Goal: Task Accomplishment & Management: Use online tool/utility

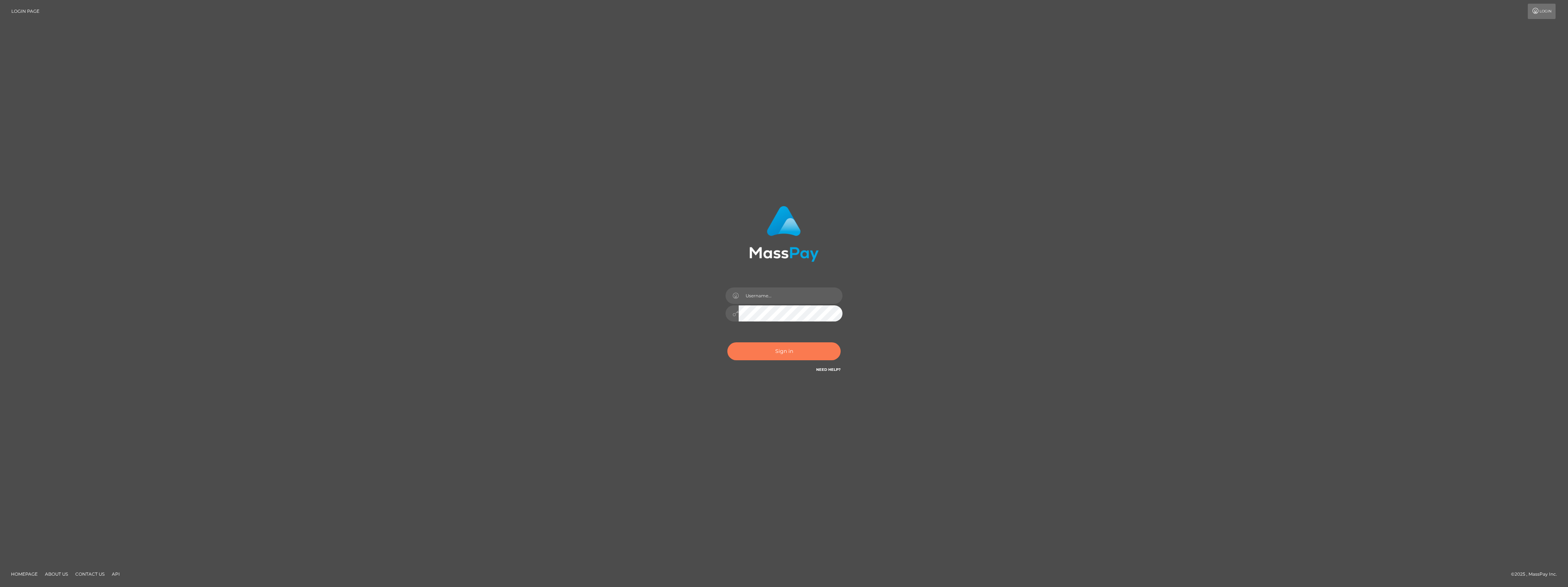
click at [768, 353] on button "Sign in" at bounding box center [784, 351] width 113 height 18
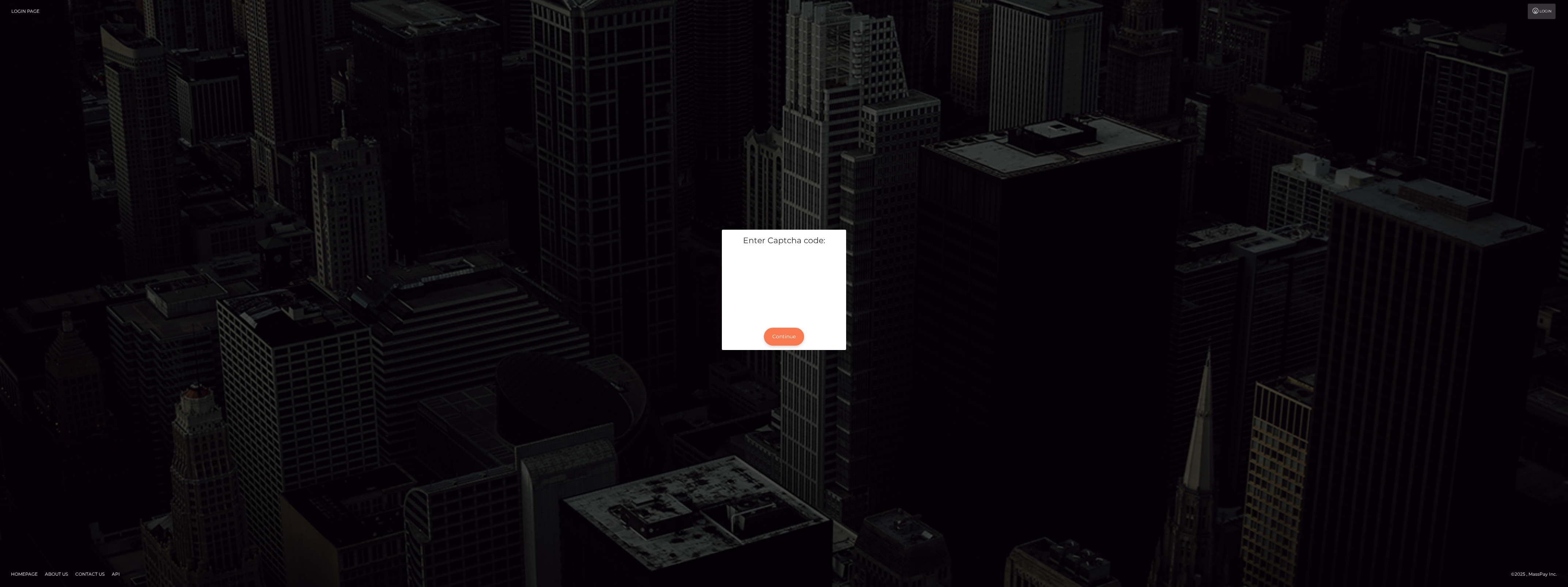
click at [786, 341] on button "Continue" at bounding box center [784, 336] width 40 height 18
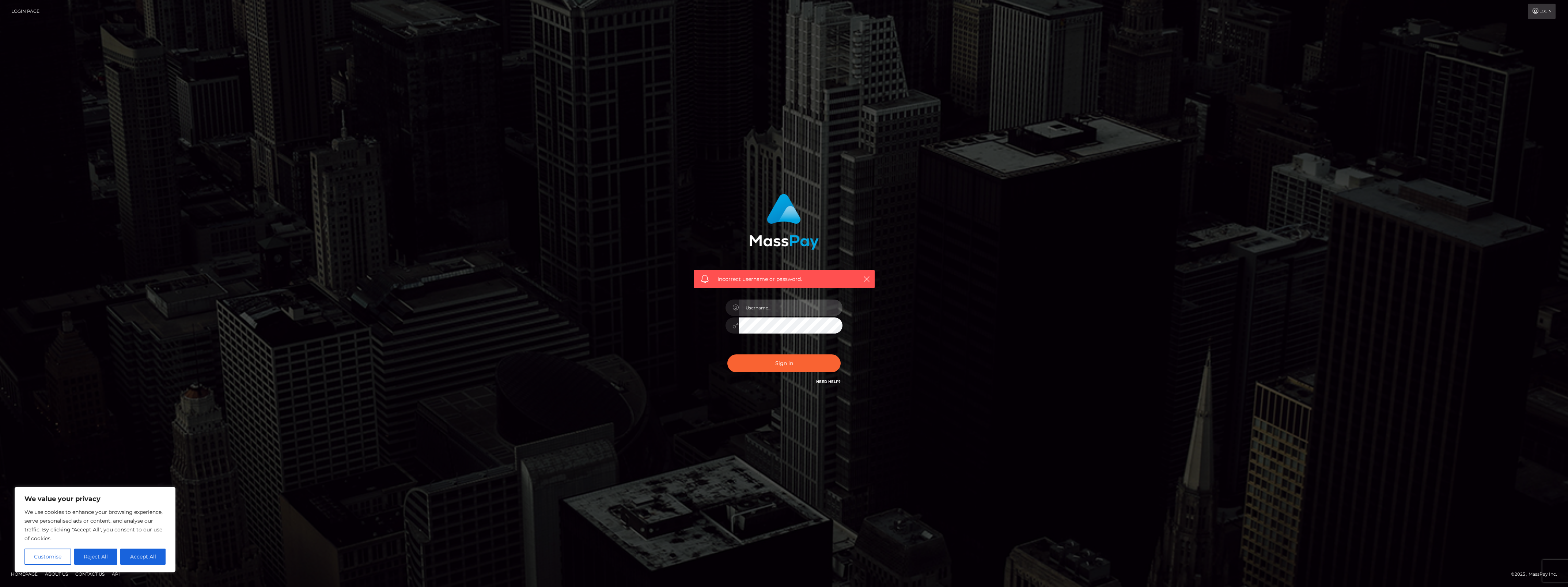
type input "bengreen"
click at [782, 364] on button "Sign in" at bounding box center [784, 363] width 113 height 18
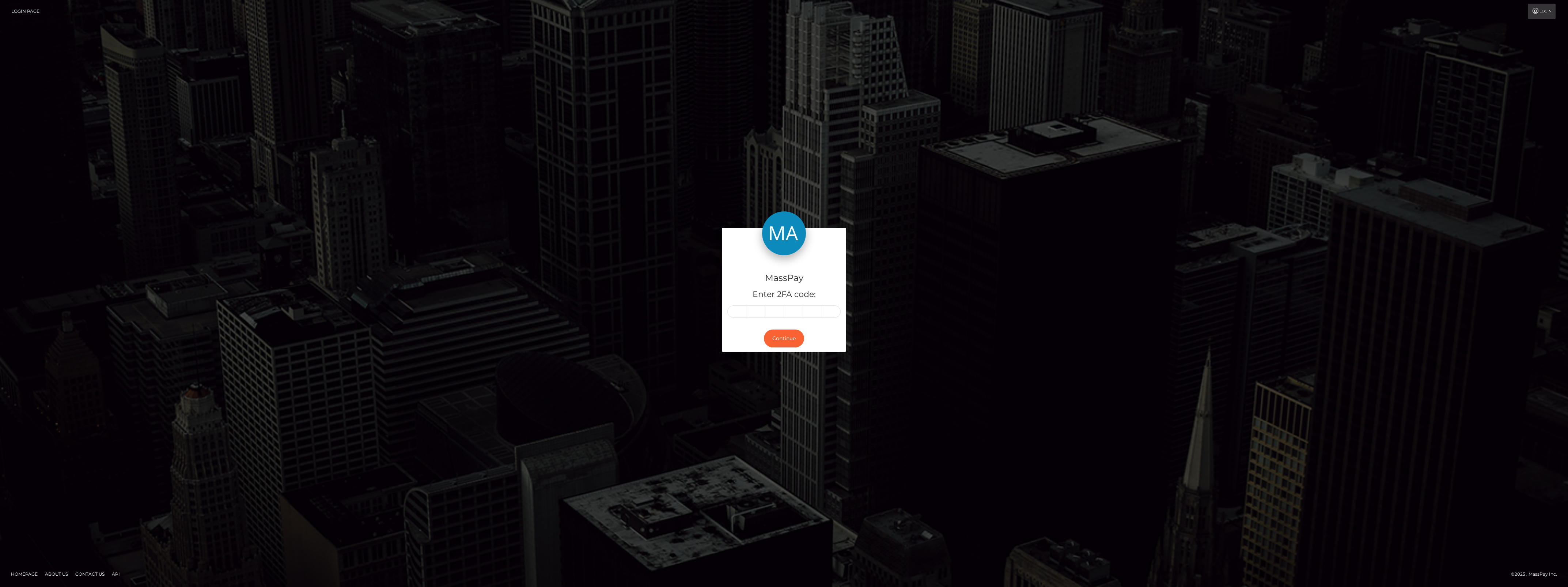
click at [1333, 15] on div "Login" at bounding box center [800, 11] width 1511 height 15
click at [1355, 27] on div "MassPay Enter 2FA code: Continue Homepage" at bounding box center [784, 294] width 1568 height 587
click at [728, 303] on div "MassPay Enter 2FA code:" at bounding box center [784, 290] width 124 height 70
click at [738, 314] on input "text" at bounding box center [737, 311] width 19 height 12
drag, startPoint x: 726, startPoint y: 311, endPoint x: 735, endPoint y: 306, distance: 10.3
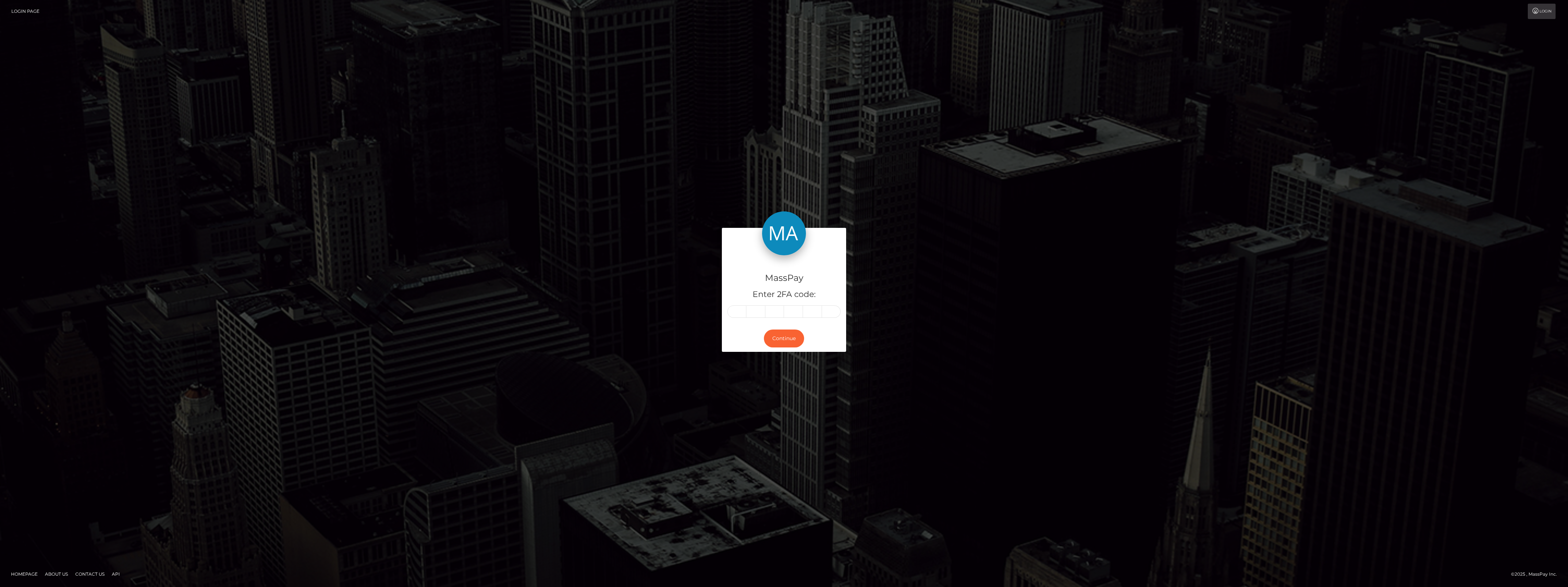
click at [735, 304] on div "MassPay Enter 2FA code:" at bounding box center [784, 290] width 124 height 70
click at [739, 311] on input "text" at bounding box center [737, 311] width 19 height 12
paste input "1"
type input "1"
type input "9"
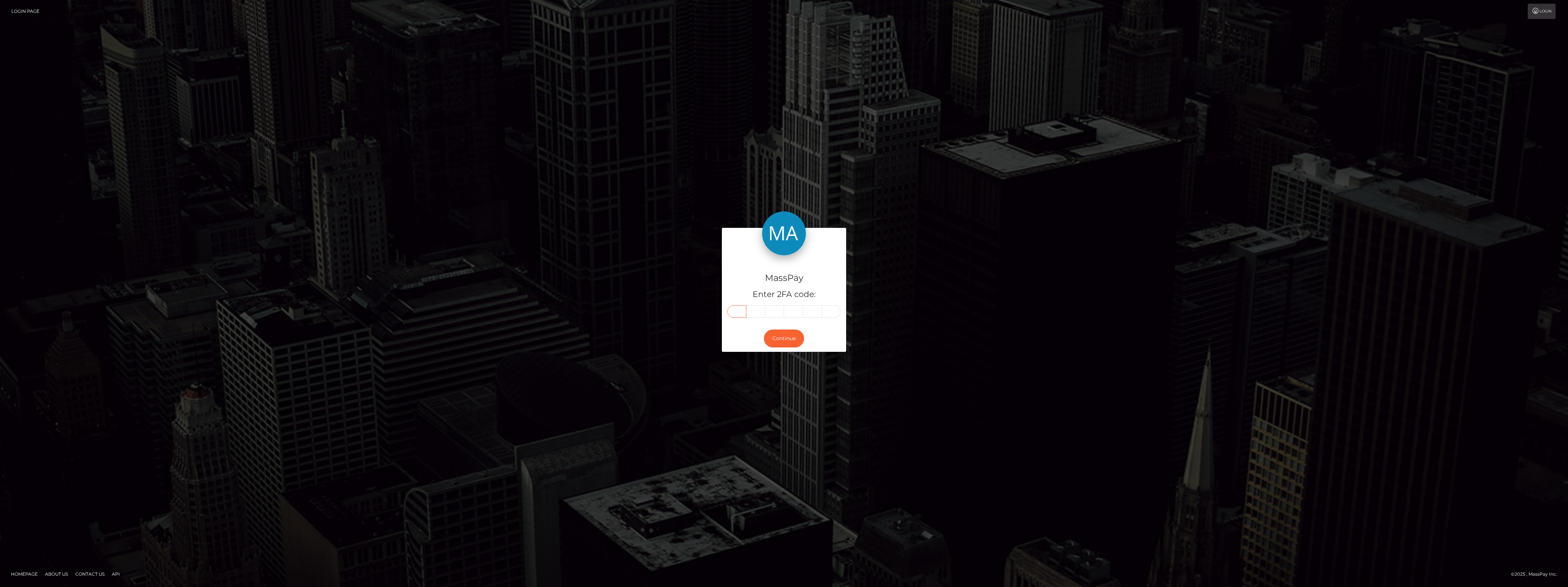
type input "4"
type input "2"
type input "3"
type input "1"
click at [785, 341] on button "Continue" at bounding box center [784, 338] width 40 height 18
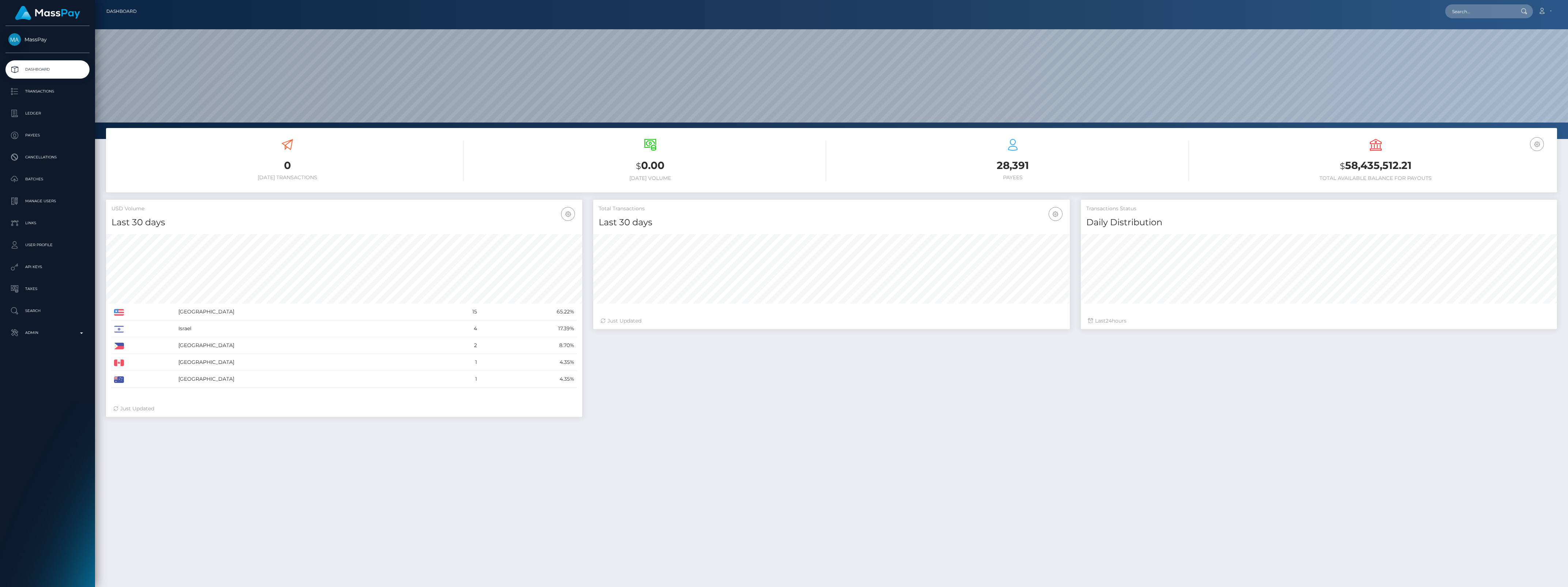
scroll to position [129, 476]
click at [47, 336] on p "Admin" at bounding box center [47, 332] width 78 height 11
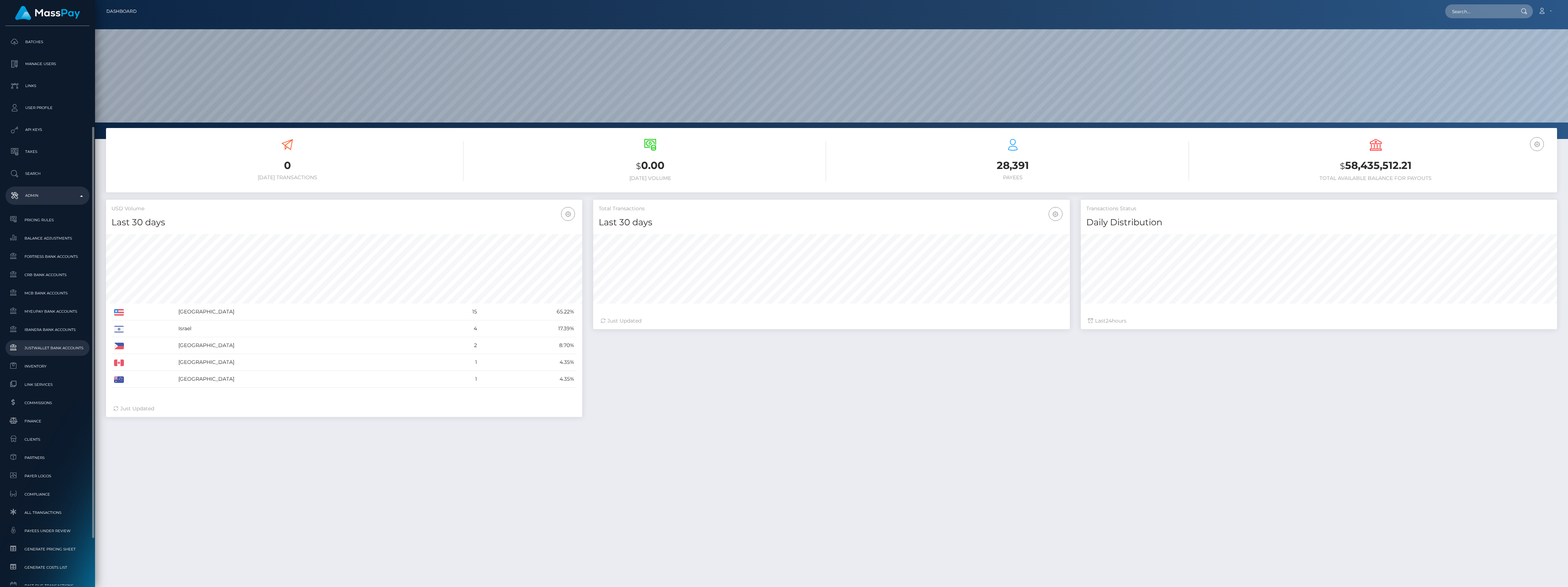
scroll to position [202, 0]
click at [23, 354] on span "Finance" at bounding box center [47, 357] width 78 height 9
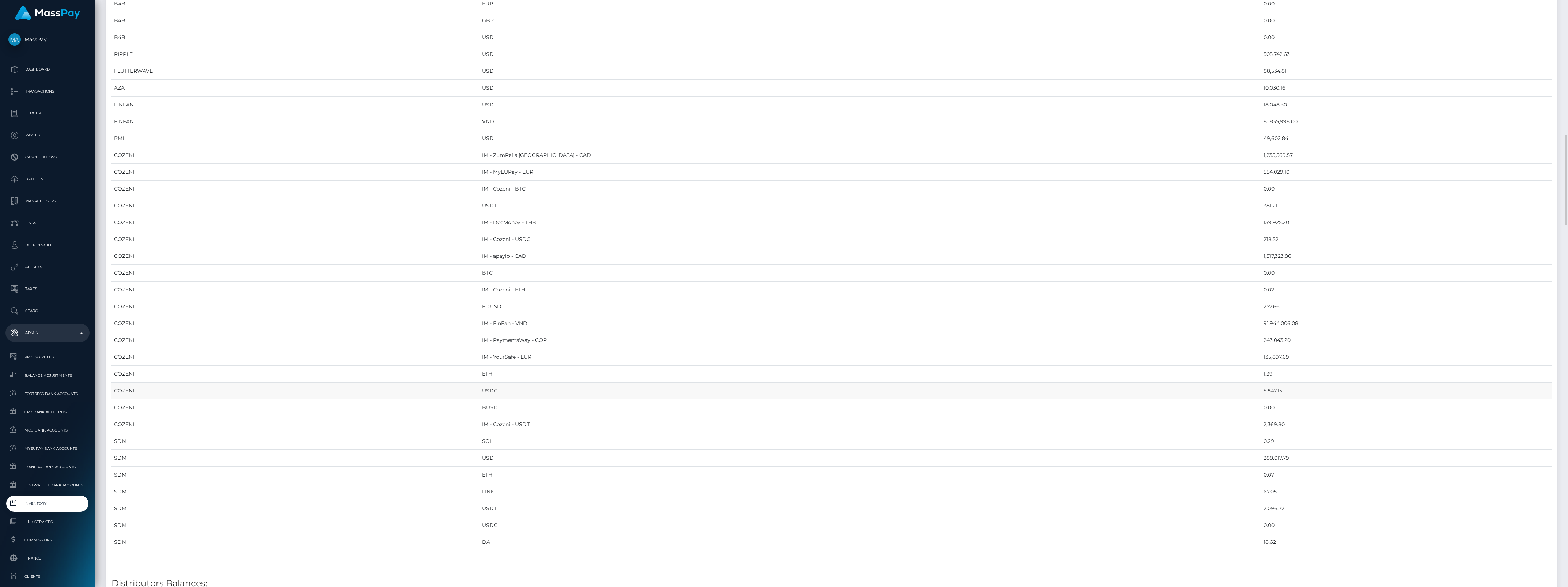
scroll to position [1097, 0]
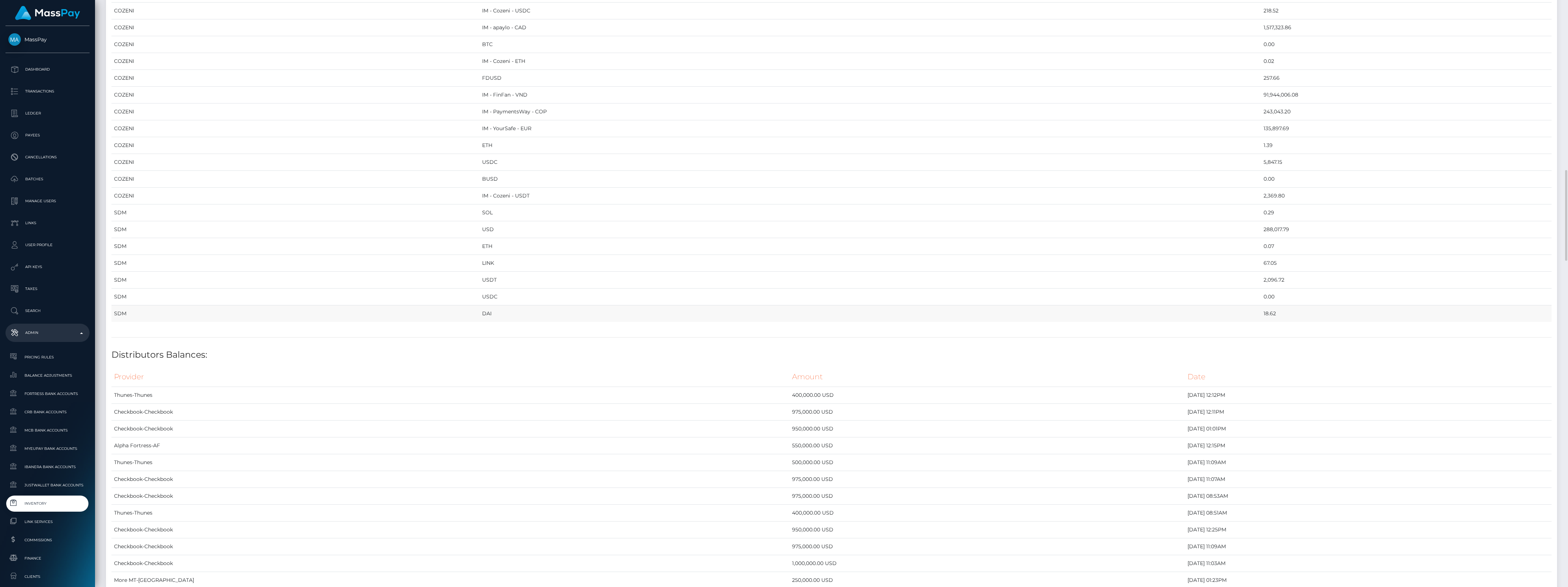
drag, startPoint x: 114, startPoint y: 83, endPoint x: 1211, endPoint y: 322, distance: 1122.7
copy table "Provider Currency Balance MYEUPAY EUR 845,732.08 MYEUPAY GBP 0.00 MYEUPAY USD 1…"
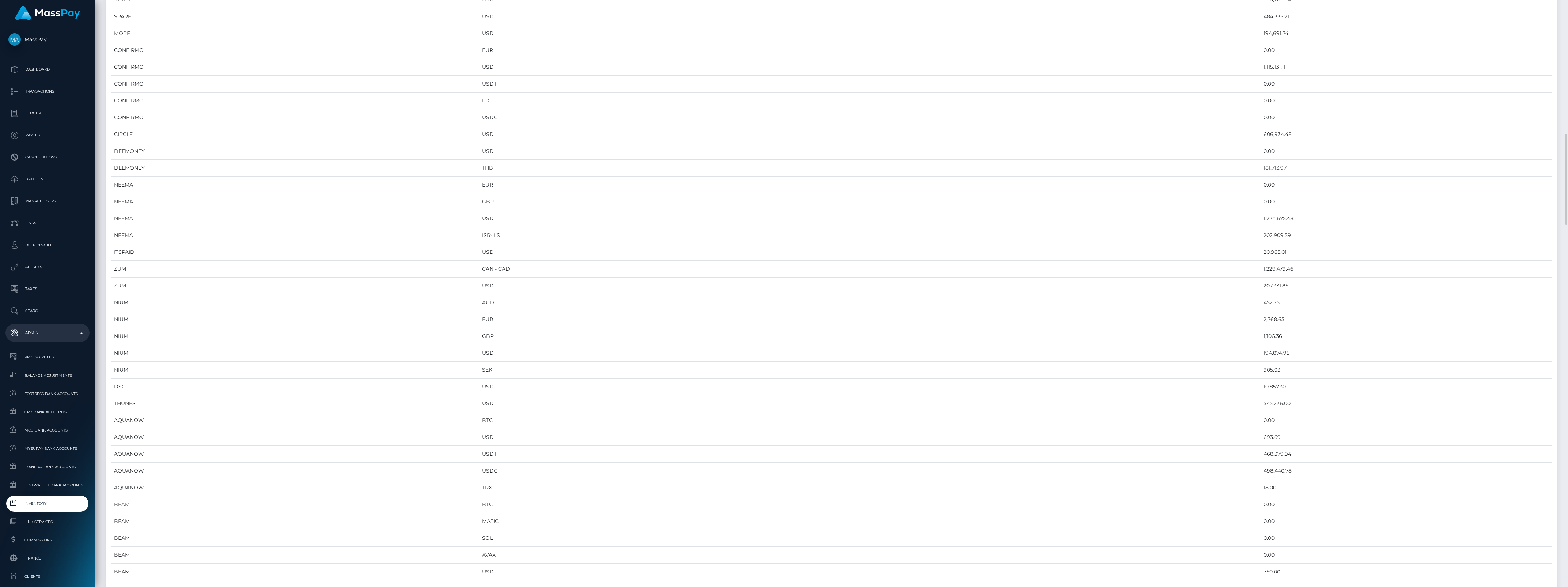
scroll to position [0, 0]
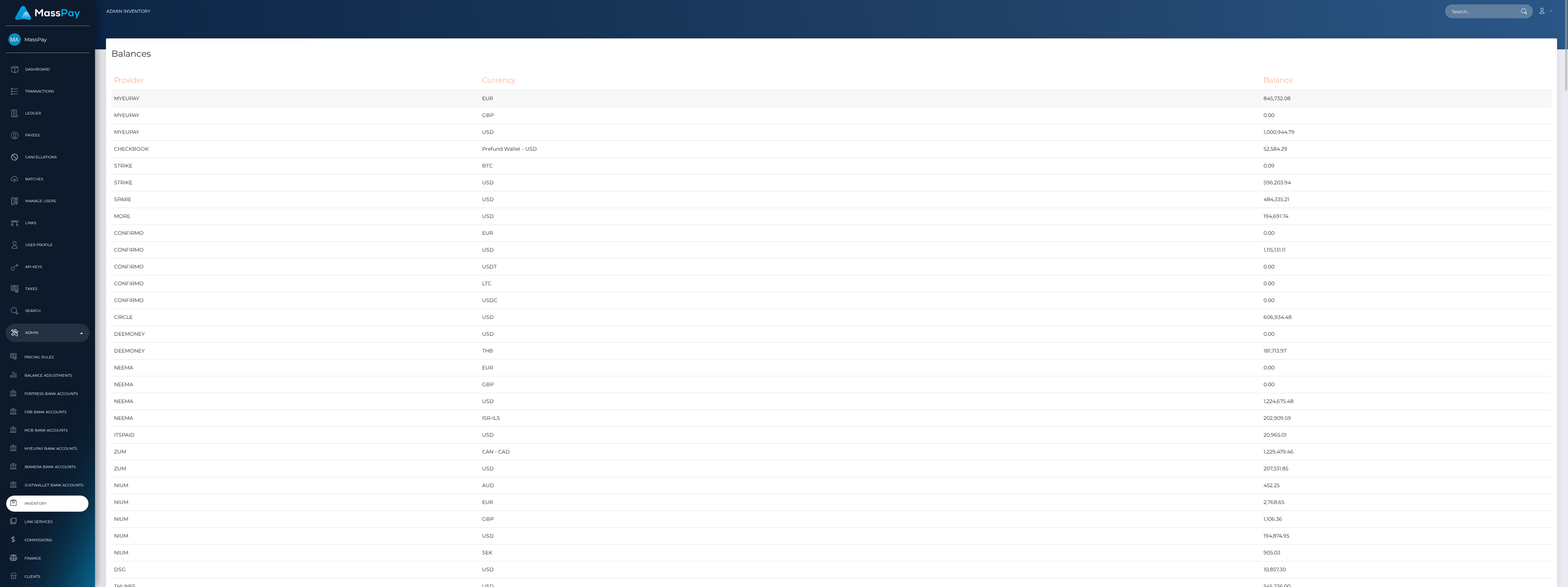
click at [1167, 101] on td "EUR" at bounding box center [870, 99] width 782 height 17
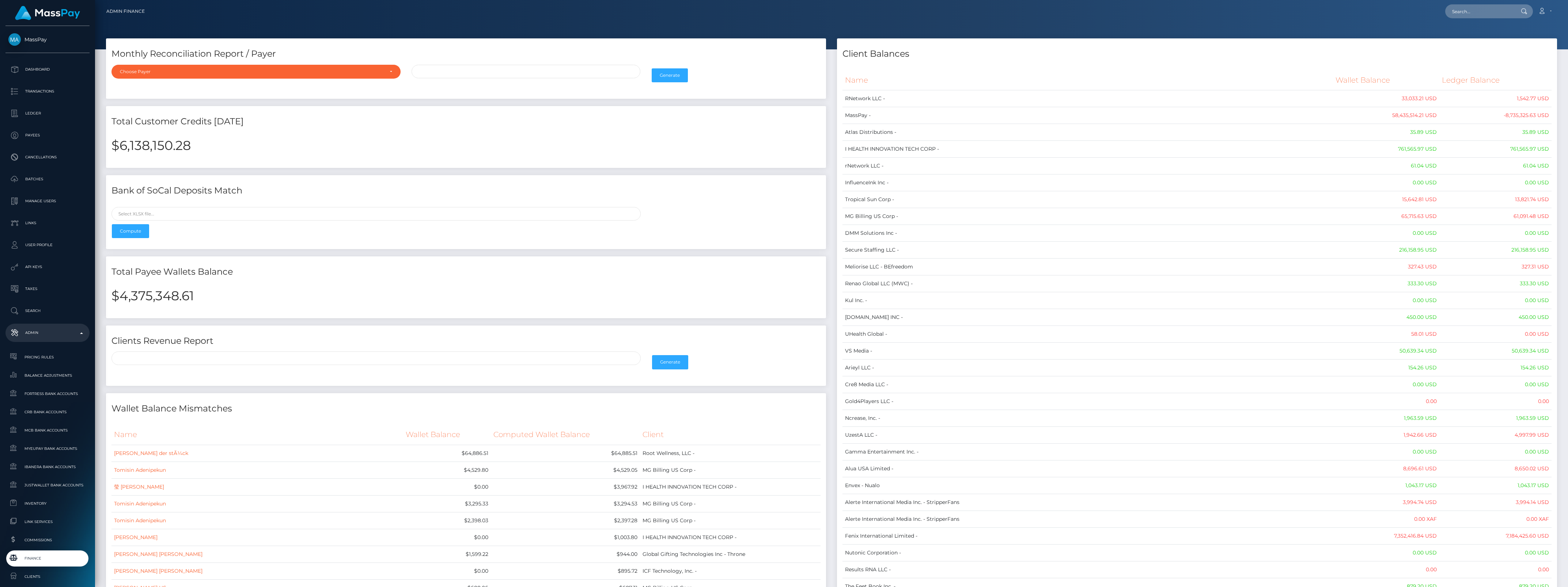
click at [733, 55] on h4 "Monthly Reconciliation Report / Payer" at bounding box center [466, 54] width 709 height 13
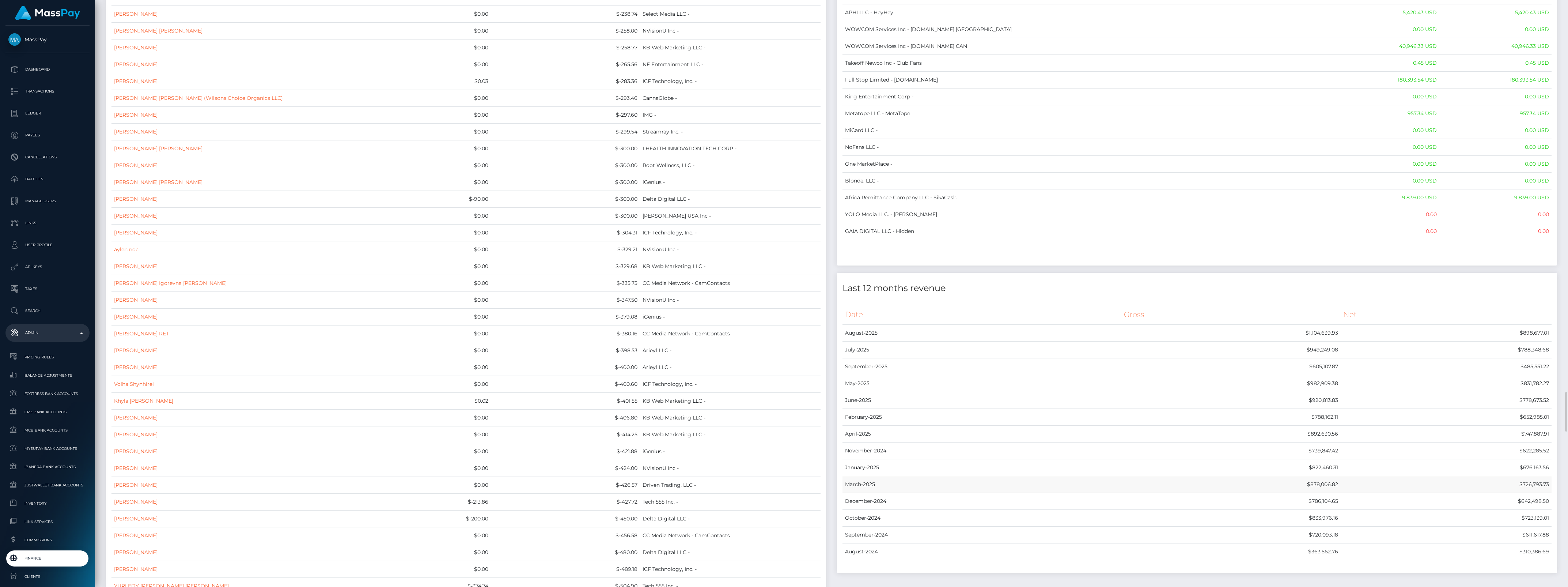
scroll to position [5759, 0]
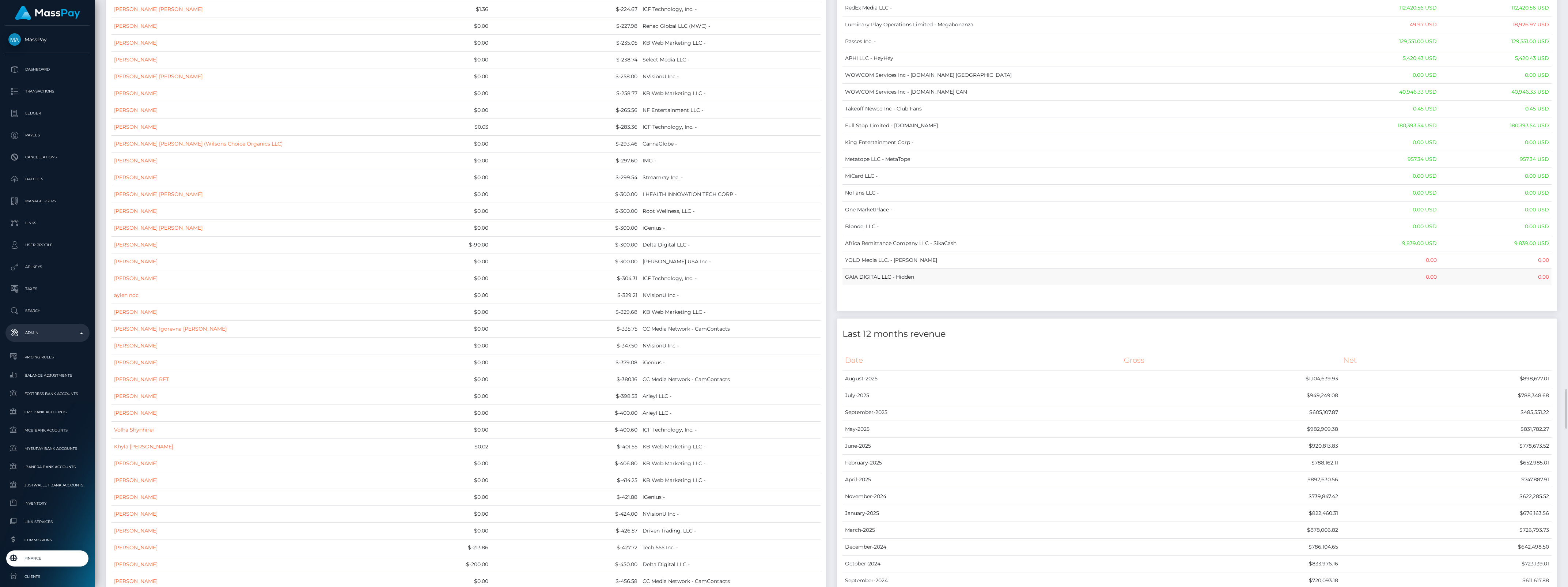
drag, startPoint x: 845, startPoint y: 76, endPoint x: 1549, endPoint y: 310, distance: 741.9
copy table "Name Wallet Balance Ledger Balance RNetwork LLC - 33,033.21 USD 1,542.77 USD Ma…"
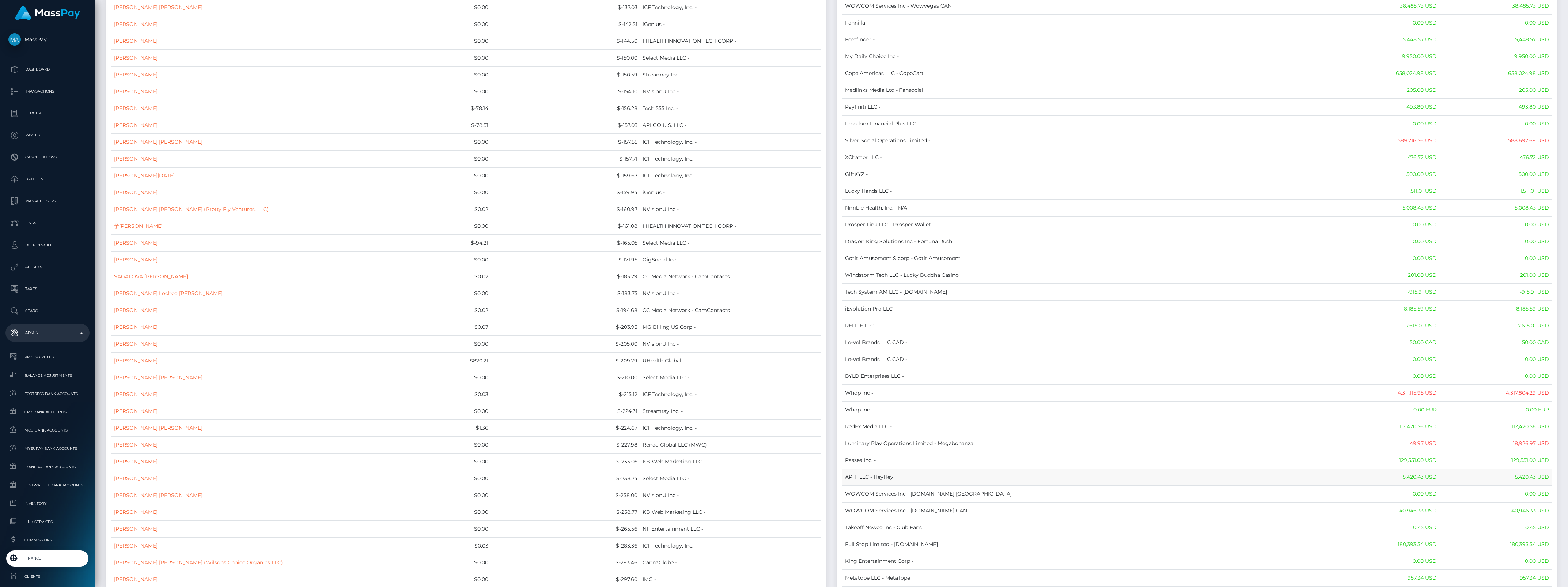
scroll to position [5066, 0]
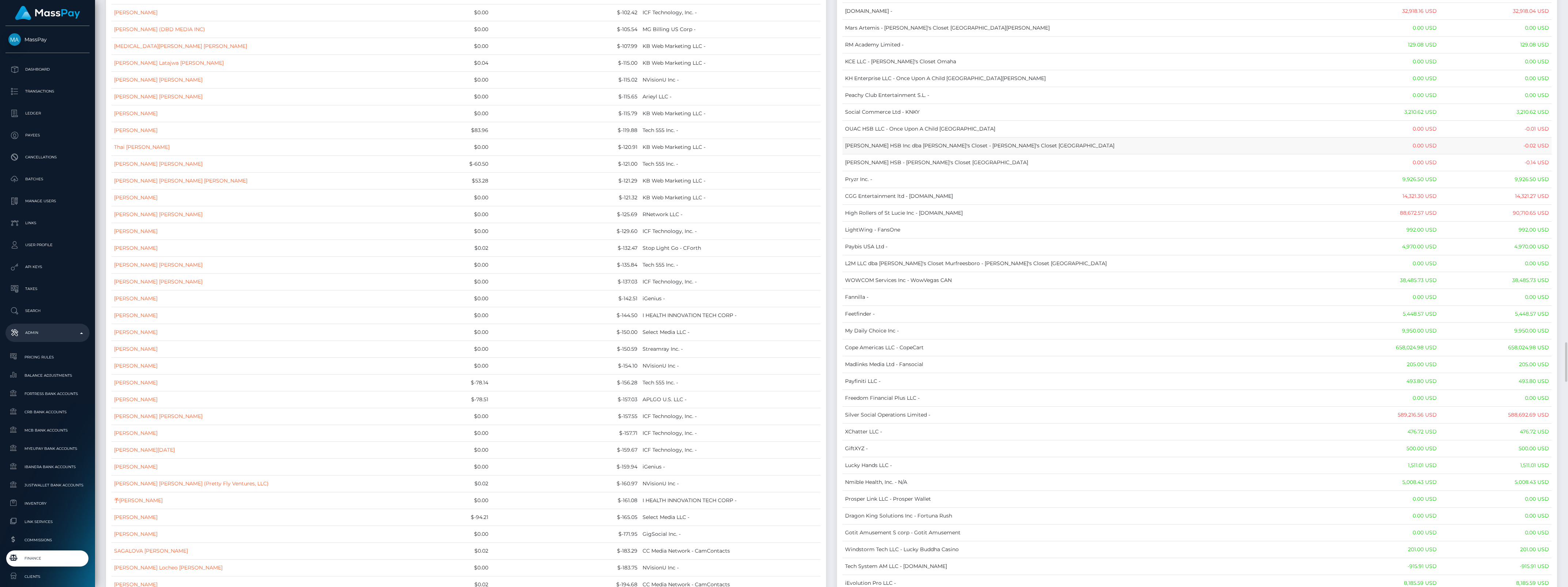
copy table "Name Wallet Balance Ledger Balance RNetwork LLC - 33,033.21 USD 1,542.77 USD Ma…"
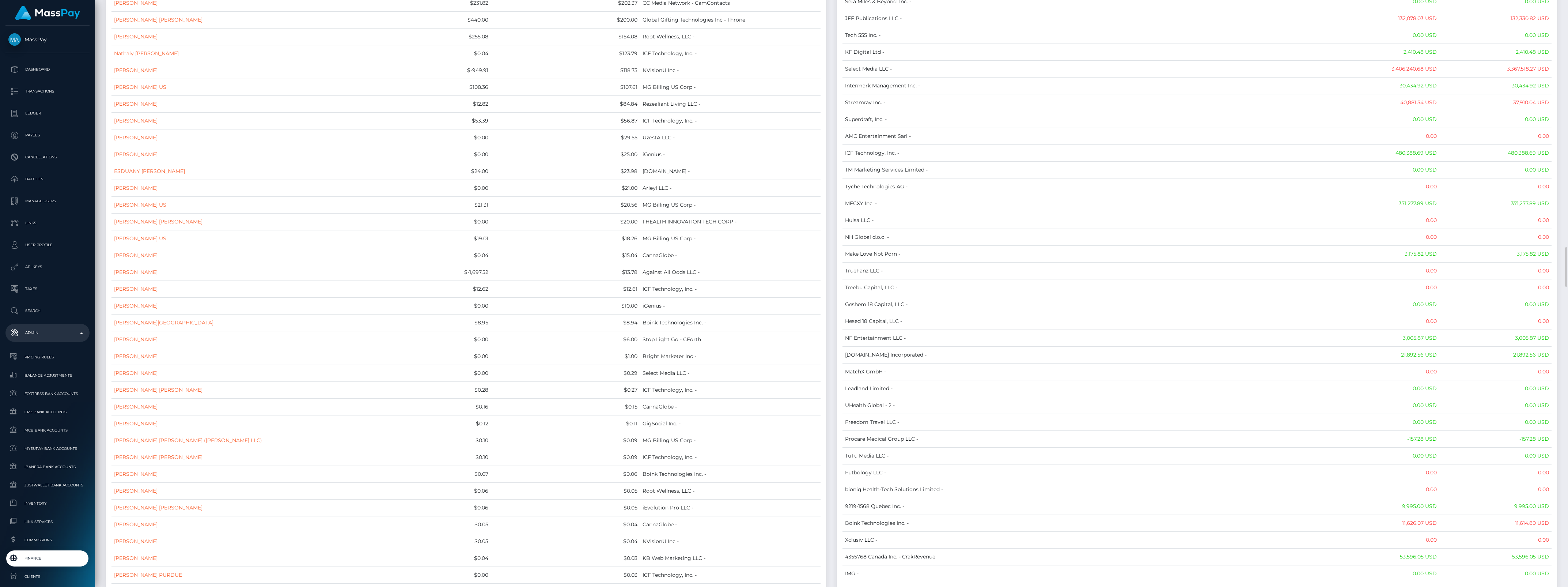
scroll to position [0, 0]
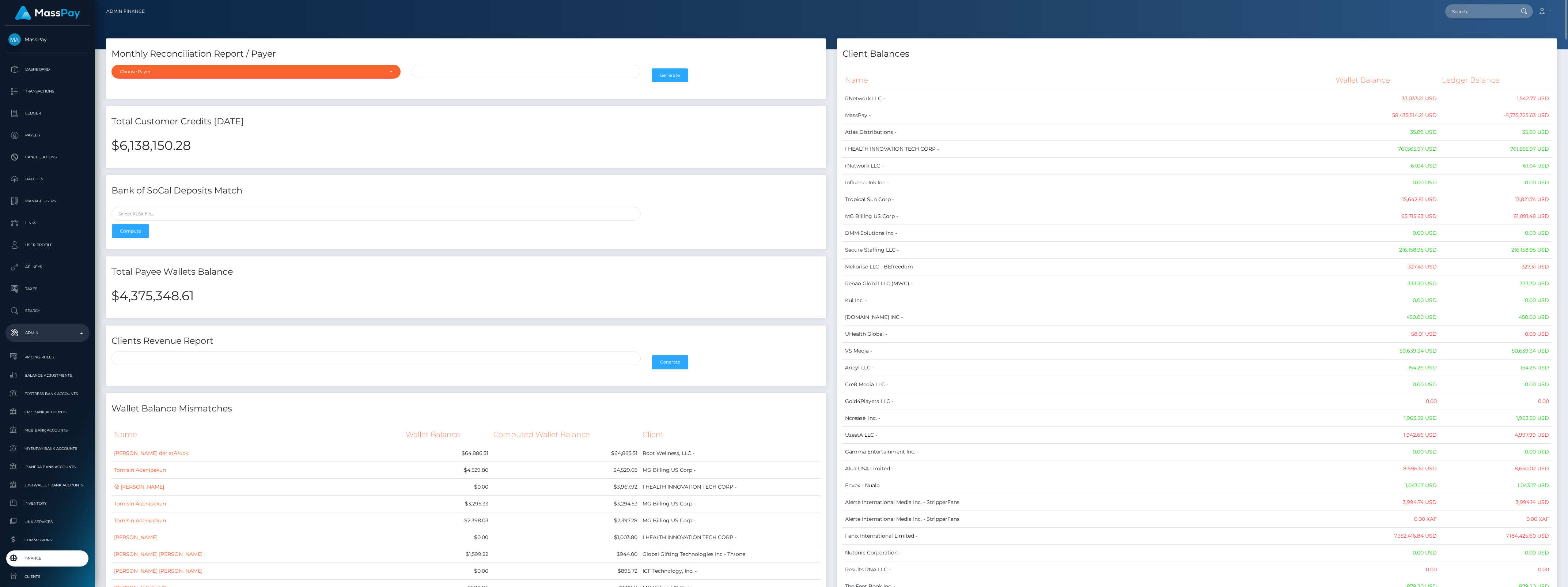
click at [180, 293] on h2 "$4,375,348.61" at bounding box center [466, 295] width 709 height 15
copy h2 "4,375,348.61"
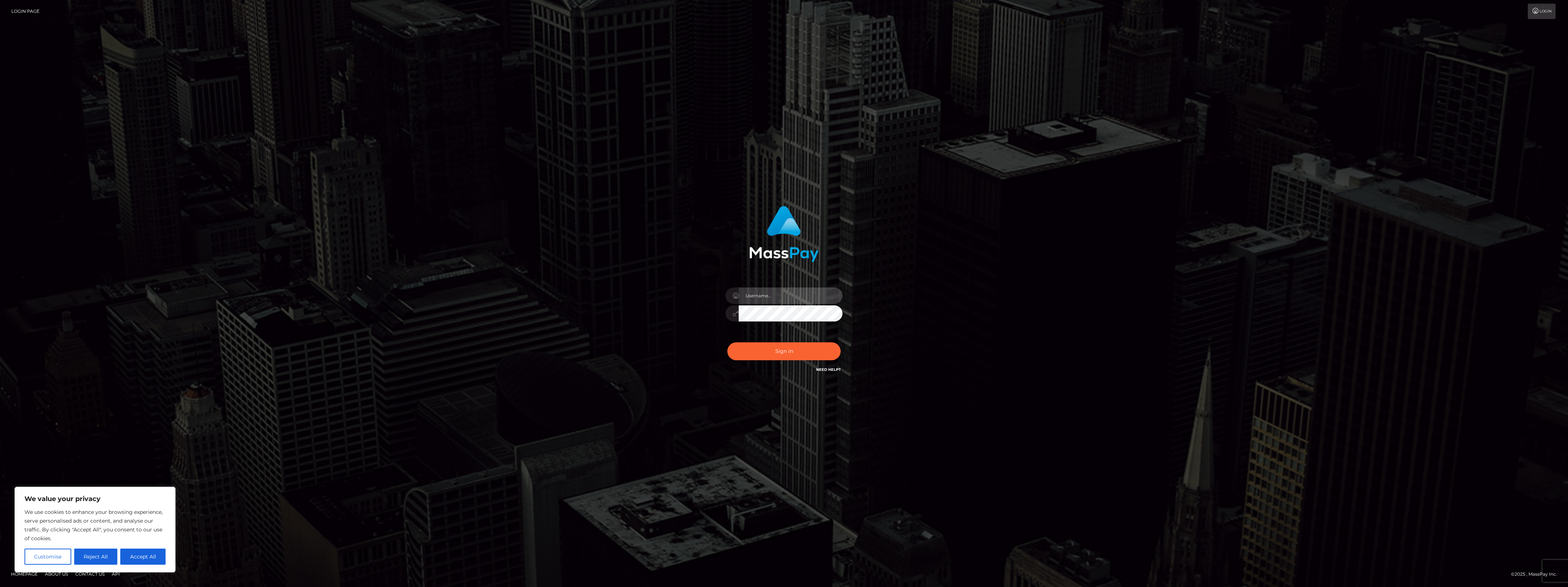
type input "bengreen"
click at [793, 350] on button "Sign in" at bounding box center [784, 351] width 113 height 18
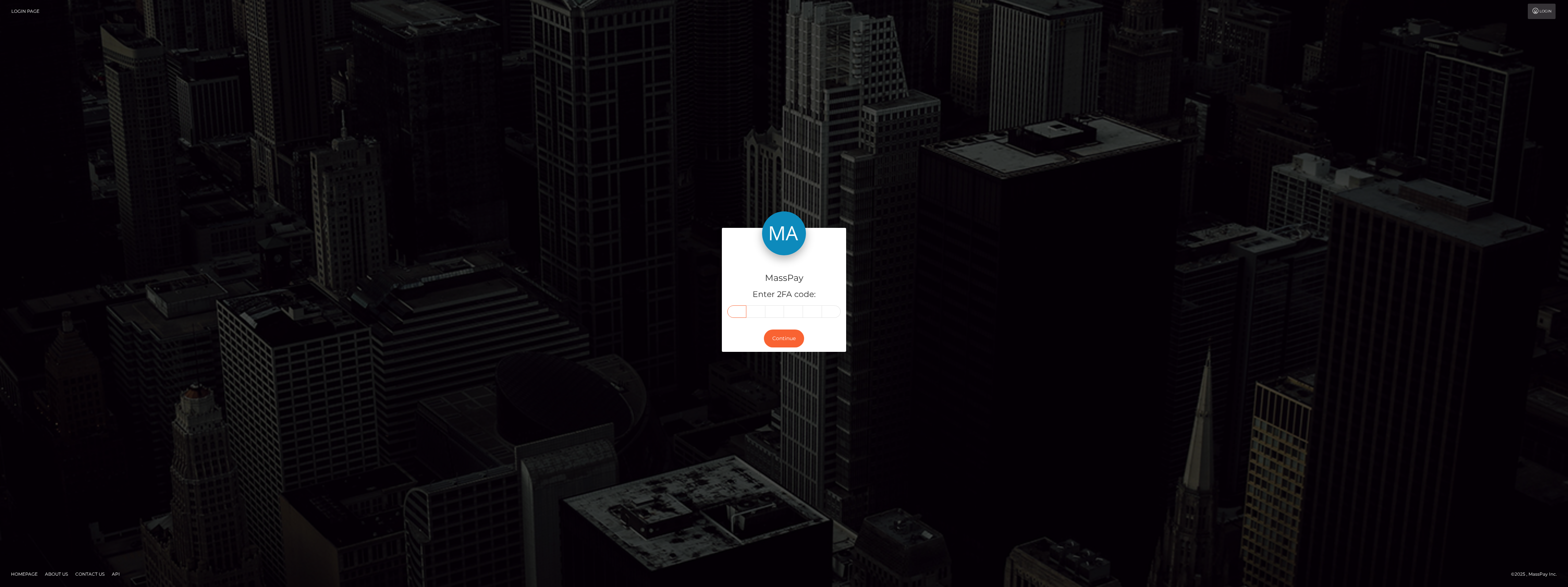
paste input "2"
type input "2"
type input "0"
type input "7"
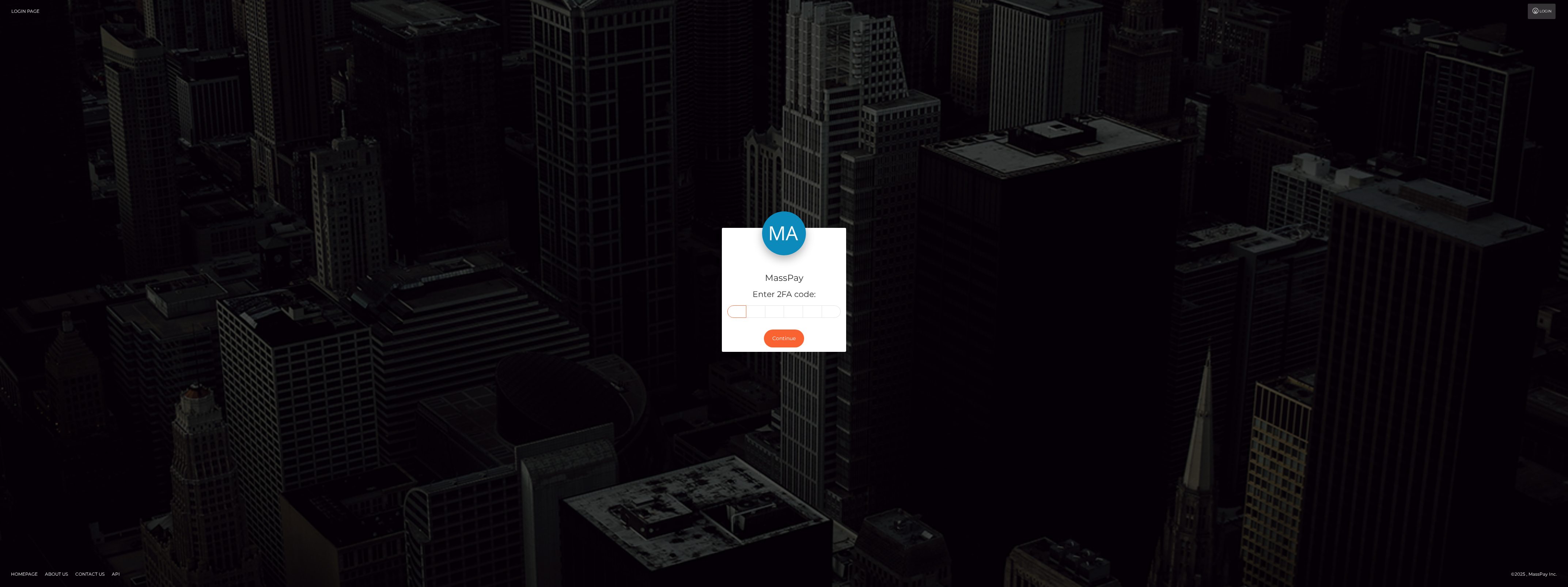
type input "4"
type input "0"
click at [765, 346] on div "Continue" at bounding box center [784, 339] width 124 height 27
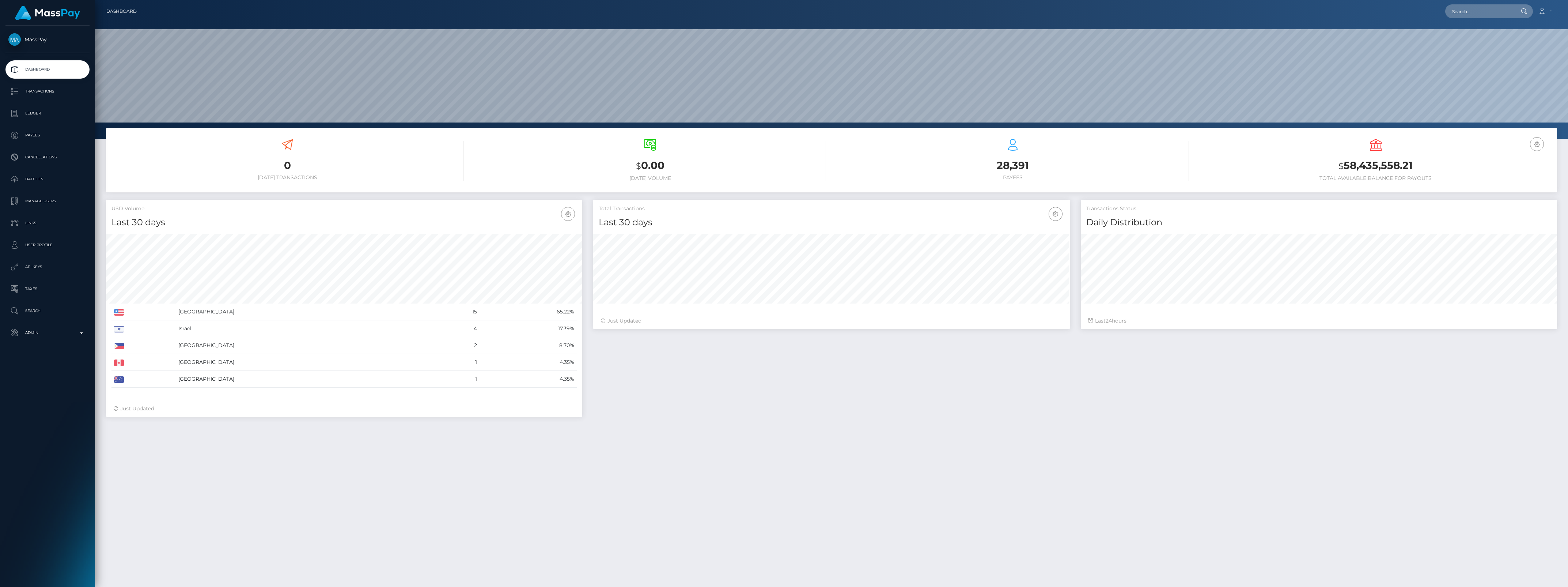
scroll to position [129, 476]
click at [55, 339] on link "Admin" at bounding box center [47, 332] width 84 height 18
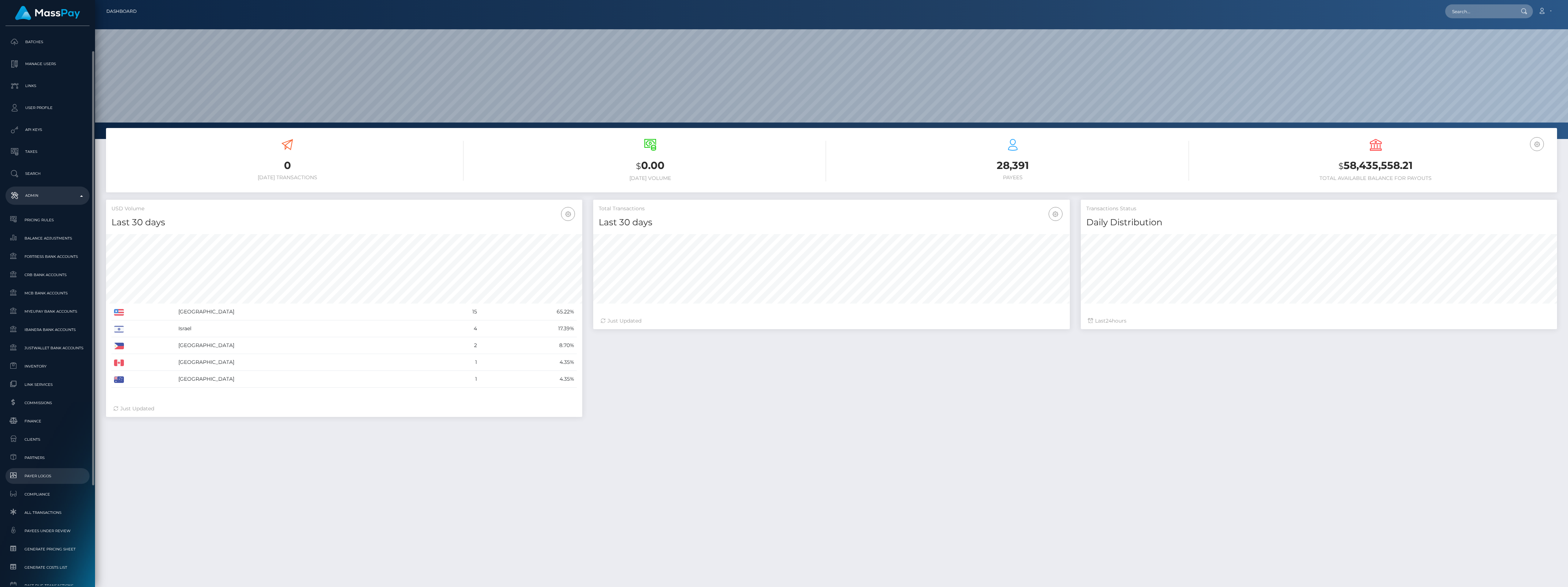
scroll to position [178, 0]
click at [37, 379] on span "Finance" at bounding box center [47, 380] width 78 height 9
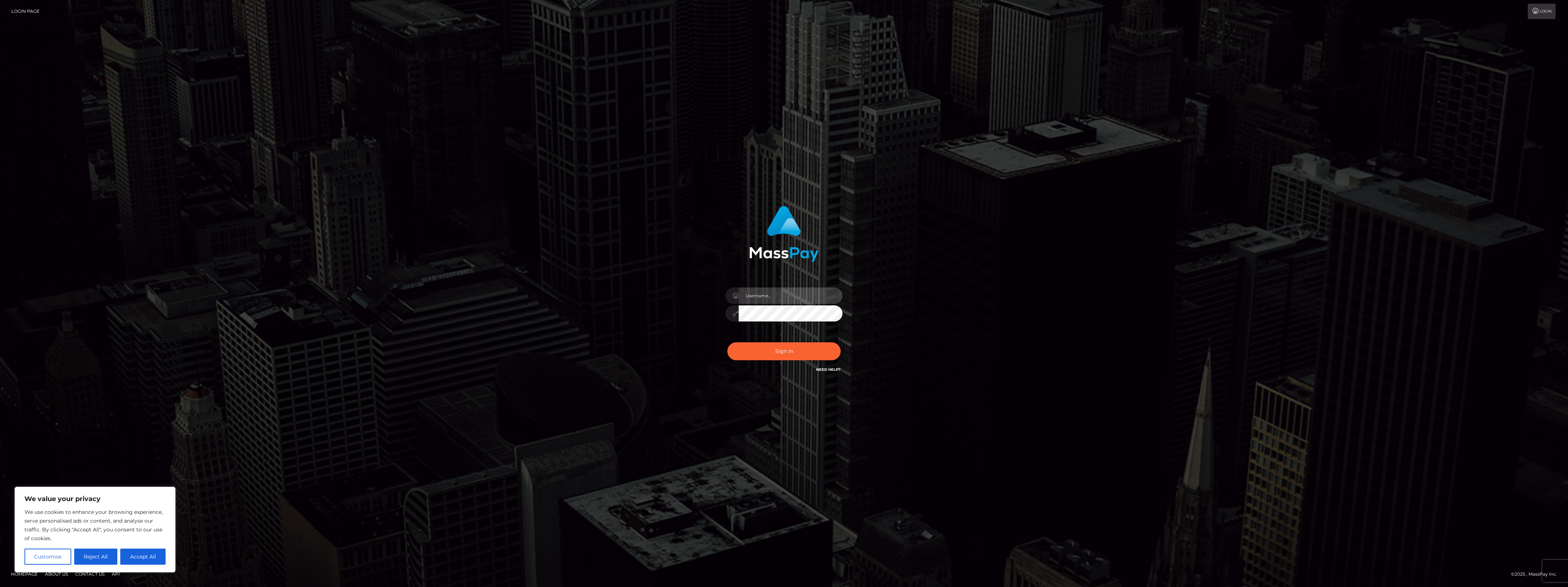
type input "bengreen"
click at [746, 340] on div "Sign in Need Help?" at bounding box center [784, 354] width 128 height 32
click at [757, 341] on div "0cAFcWeA40cmcb8yifnBkakGbI3rGXQTuW-RaP_XKcKGbhgqWvx5tly_N7kmjVU993VlSe3nOj6Leem…" at bounding box center [784, 354] width 128 height 32
click at [761, 346] on button "Sign in" at bounding box center [784, 351] width 113 height 18
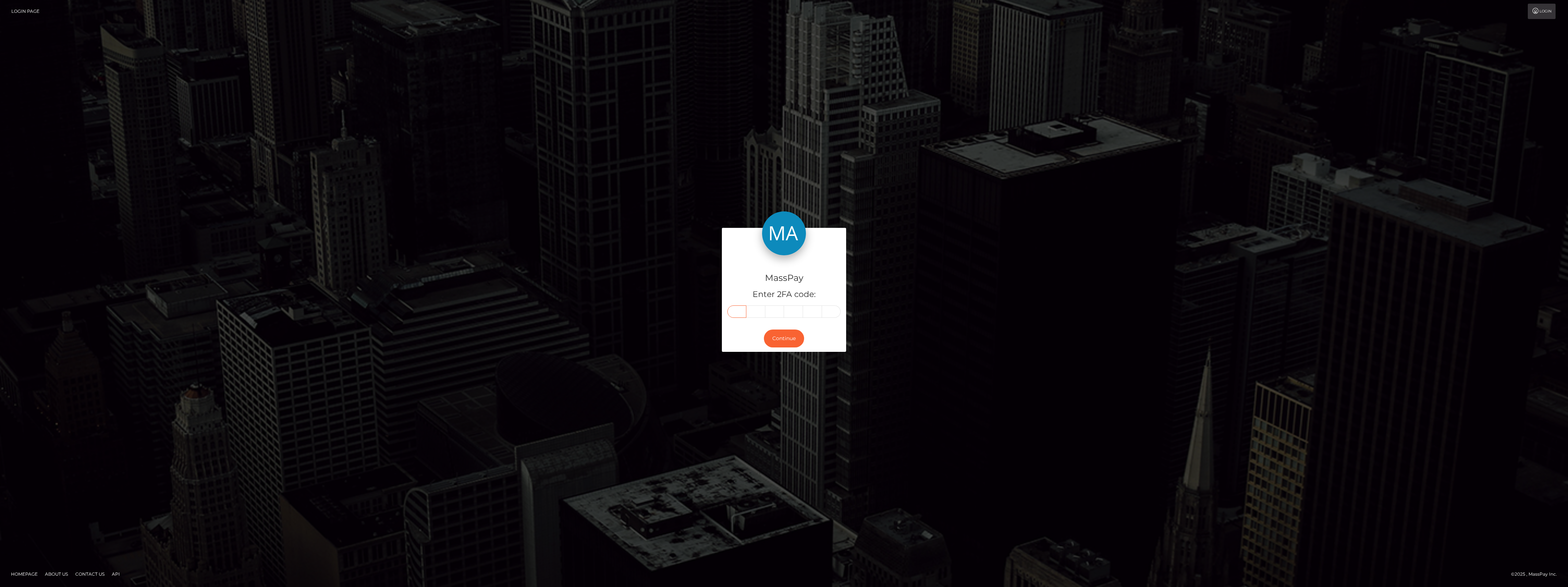
paste input "3"
type input "3"
type input "5"
type input "2"
type input "4"
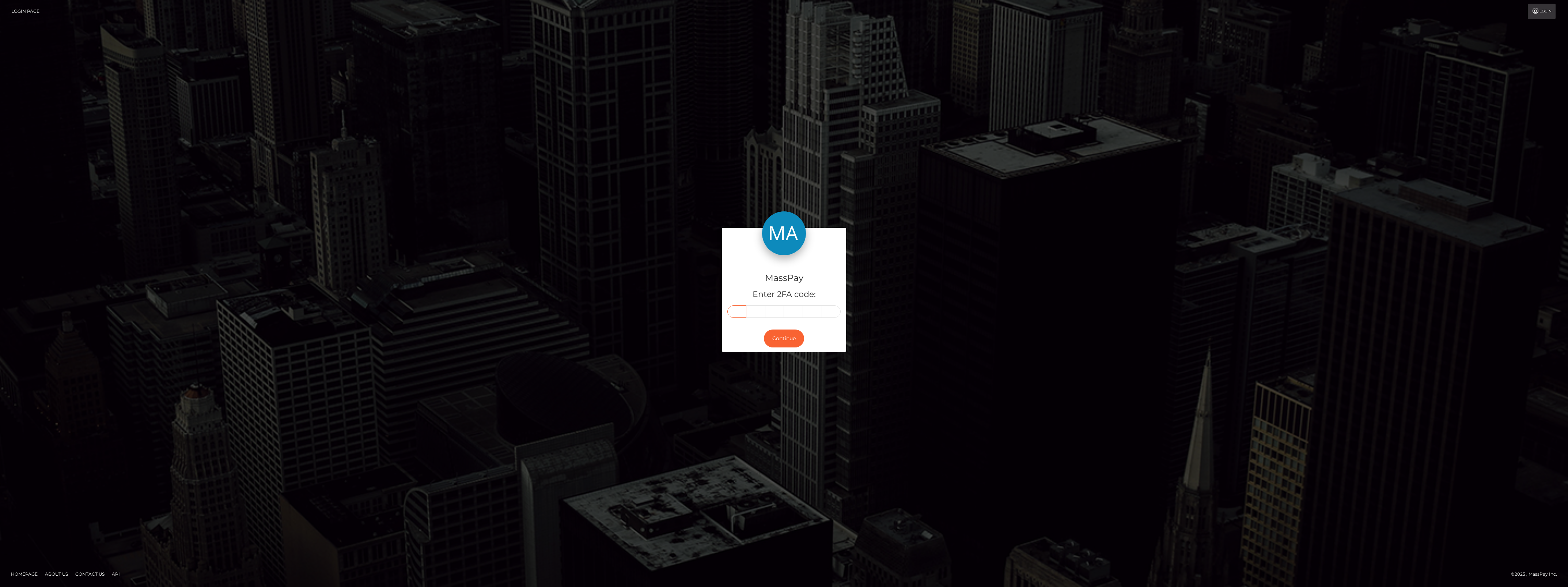
type input "8"
type input "5"
click at [785, 331] on button "Continue" at bounding box center [784, 338] width 40 height 18
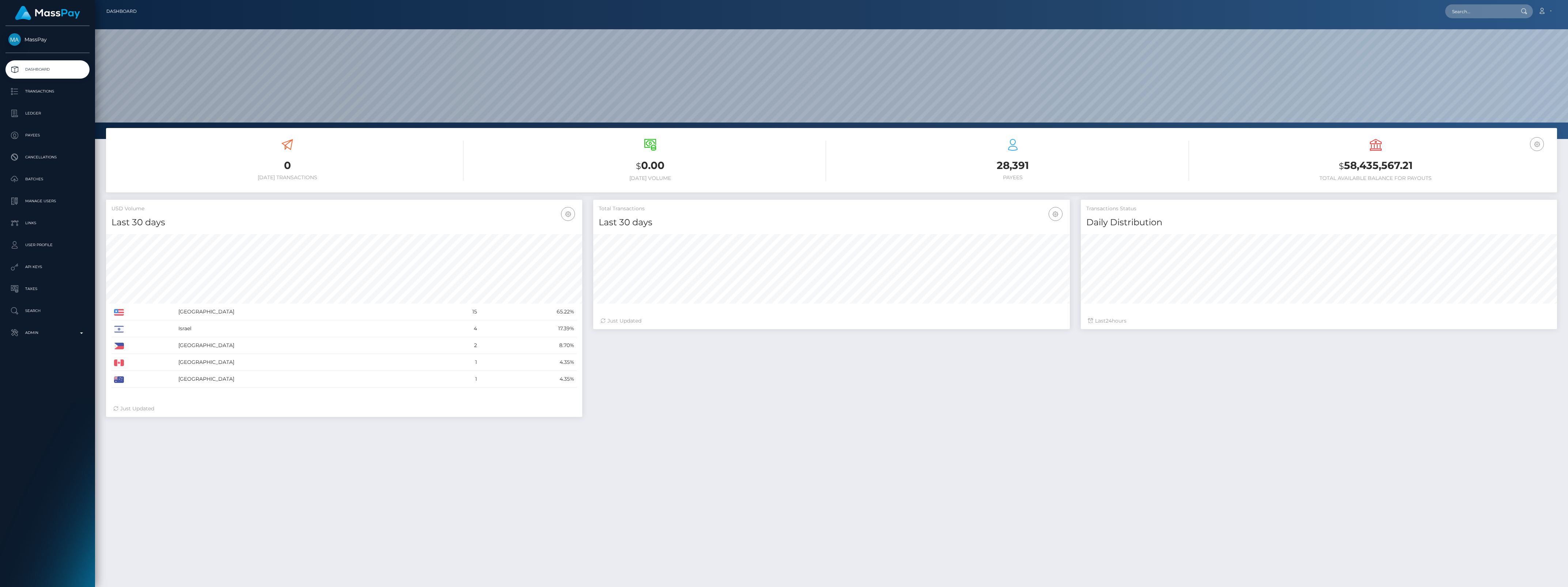
scroll to position [129, 476]
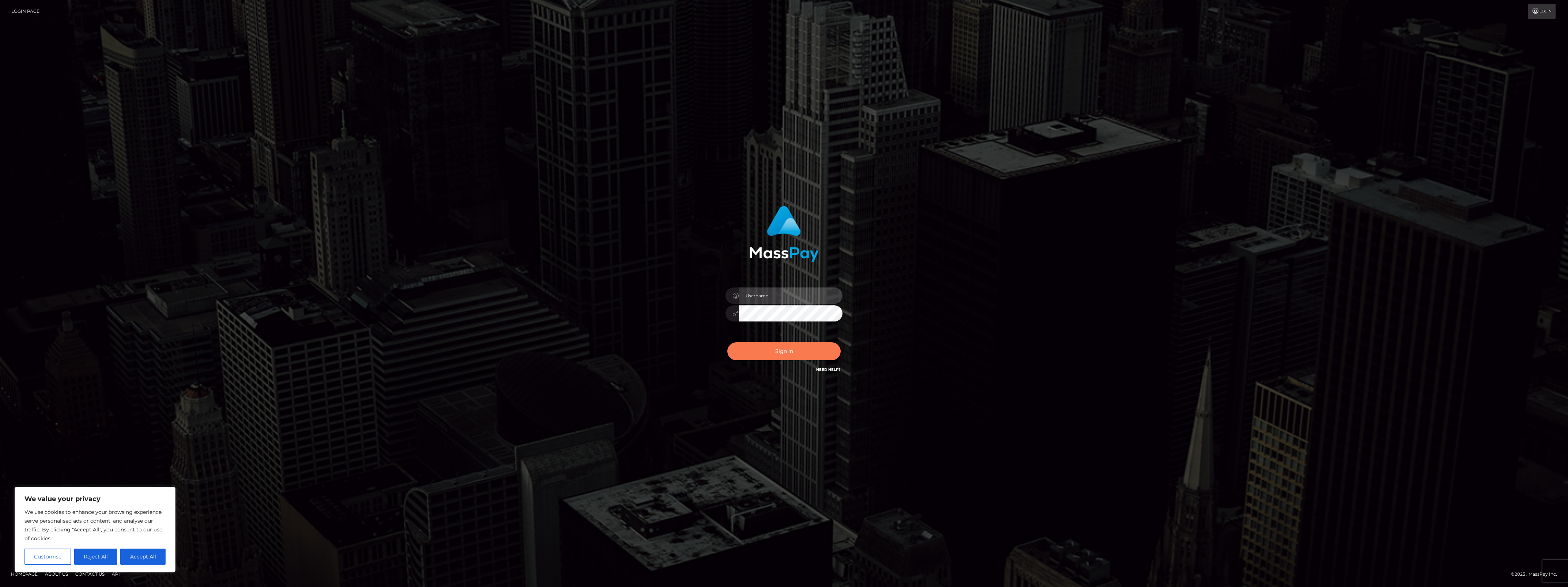
type input "bengreen"
click at [782, 348] on button "Sign in" at bounding box center [784, 351] width 113 height 18
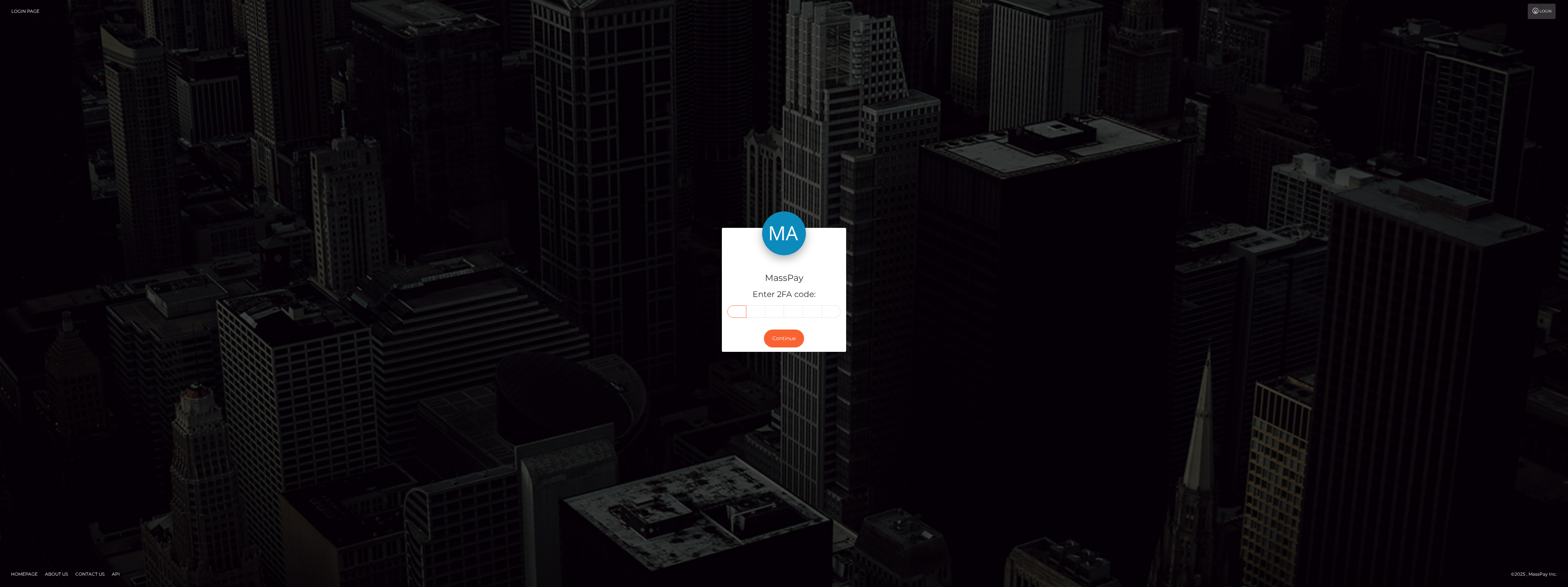
click at [735, 314] on input "text" at bounding box center [737, 311] width 19 height 12
paste input "7"
type input "7"
type input "6"
type input "9"
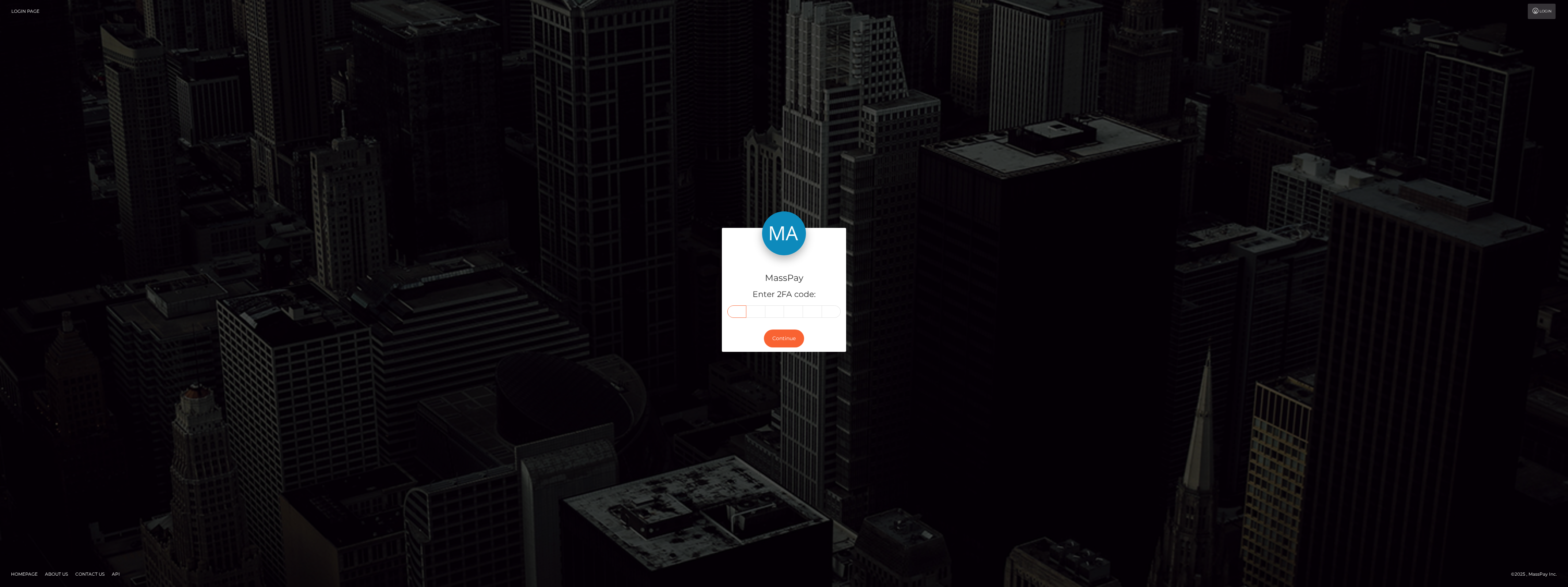
type input "2"
type input "4"
type input "5"
click at [788, 337] on button "Continue" at bounding box center [784, 338] width 40 height 18
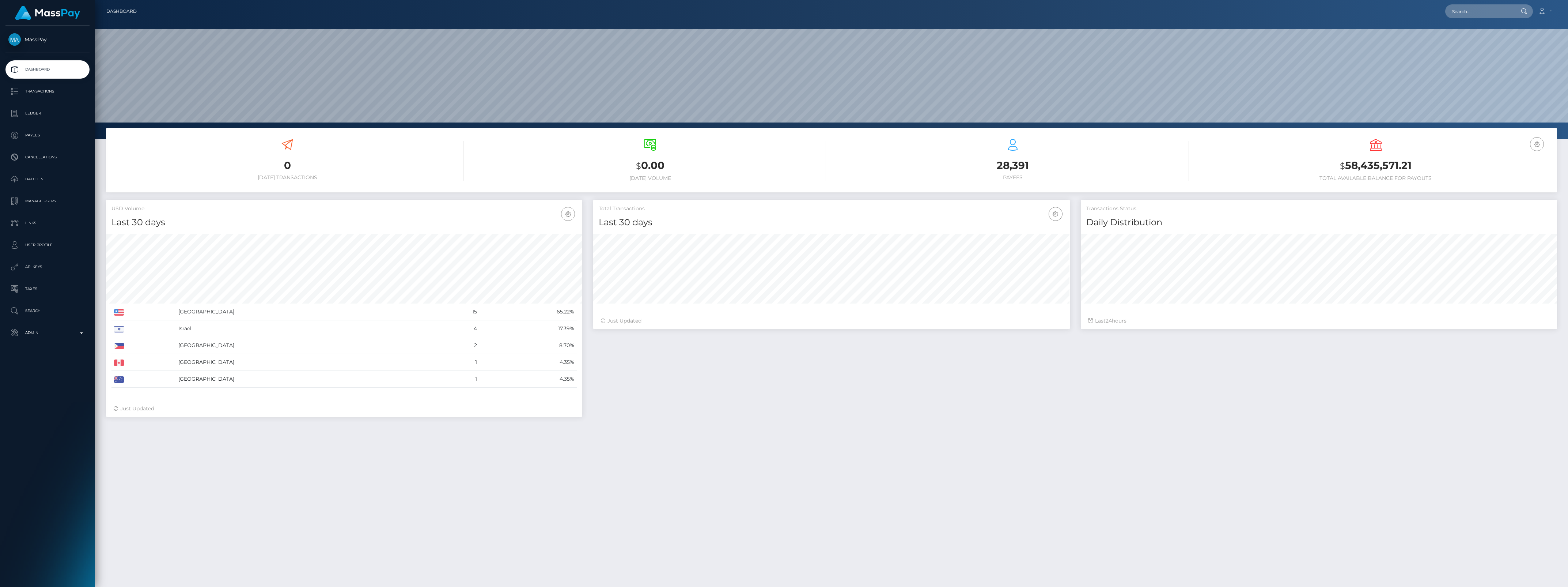
scroll to position [129, 476]
click at [29, 333] on p "Admin" at bounding box center [47, 332] width 78 height 11
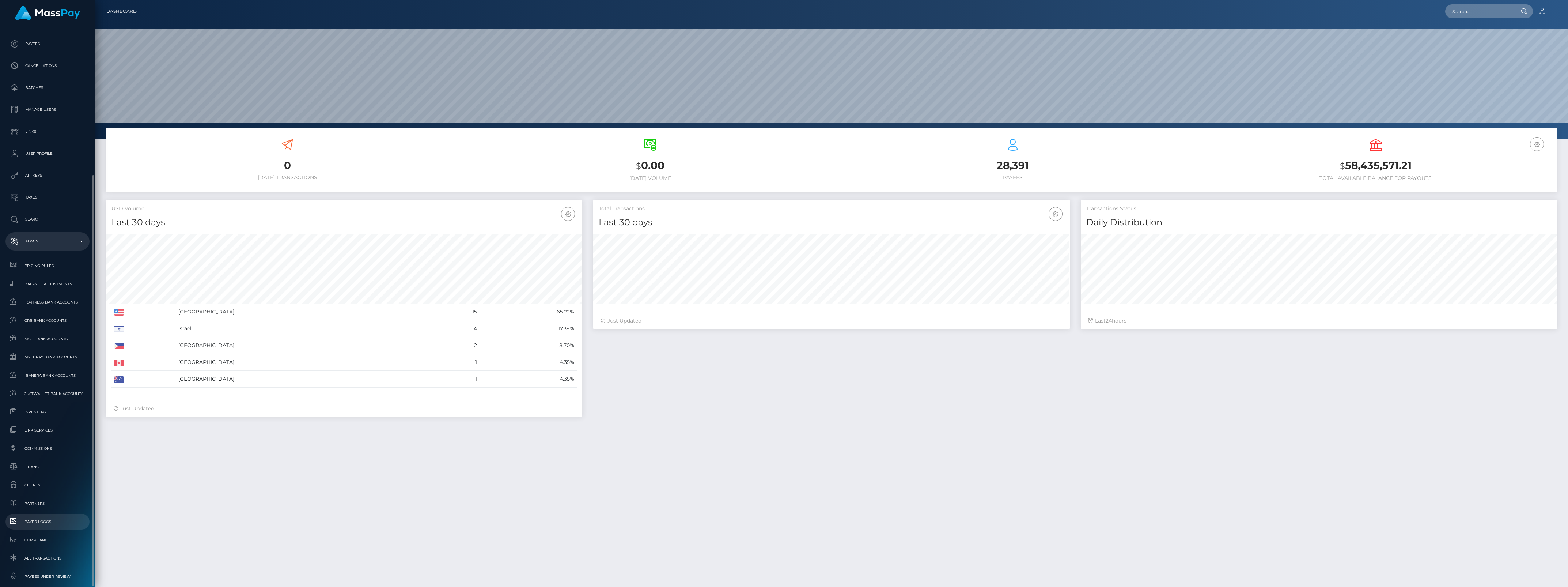
scroll to position [137, 0]
click at [43, 414] on link "Finance" at bounding box center [47, 421] width 84 height 16
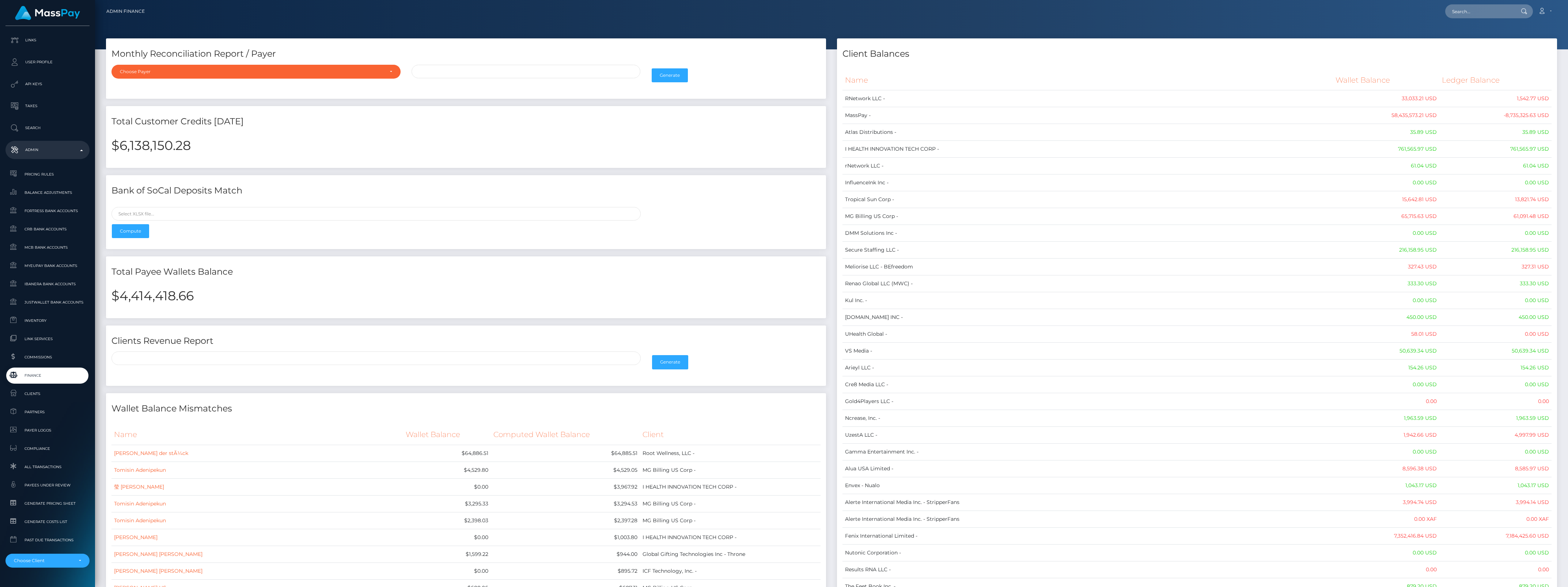
scroll to position [202, 0]
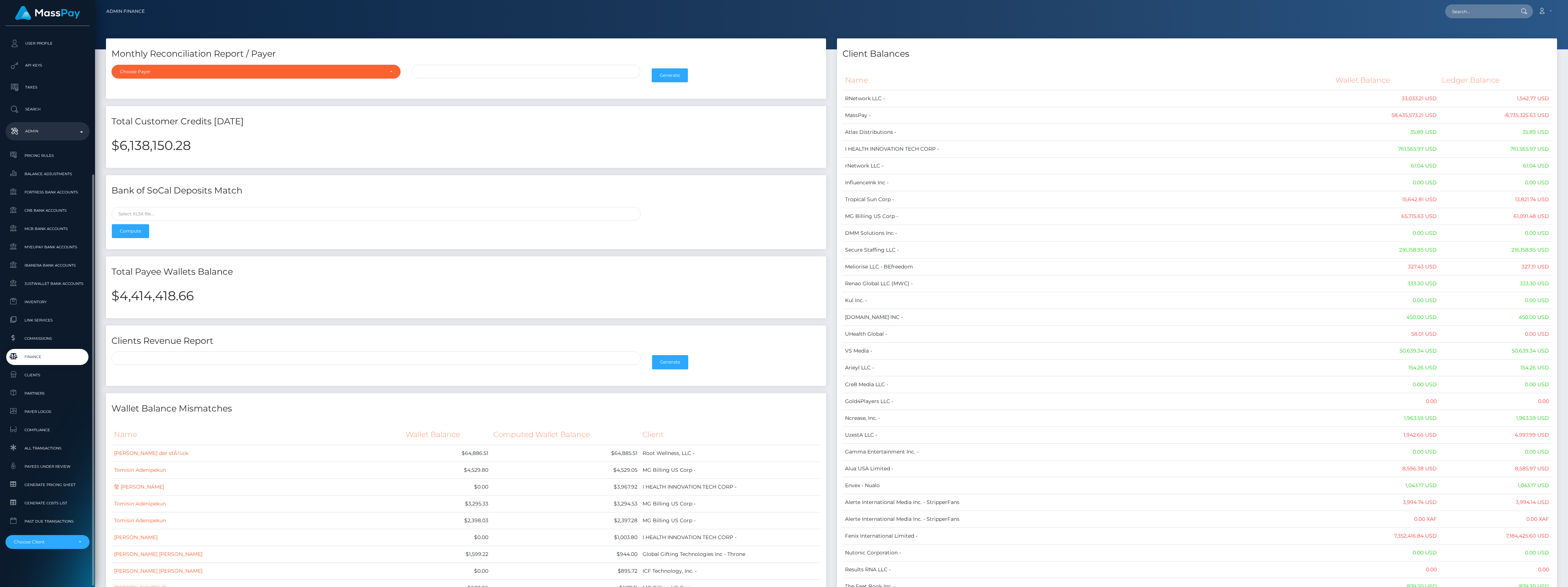
click at [63, 349] on link "Finance" at bounding box center [47, 357] width 84 height 16
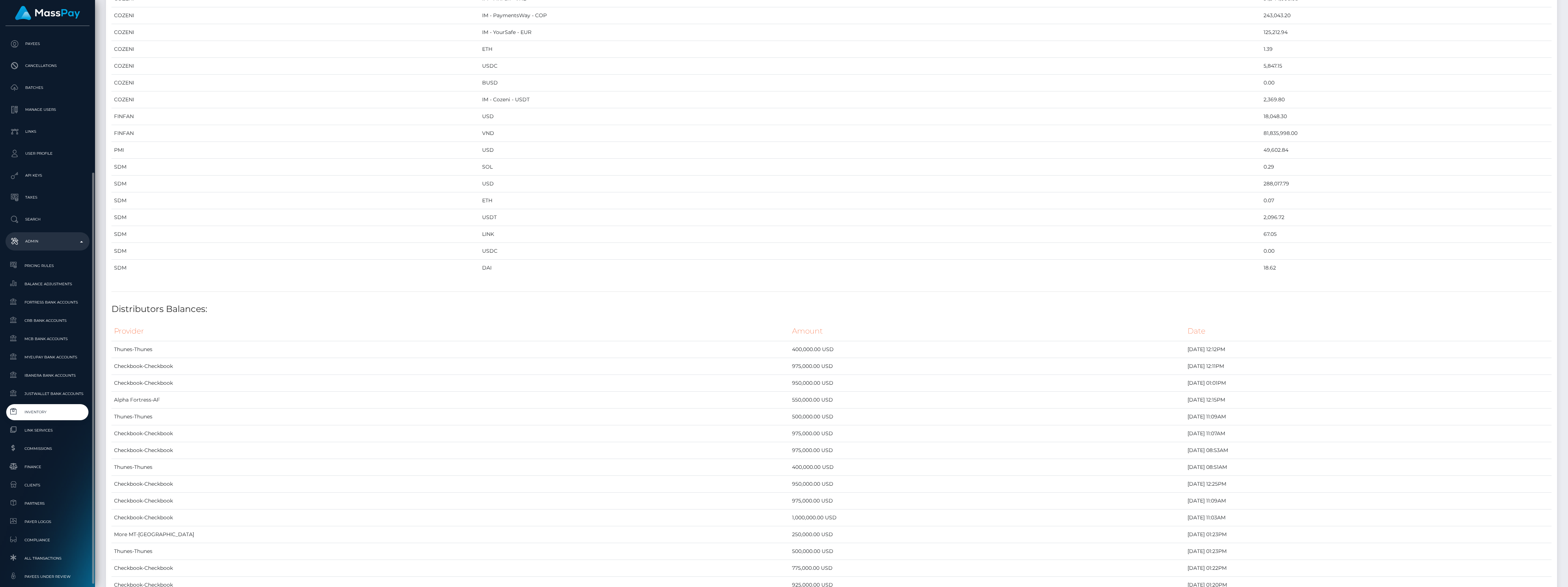
scroll to position [137, 0]
click at [32, 368] on span "Inventory" at bounding box center [47, 366] width 78 height 9
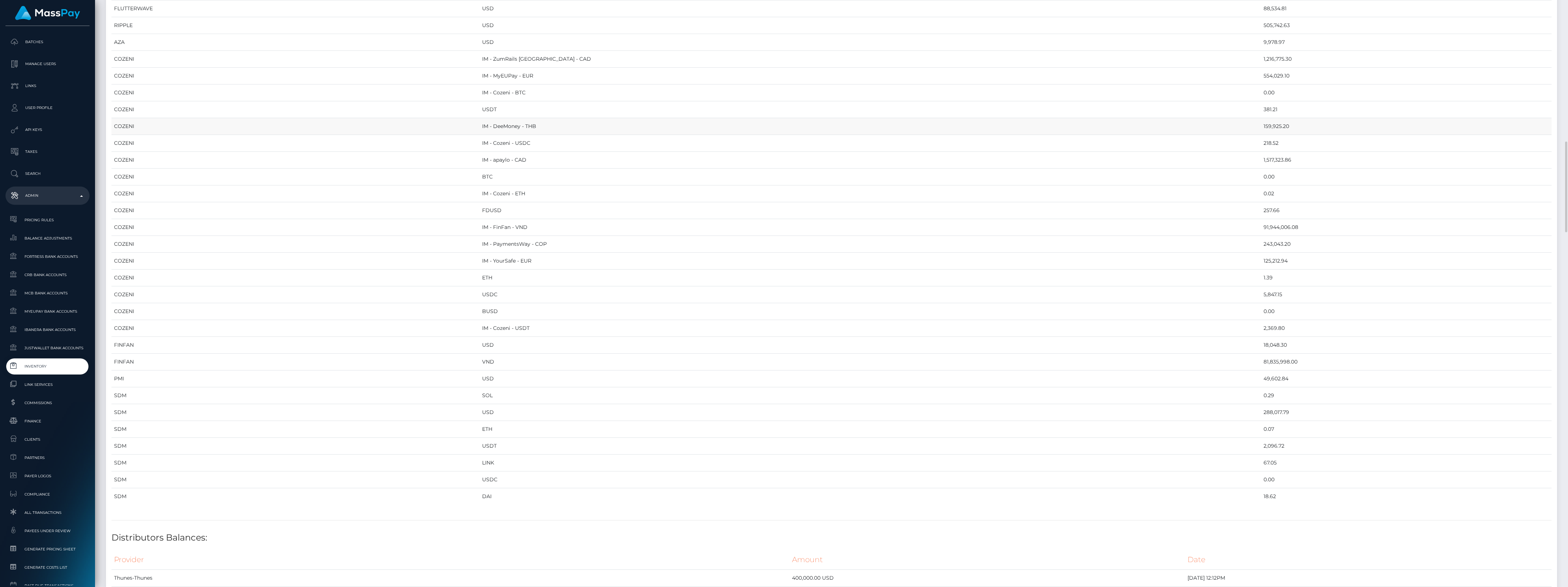
scroll to position [823, 0]
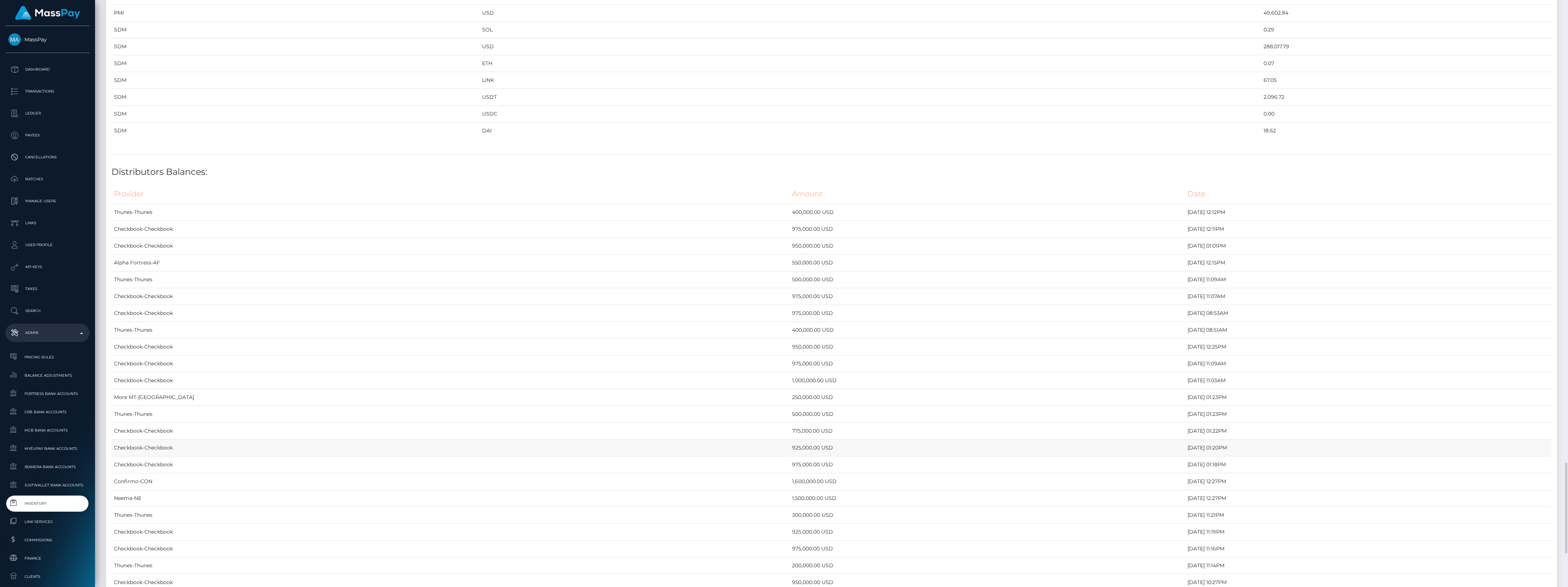
scroll to position [1554, 0]
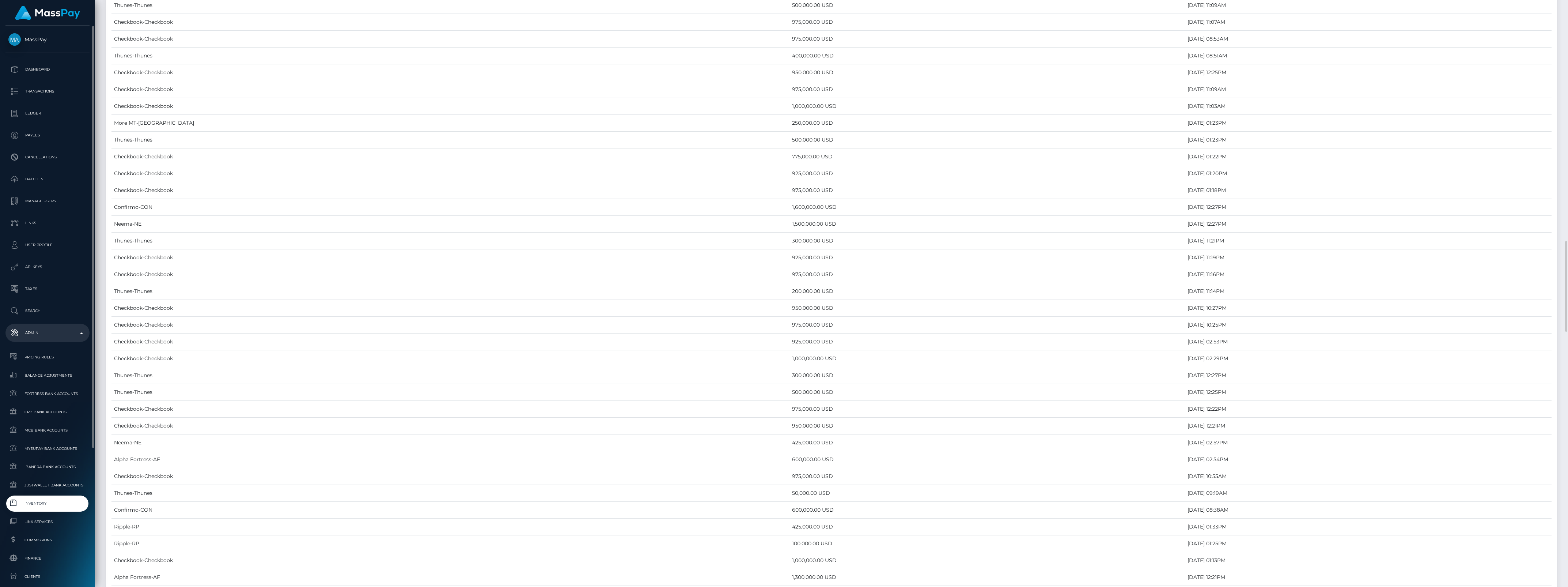
click at [47, 503] on span "Inventory" at bounding box center [47, 504] width 78 height 9
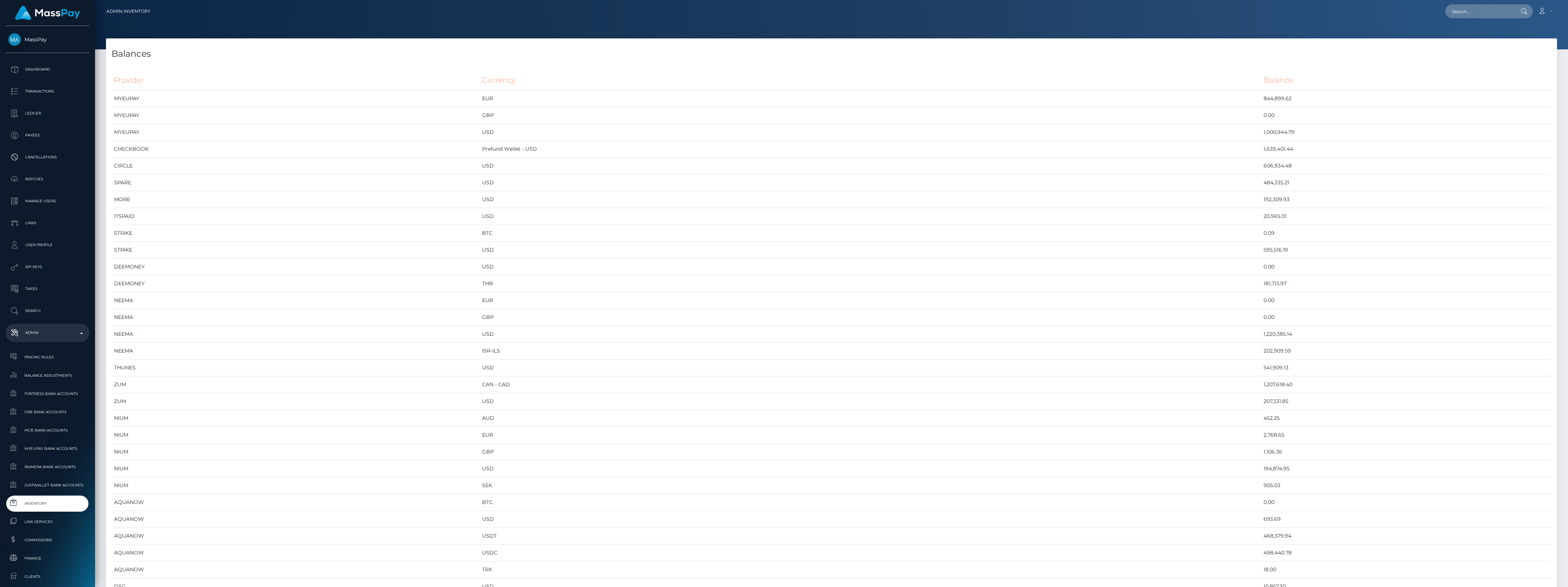
scroll to position [3702, 1451]
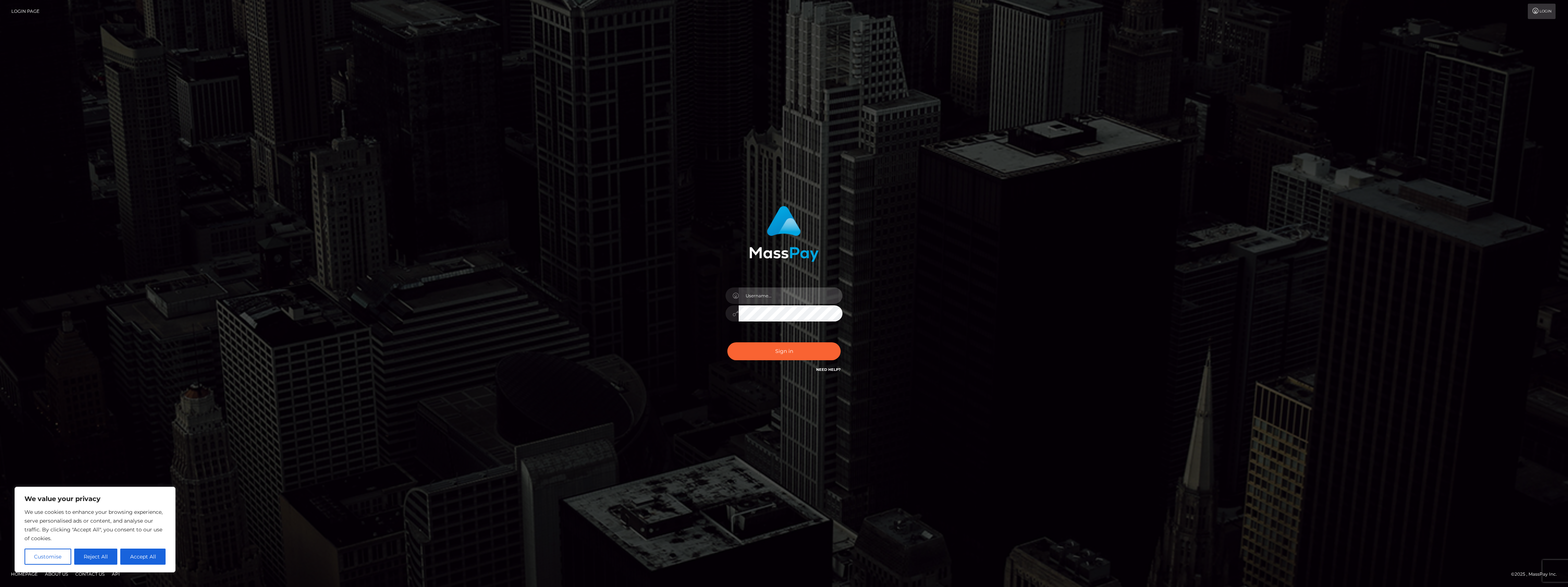
type input "bengreen"
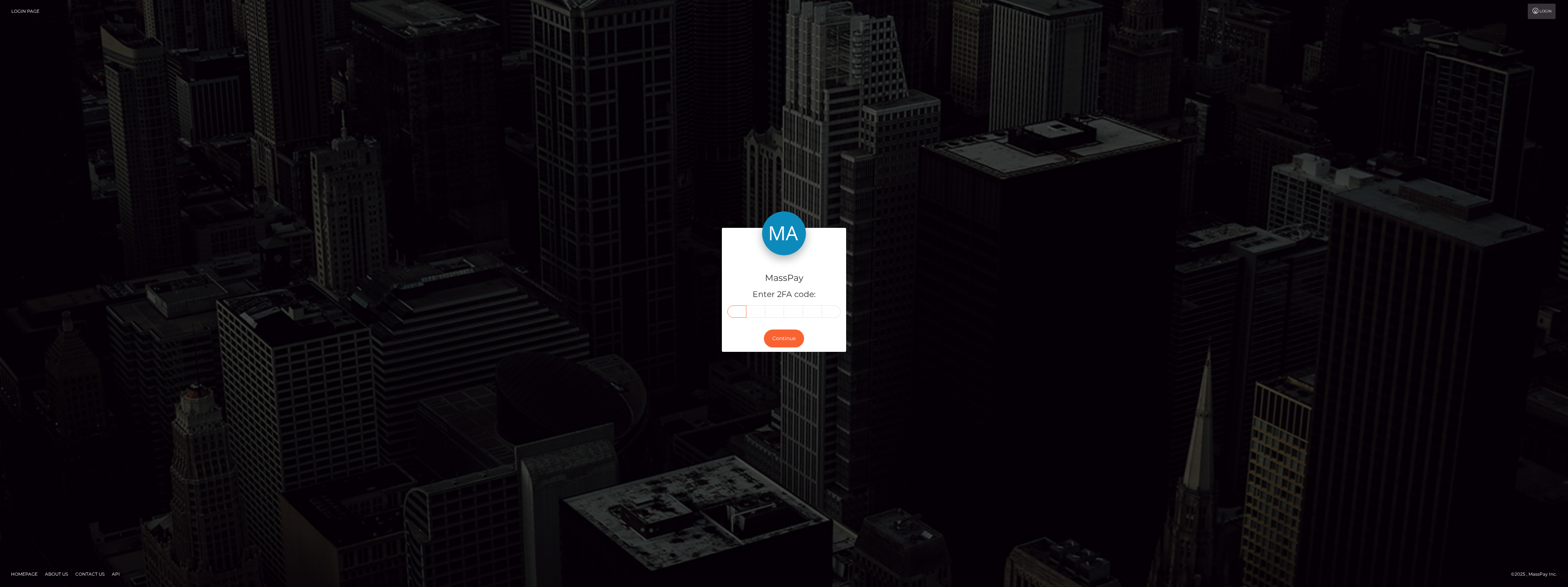
drag, startPoint x: 730, startPoint y: 319, endPoint x: 732, endPoint y: 315, distance: 4.5
paste input "9"
type input "9"
type input "7"
type input "4"
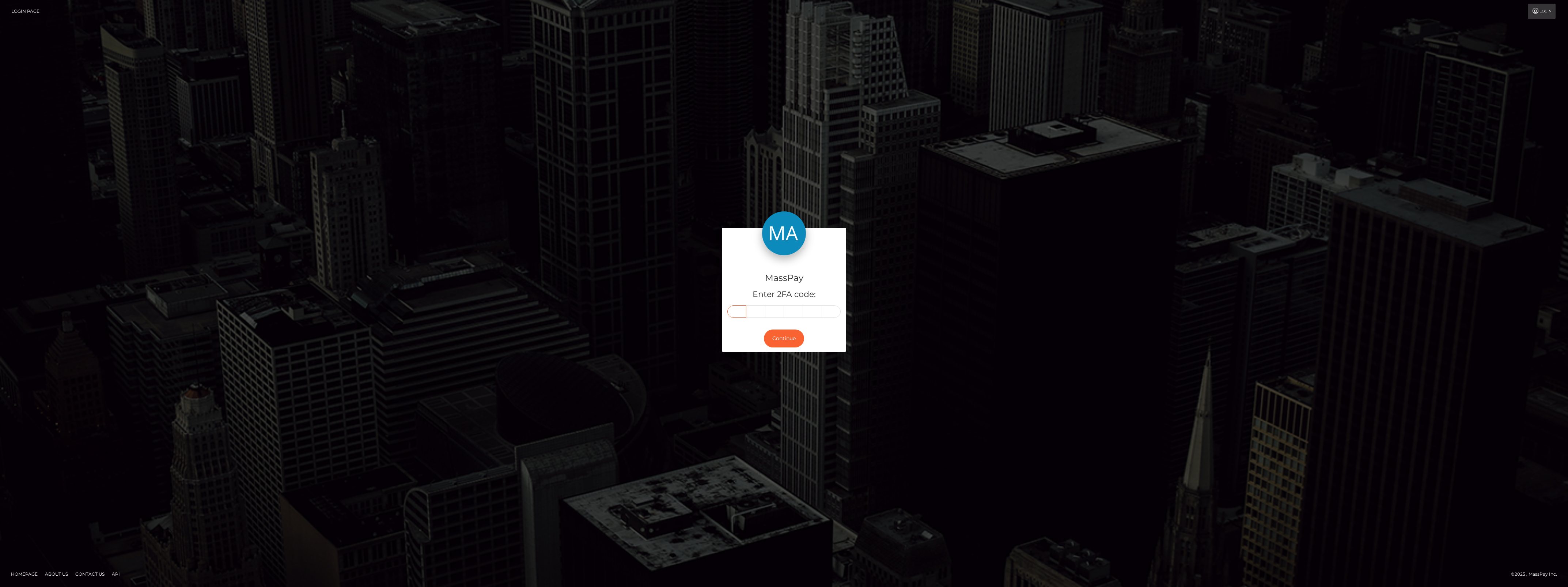
type input "2"
type input "0"
click at [774, 330] on button "Continue" at bounding box center [784, 338] width 40 height 18
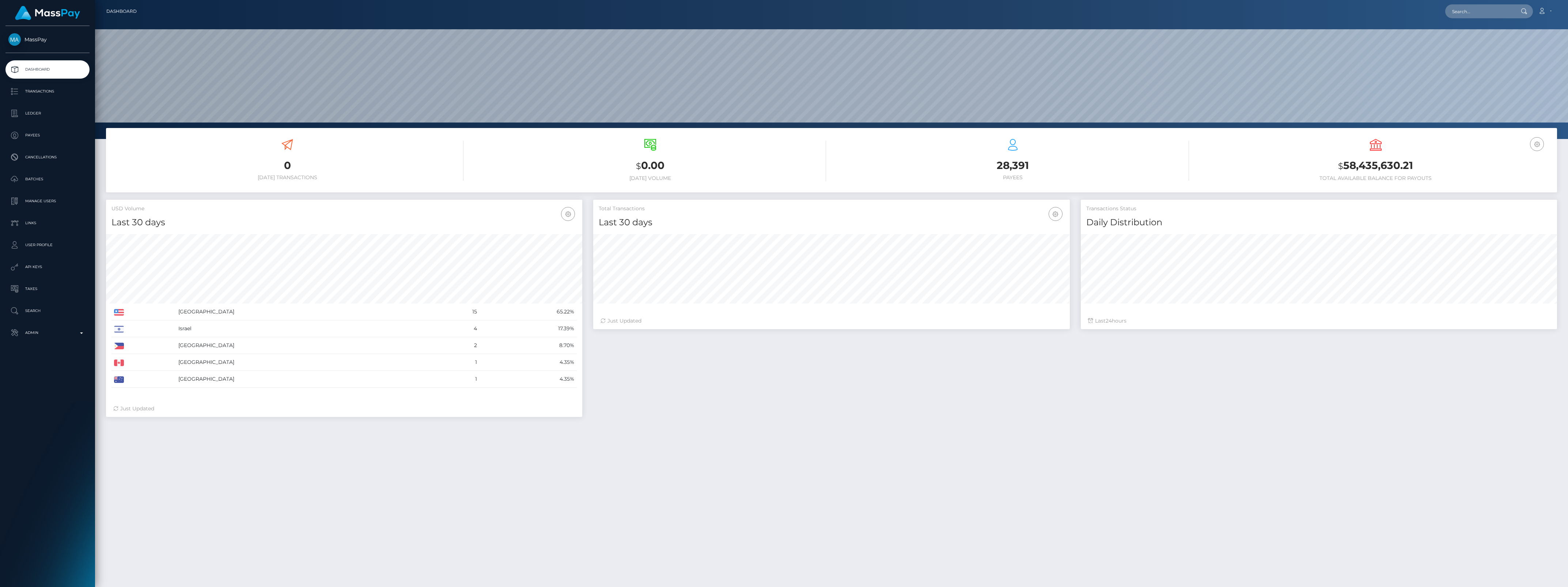
scroll to position [129, 476]
click at [55, 336] on p "Admin" at bounding box center [47, 332] width 78 height 11
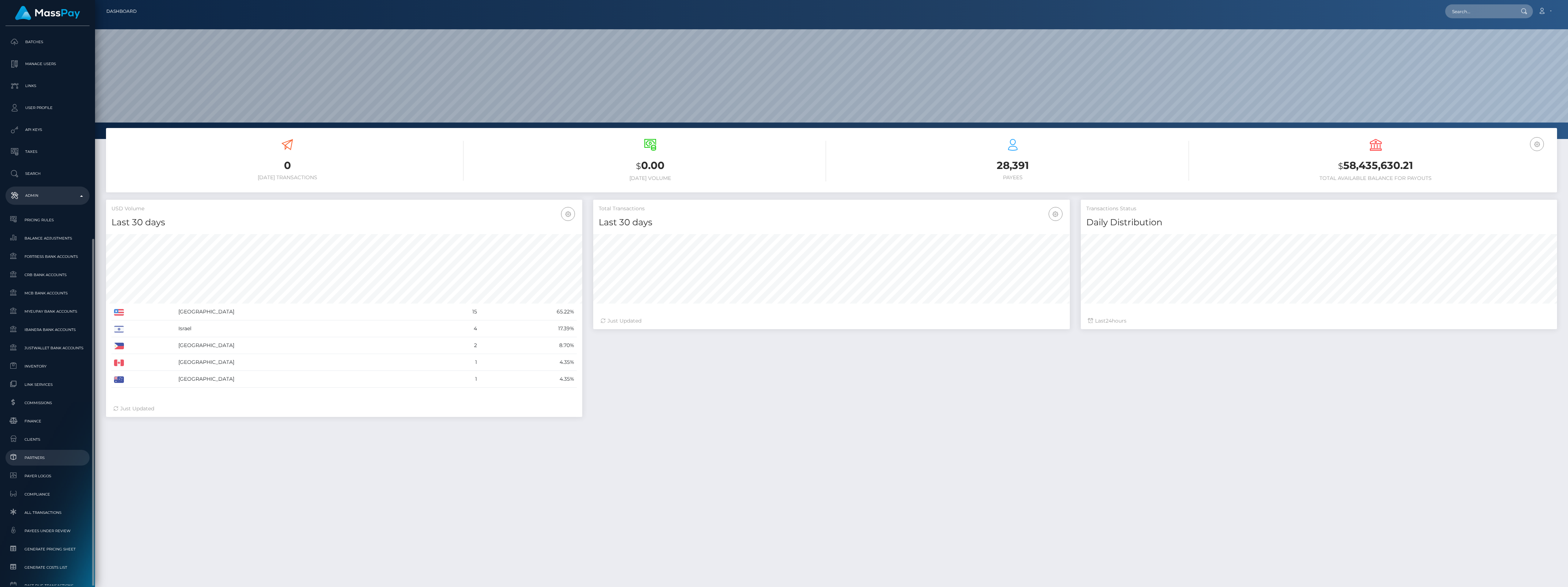
scroll to position [202, 0]
click at [46, 304] on span "Inventory" at bounding box center [47, 302] width 78 height 9
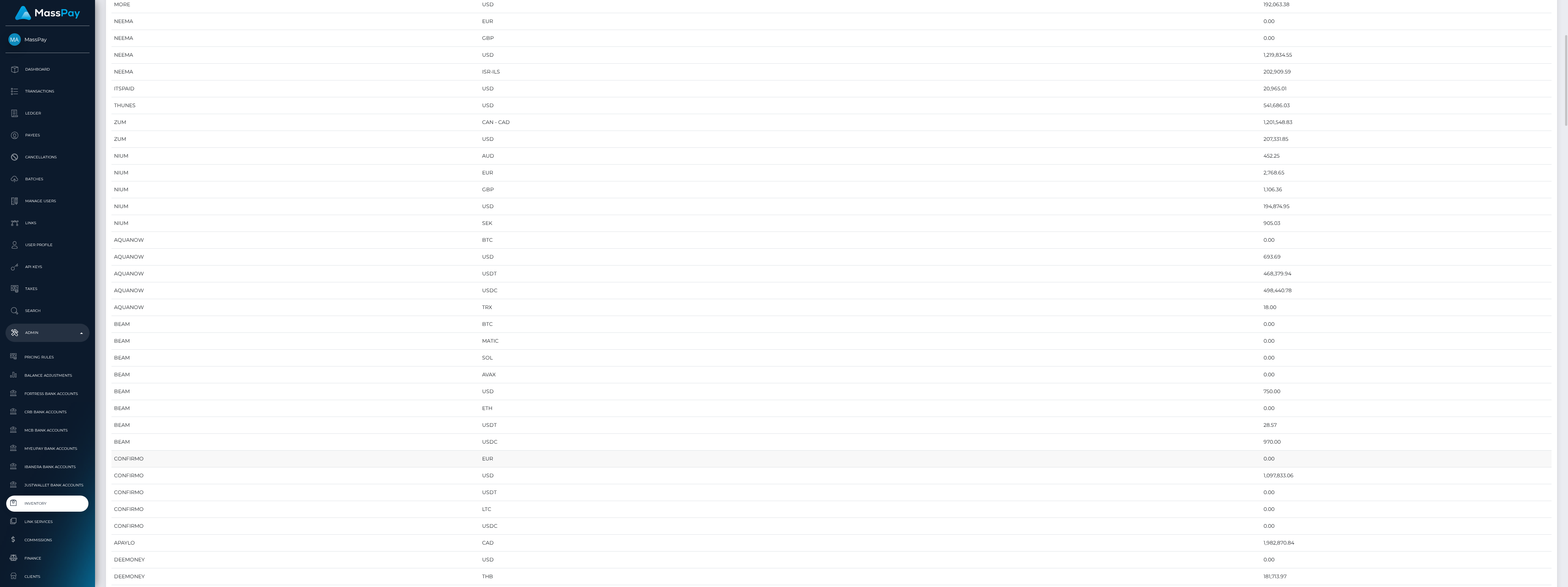
scroll to position [457, 0]
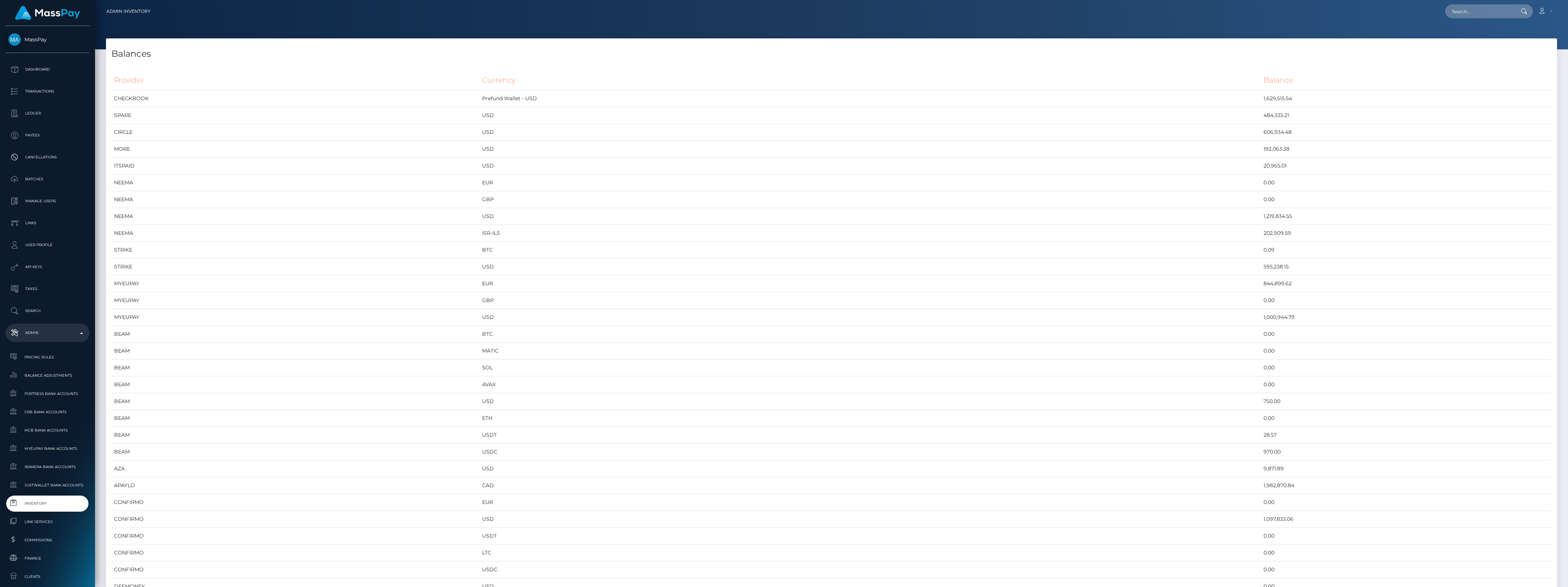
scroll to position [3702, 1451]
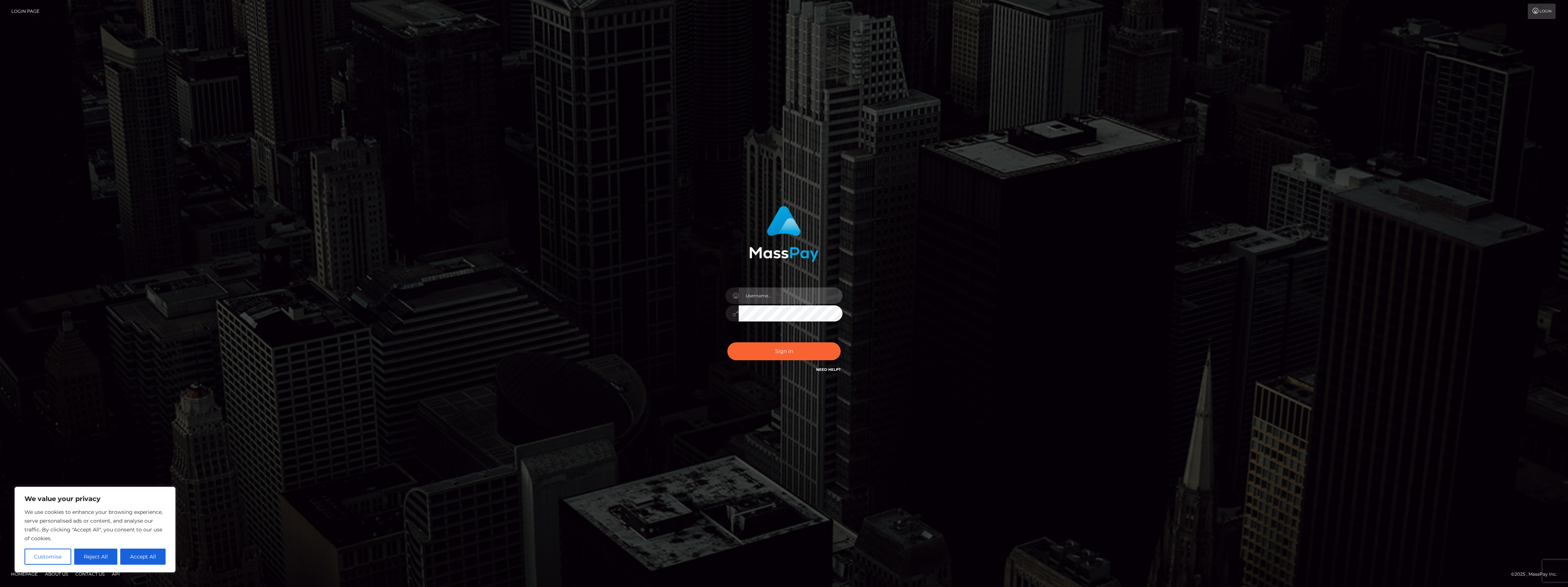
type input "bengreen"
click at [777, 347] on button "Sign in" at bounding box center [784, 351] width 113 height 18
type input "bengreen"
click at [760, 359] on button "Sign in" at bounding box center [784, 351] width 113 height 18
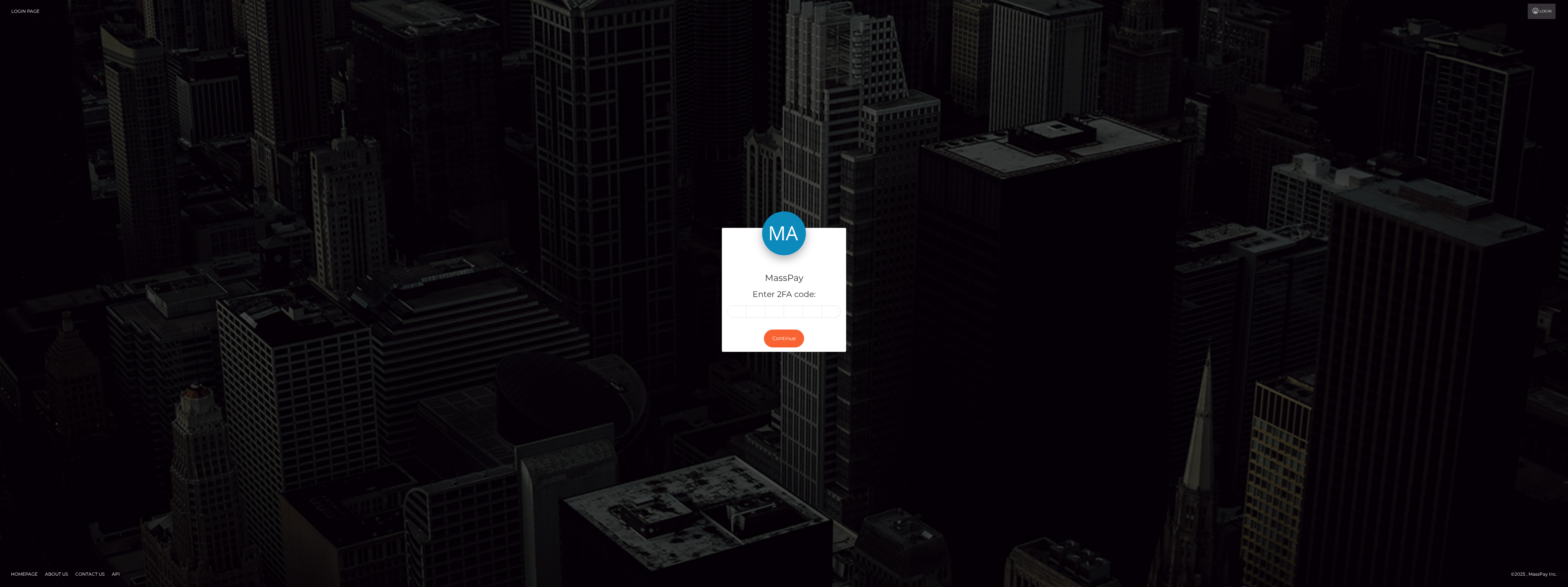
click at [724, 311] on div "MassPay Enter 2FA code:" at bounding box center [784, 290] width 124 height 70
click at [733, 310] on input "text" at bounding box center [737, 311] width 19 height 12
paste input "7"
type input "7"
type input "6"
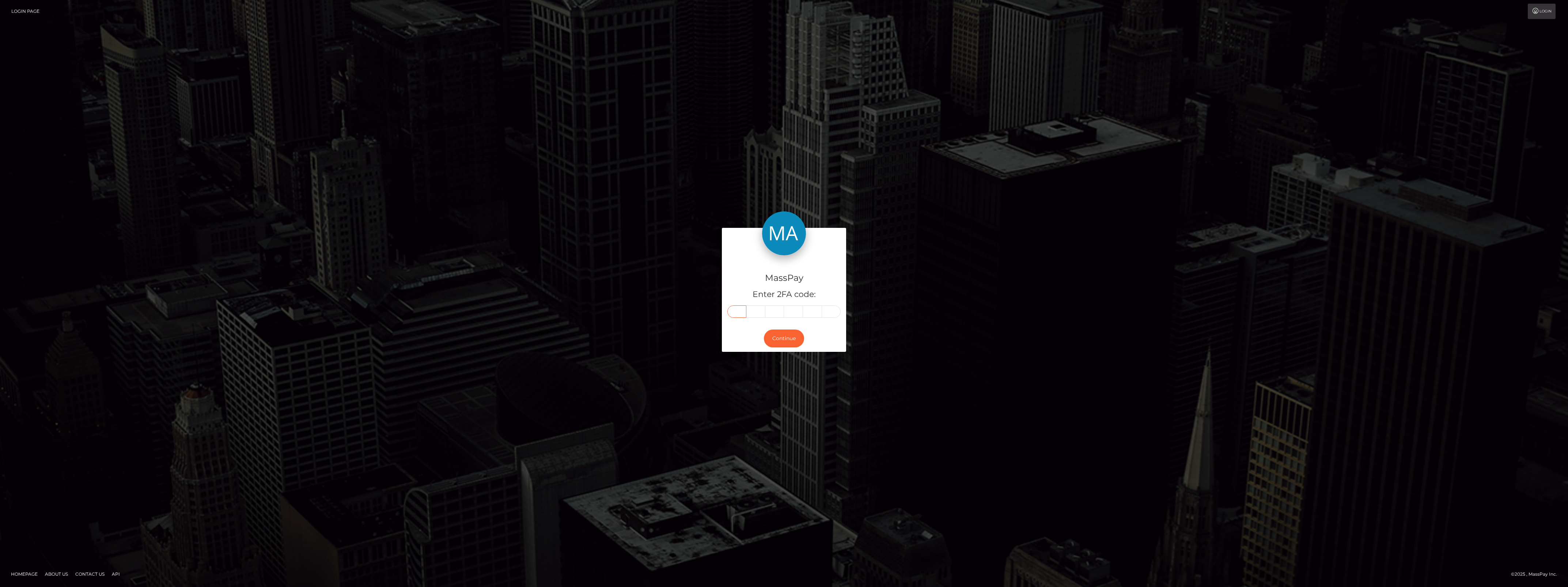
type input "9"
type input "1"
type input "7"
type input "3"
click at [769, 338] on button "Continue" at bounding box center [784, 338] width 40 height 18
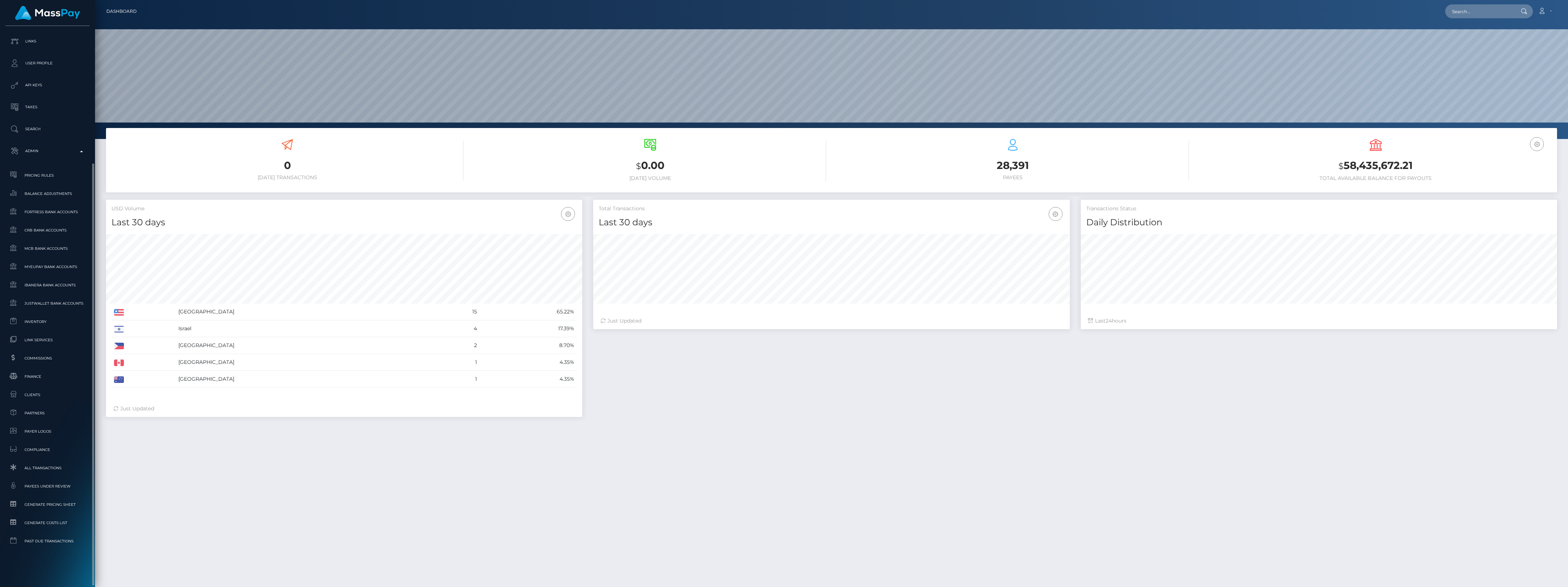
scroll to position [129, 476]
click at [44, 377] on span "Finance" at bounding box center [47, 376] width 78 height 9
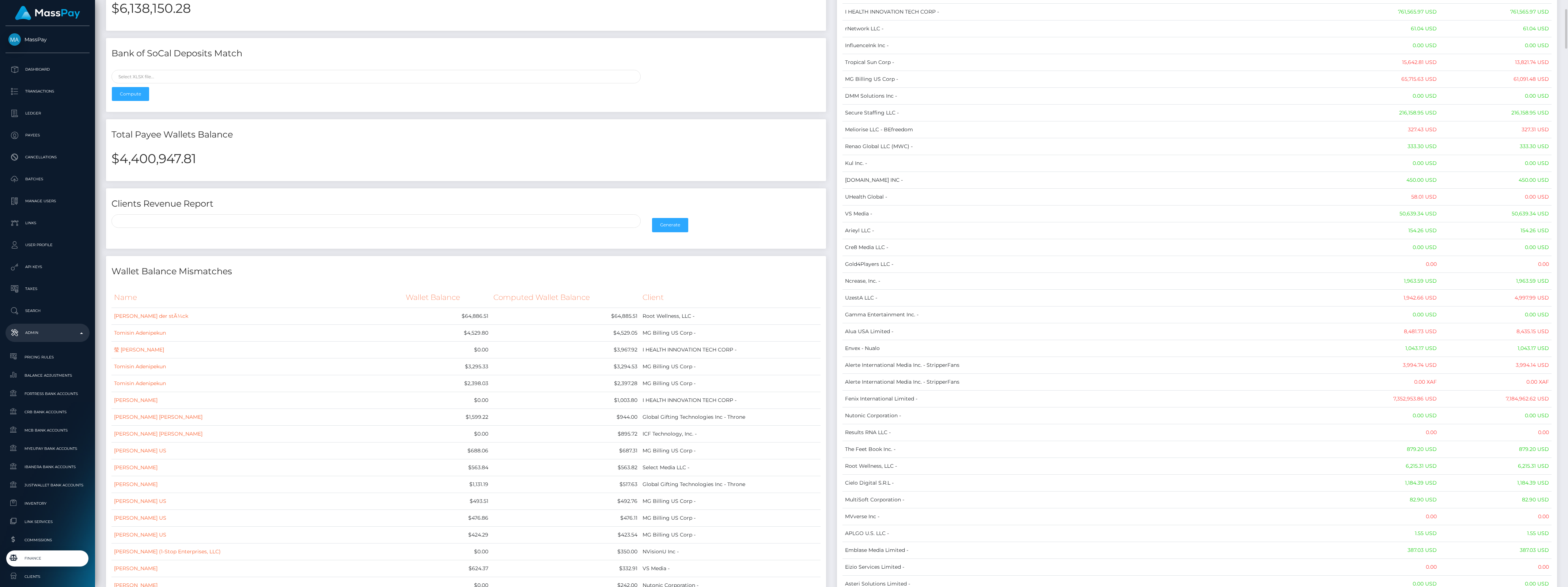
scroll to position [228, 0]
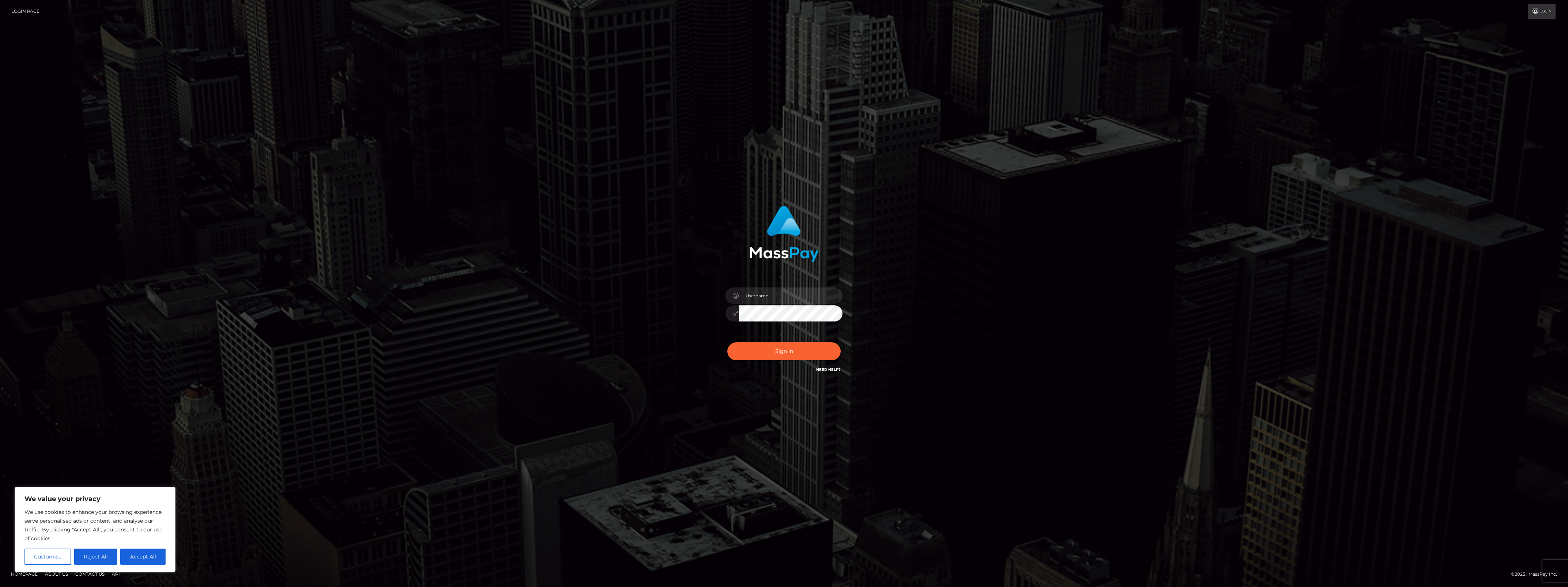
type input "bengreen"
click at [768, 348] on button "Sign in" at bounding box center [784, 351] width 113 height 18
type input "bengreen"
click at [777, 362] on div "Sign in Need Help?" at bounding box center [784, 354] width 128 height 32
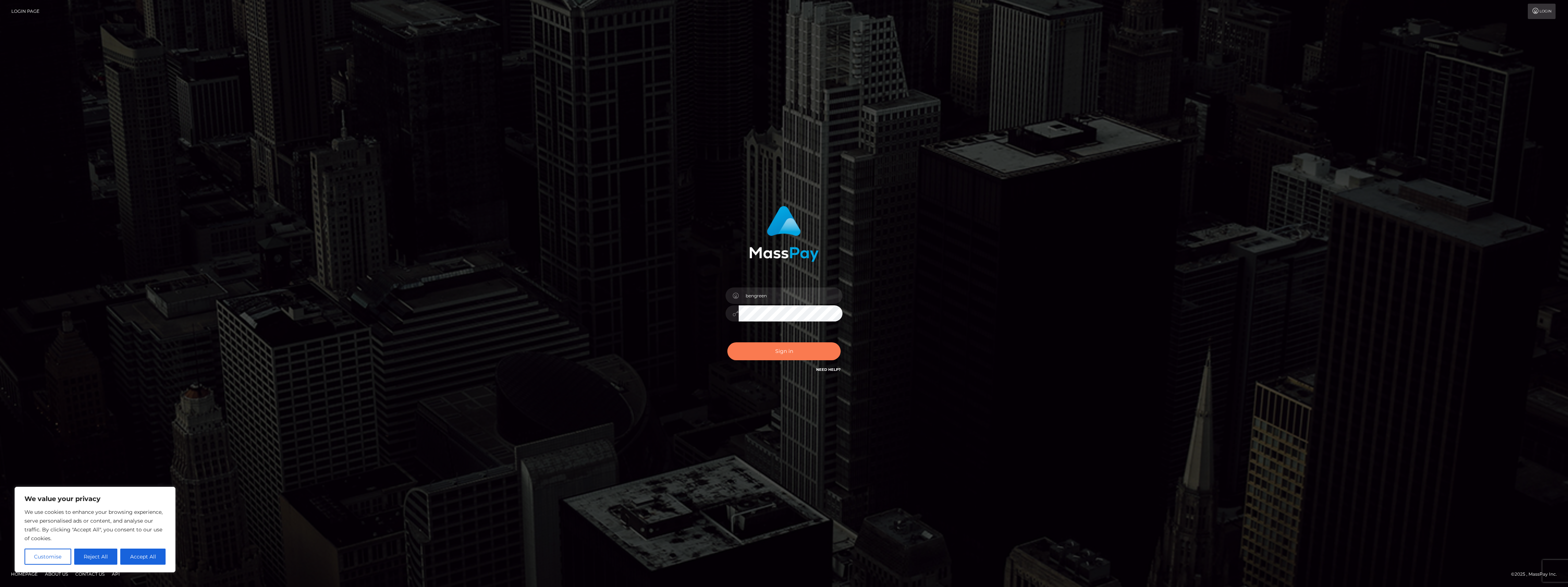
click at [779, 354] on button "Sign in" at bounding box center [784, 351] width 113 height 18
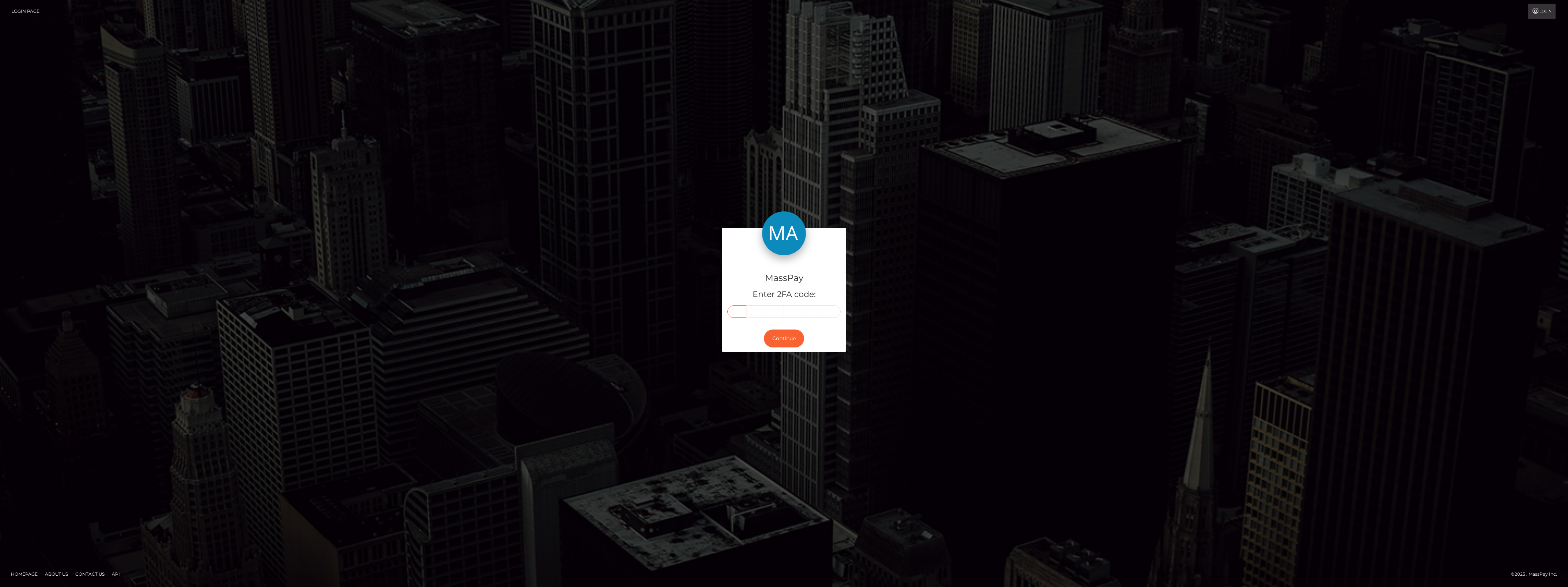
drag, startPoint x: 749, startPoint y: 320, endPoint x: 740, endPoint y: 308, distance: 15.0
click at [740, 308] on input "text" at bounding box center [737, 311] width 19 height 12
paste input "7"
type input "7"
type input "4"
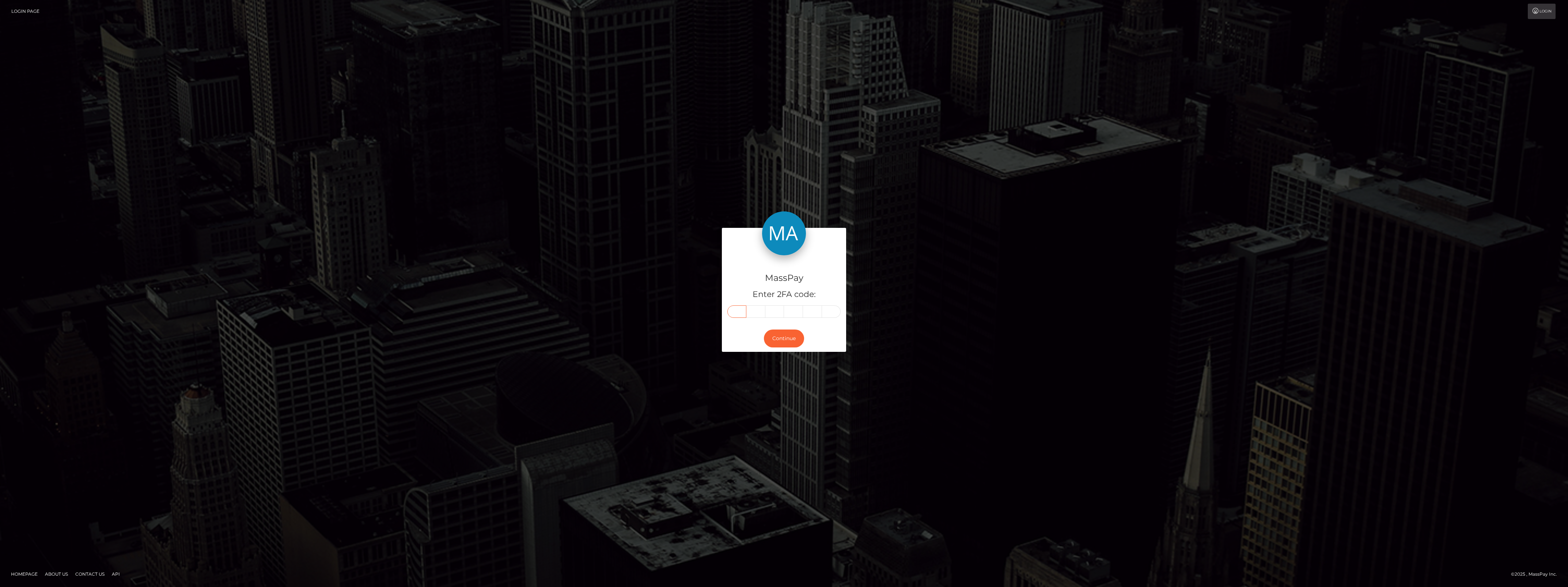
type input "2"
type input "7"
type input "2"
click at [788, 345] on button "Continue" at bounding box center [784, 338] width 40 height 18
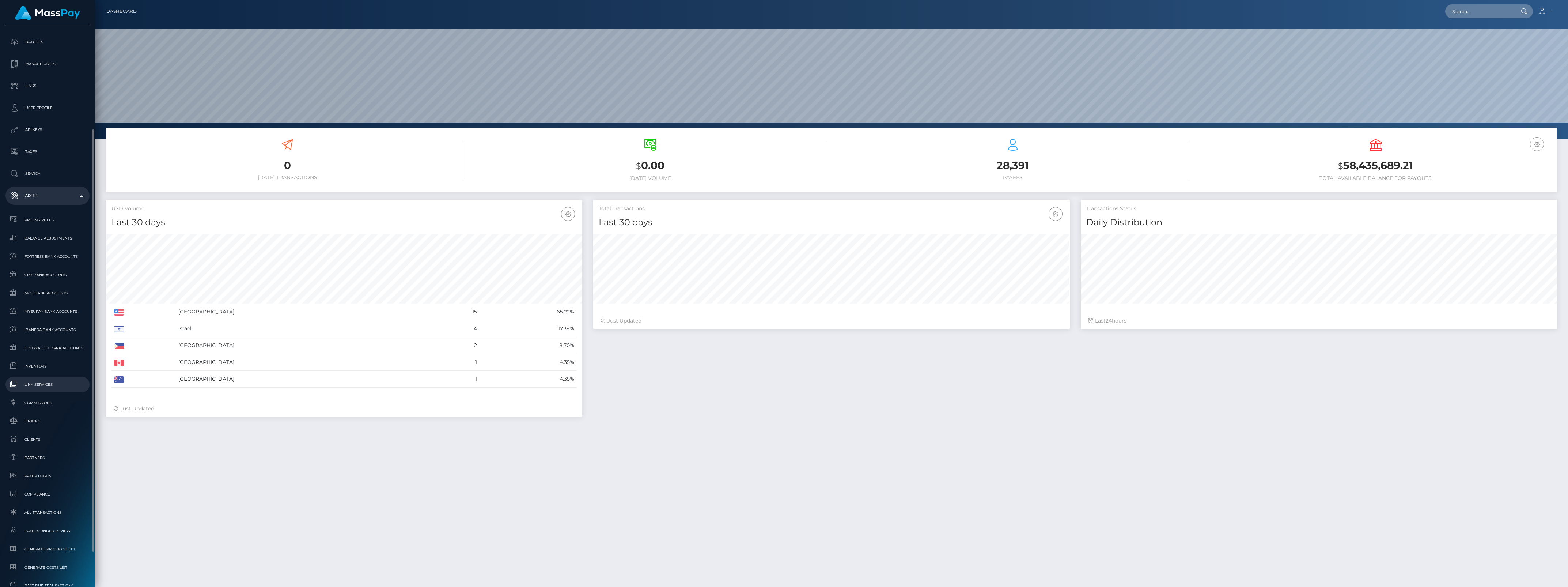
scroll to position [129, 476]
click at [49, 365] on span "Inventory" at bounding box center [47, 366] width 78 height 9
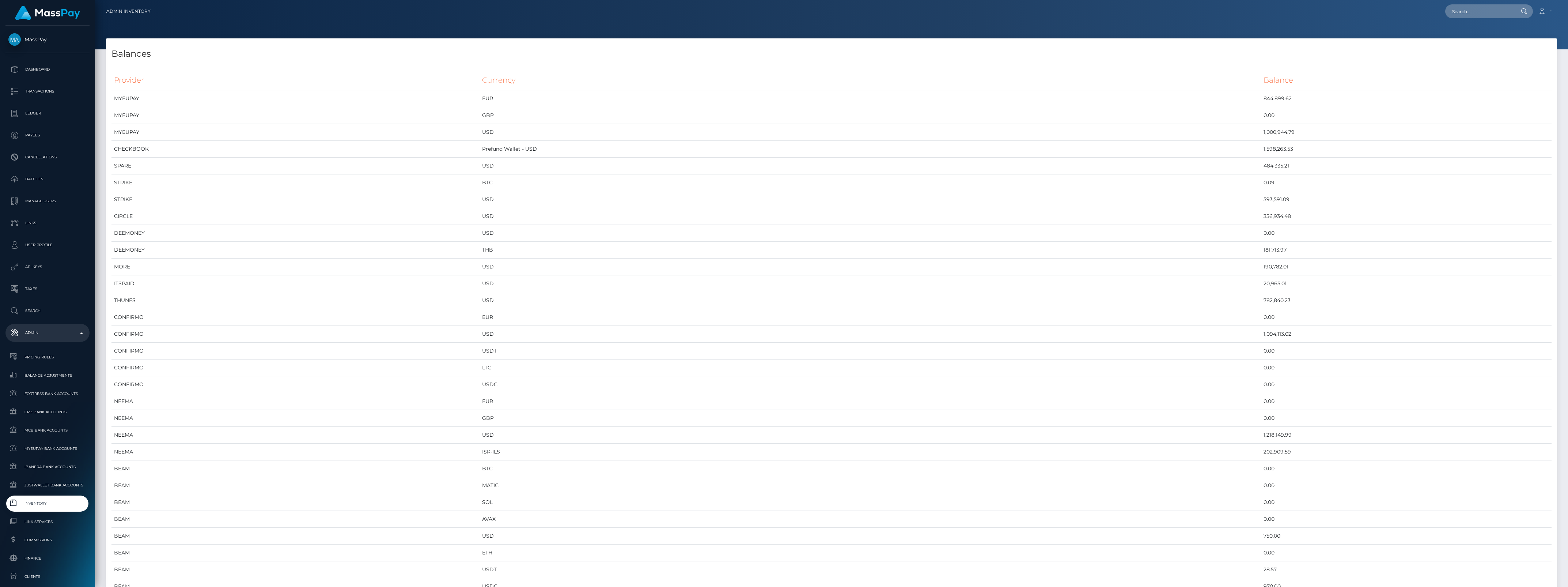
scroll to position [3702, 1451]
click at [29, 505] on span "Inventory" at bounding box center [47, 504] width 78 height 9
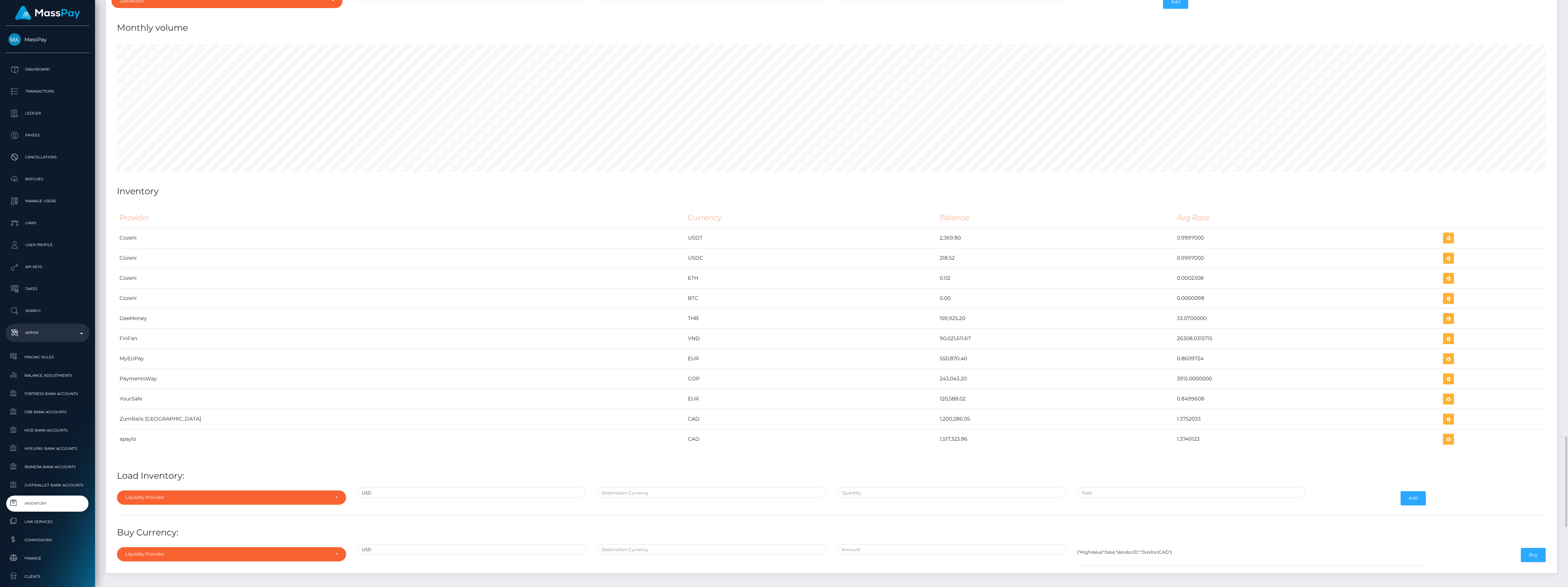
scroll to position [2923, 0]
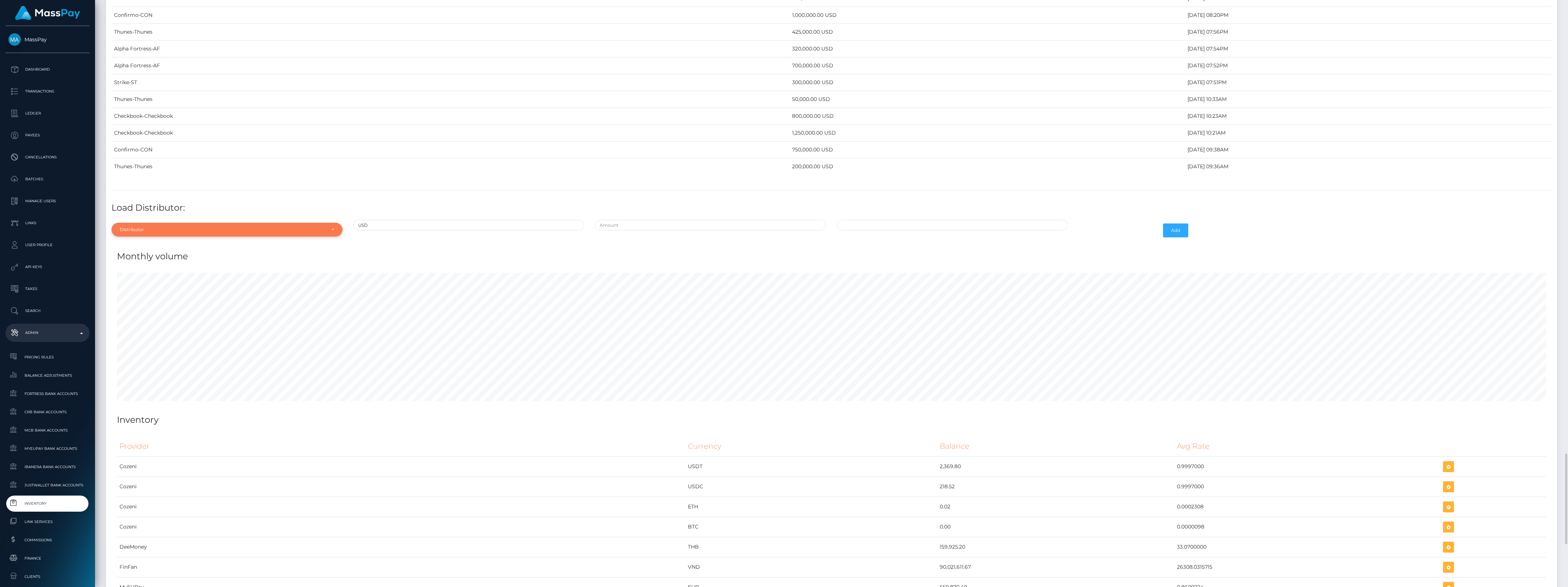
click at [156, 233] on div "Distributor" at bounding box center [223, 230] width 206 height 6
click at [148, 253] on input "Search" at bounding box center [227, 247] width 225 height 10
type input "ch"
click at [144, 270] on link "Checkbook" at bounding box center [226, 262] width 231 height 13
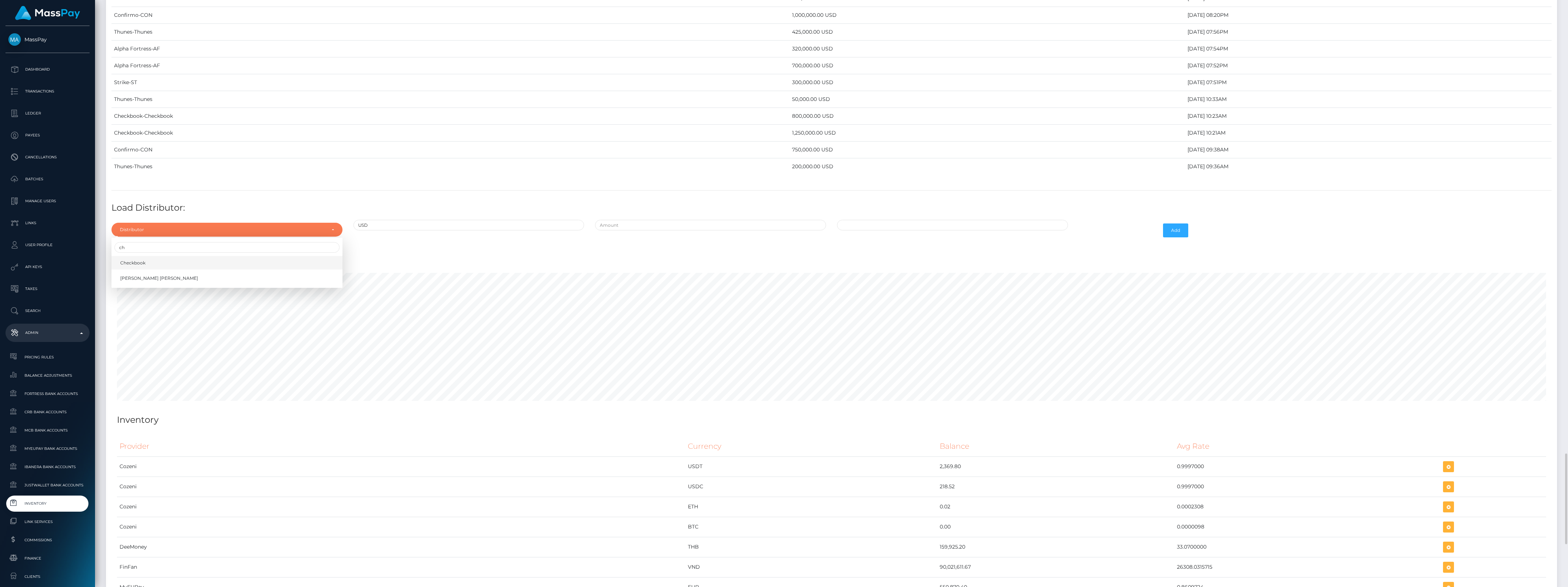
select select "7"
click at [568, 230] on input "USD" at bounding box center [469, 225] width 231 height 10
click at [626, 230] on input "text" at bounding box center [710, 225] width 231 height 10
click at [631, 230] on input "text" at bounding box center [710, 225] width 231 height 10
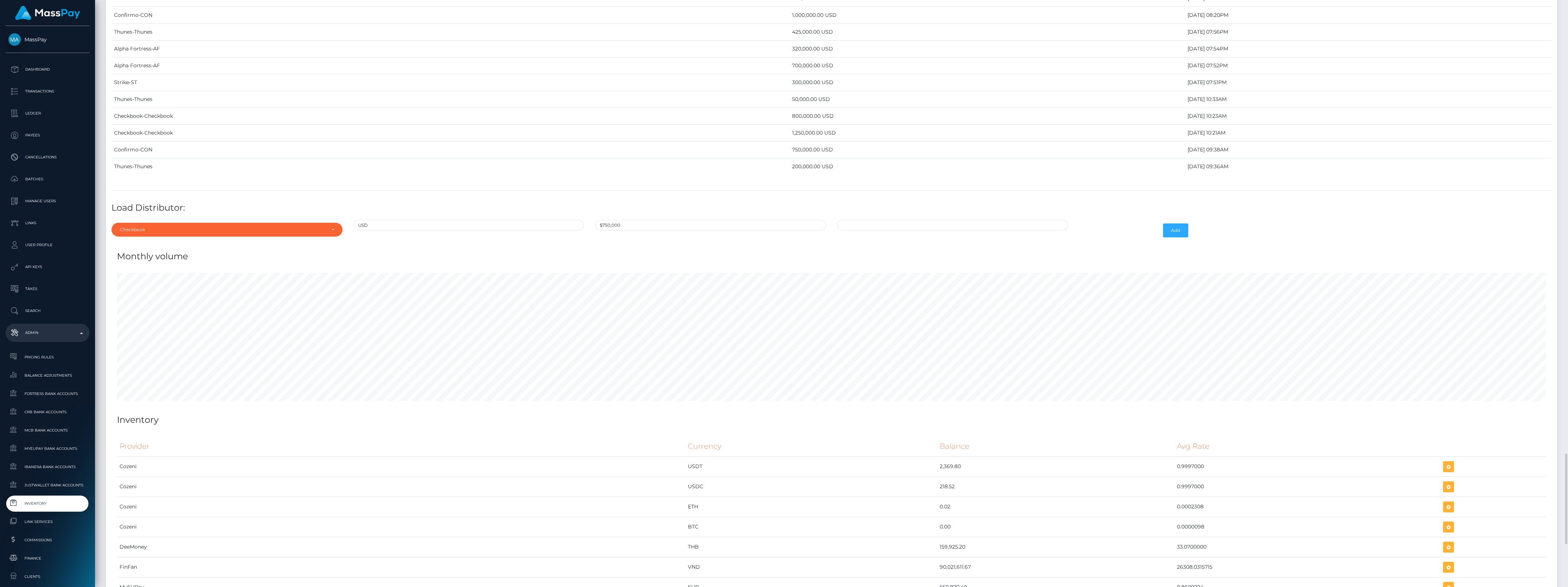
type input "$750,000.0000000"
type input "09/15/2025 10:33 AM"
click at [1170, 237] on button "Add" at bounding box center [1175, 230] width 25 height 14
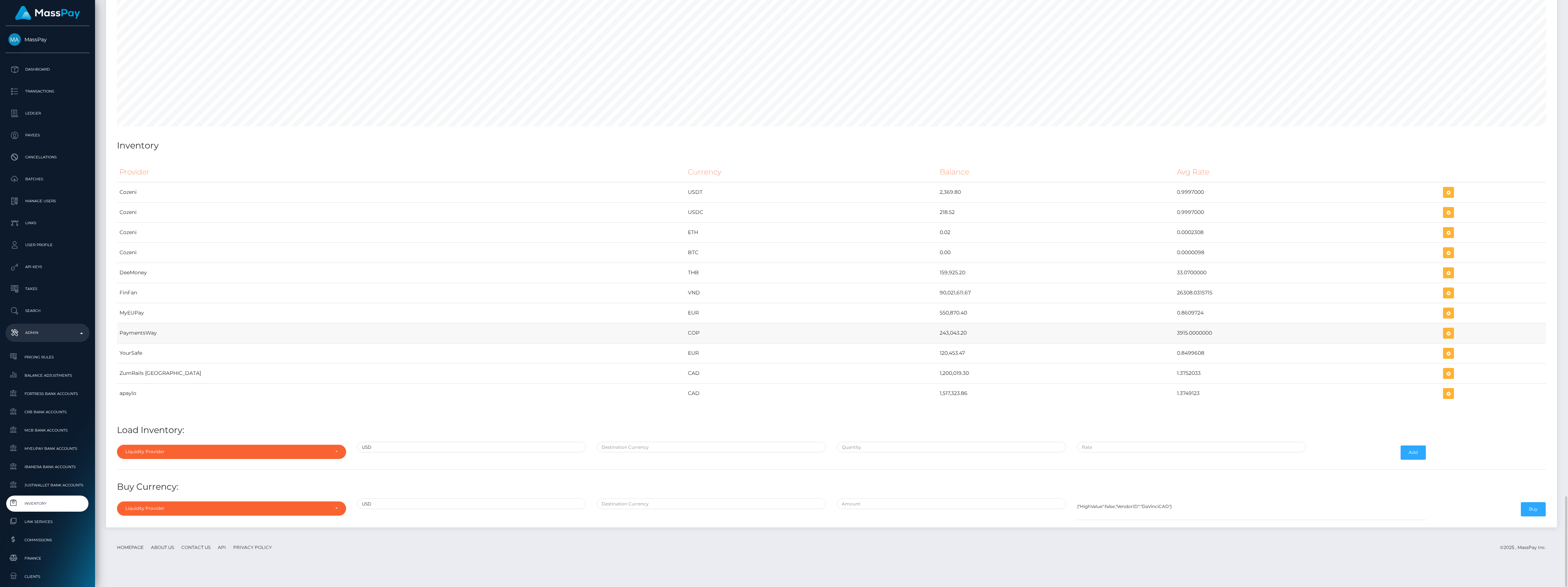
scroll to position [2940, 0]
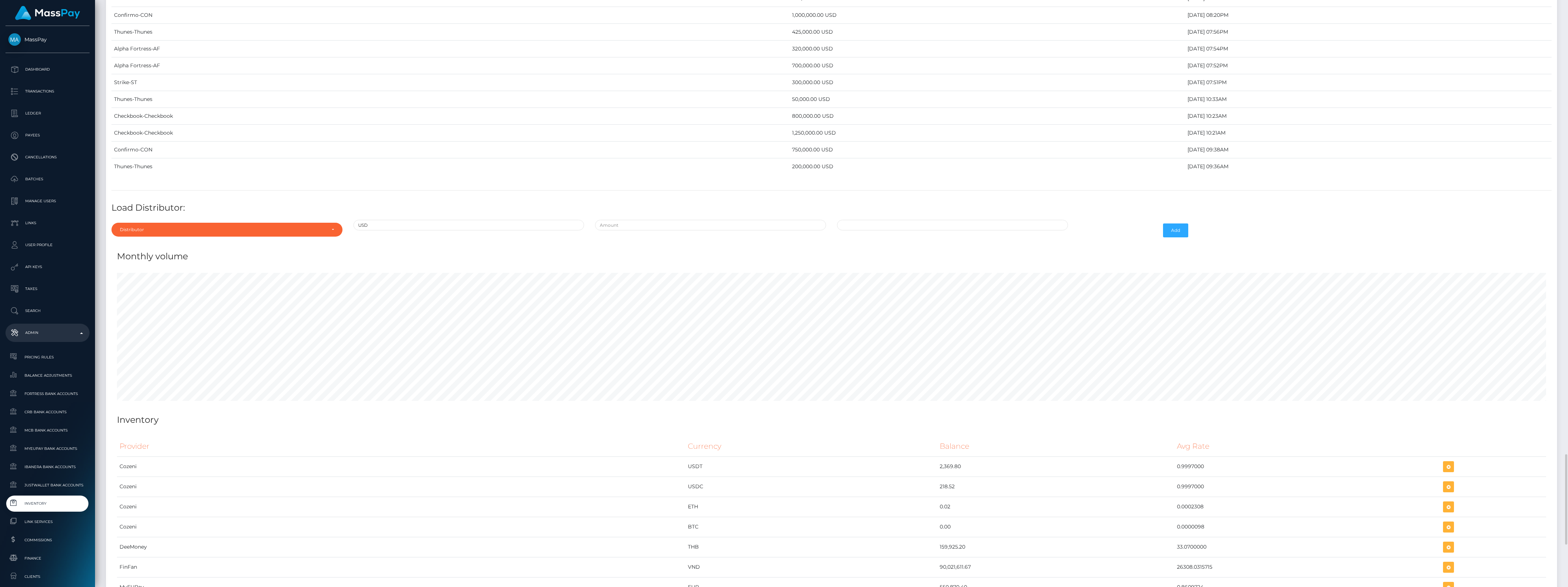
click at [165, 233] on div "Distributor" at bounding box center [223, 230] width 206 height 6
click at [163, 253] on input "Search" at bounding box center [227, 247] width 225 height 10
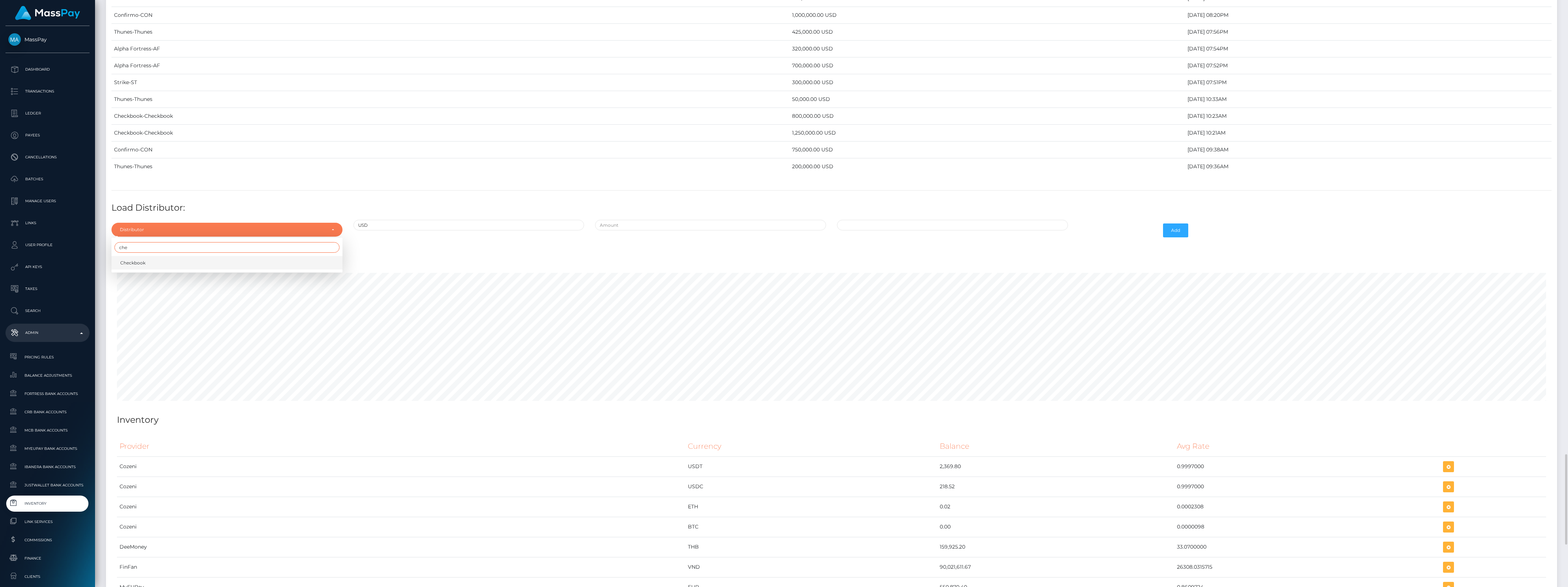
type input "che"
click at [144, 266] on span "Checkbook" at bounding box center [133, 262] width 25 height 7
select select "7"
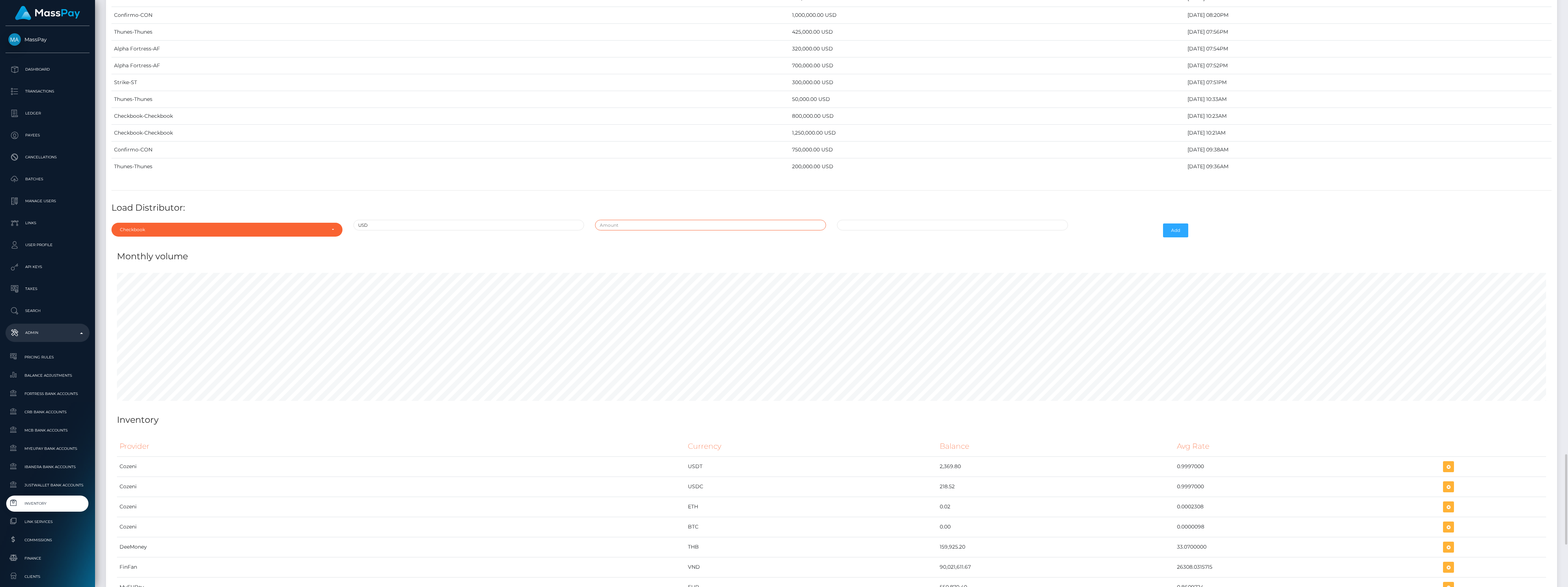
click at [648, 230] on input "text" at bounding box center [710, 225] width 231 height 10
type input "$1,000,000.0000000"
type input "[DATE] 10:35 AM"
click at [1180, 237] on button "Add" at bounding box center [1175, 230] width 25 height 14
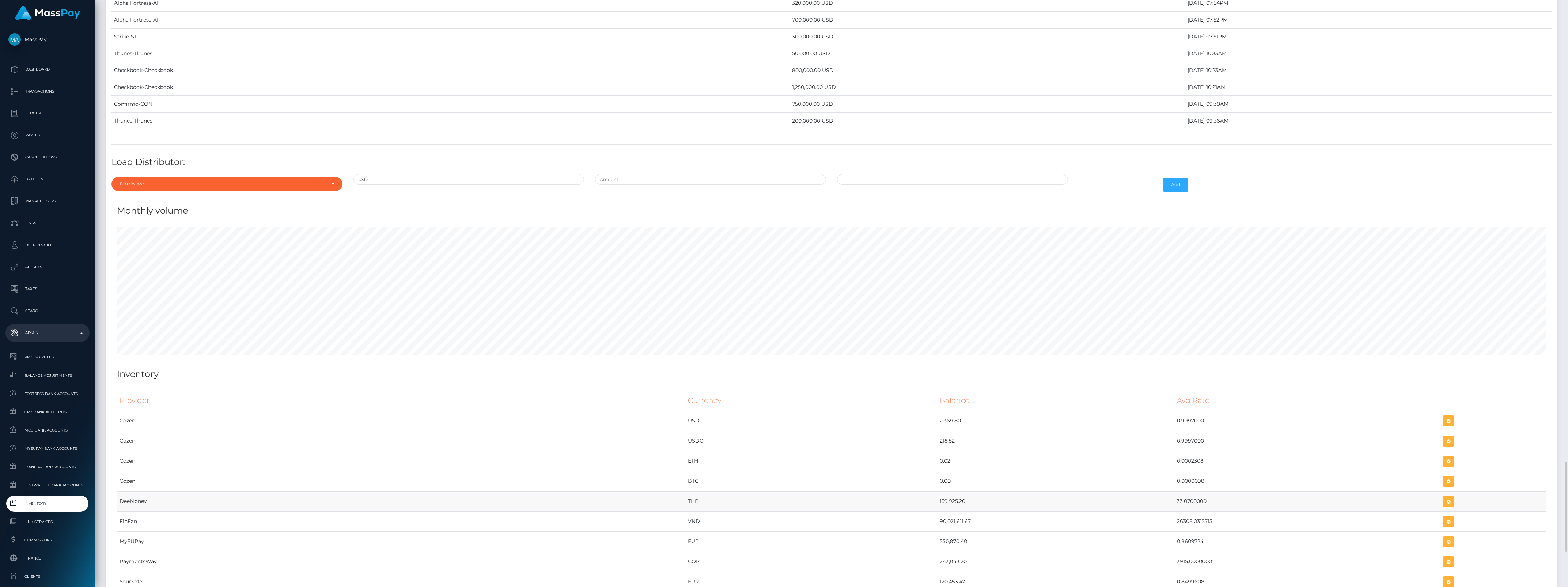
scroll to position [2820, 0]
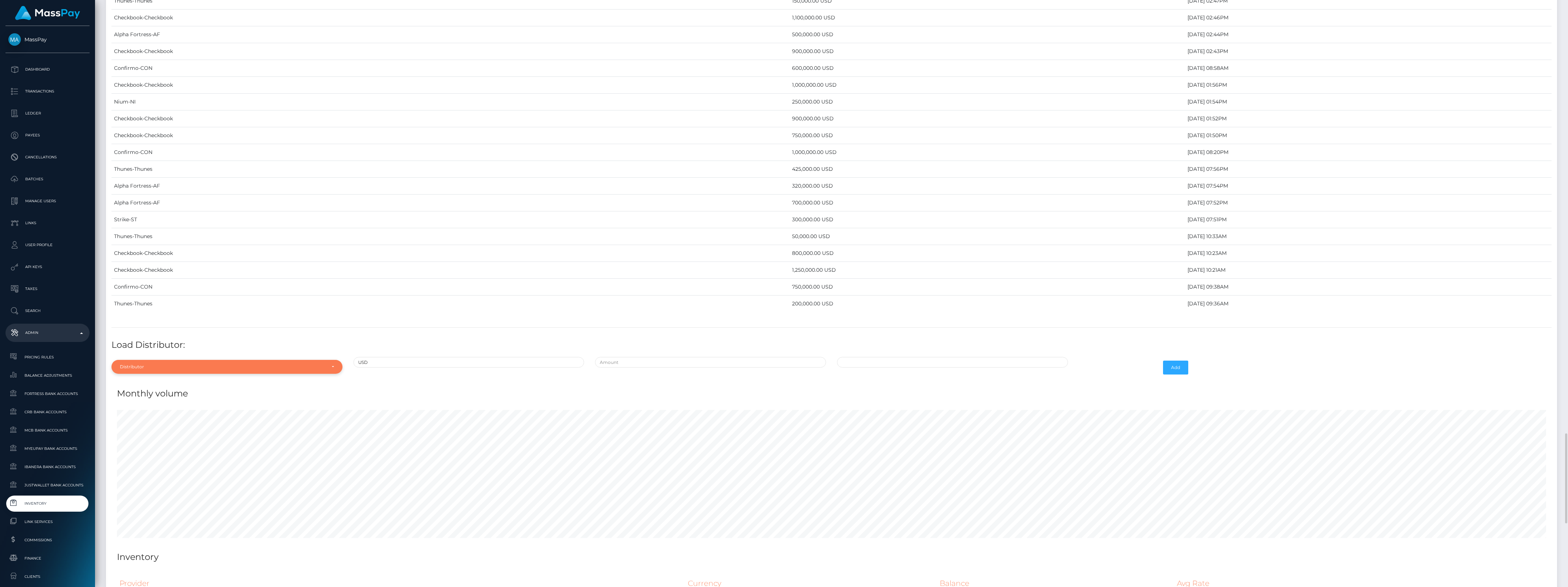
click at [262, 370] on div "Distributor" at bounding box center [223, 367] width 206 height 6
click at [149, 261] on input "Search" at bounding box center [227, 255] width 225 height 10
type input "th"
click at [135, 353] on span "Thunes" at bounding box center [128, 350] width 16 height 7
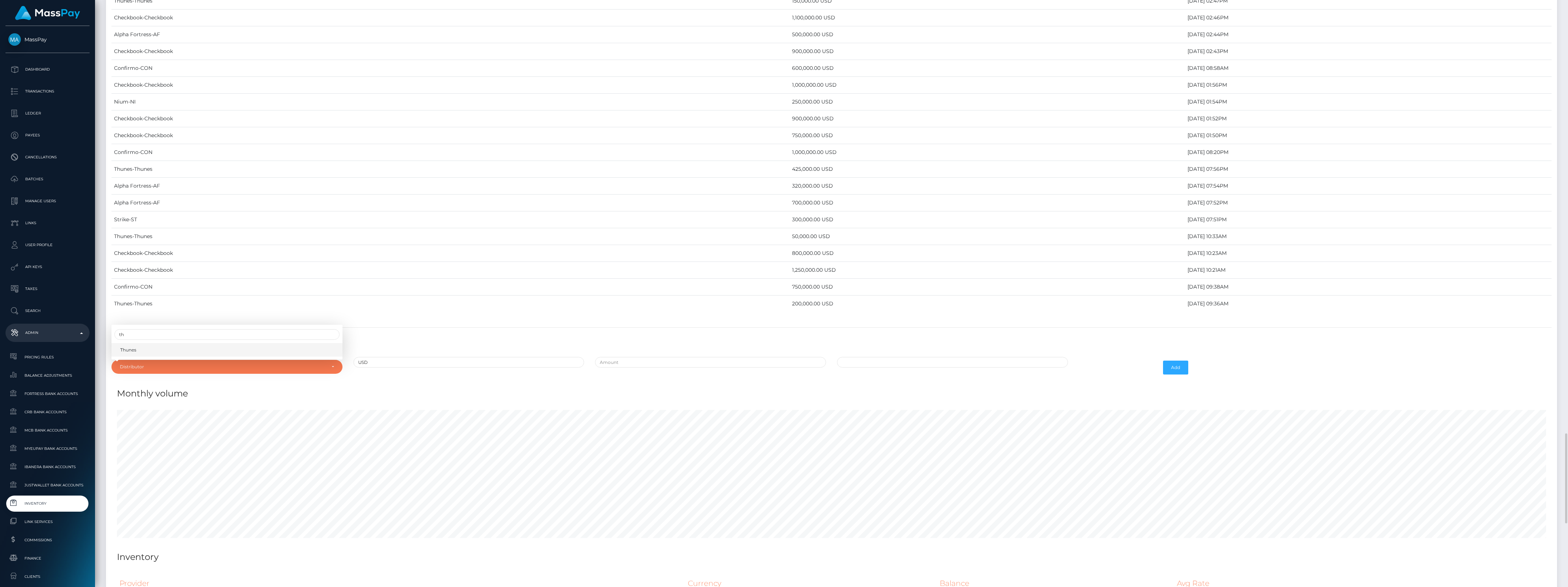
select select "13"
click at [616, 367] on input "text" at bounding box center [710, 362] width 231 height 10
type input "$250,000.0000000"
type input "09/15/2025 10:36 AM"
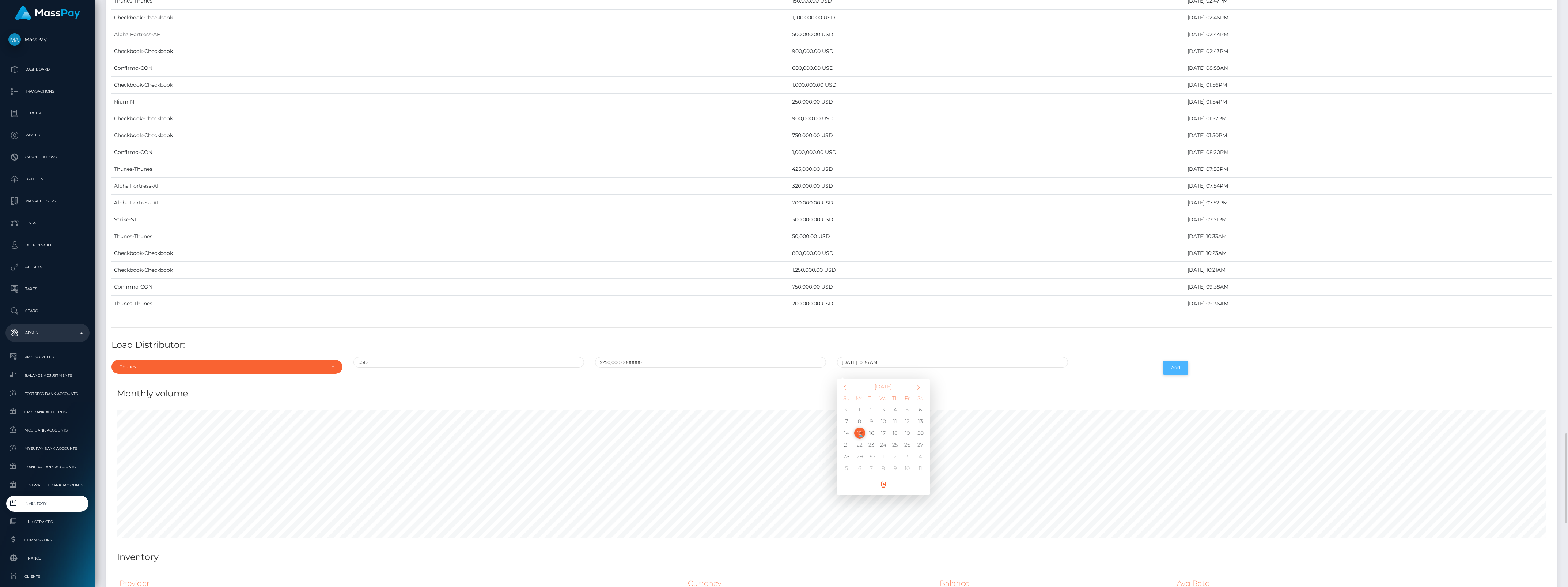
click at [1181, 374] on button "Add" at bounding box center [1175, 367] width 25 height 14
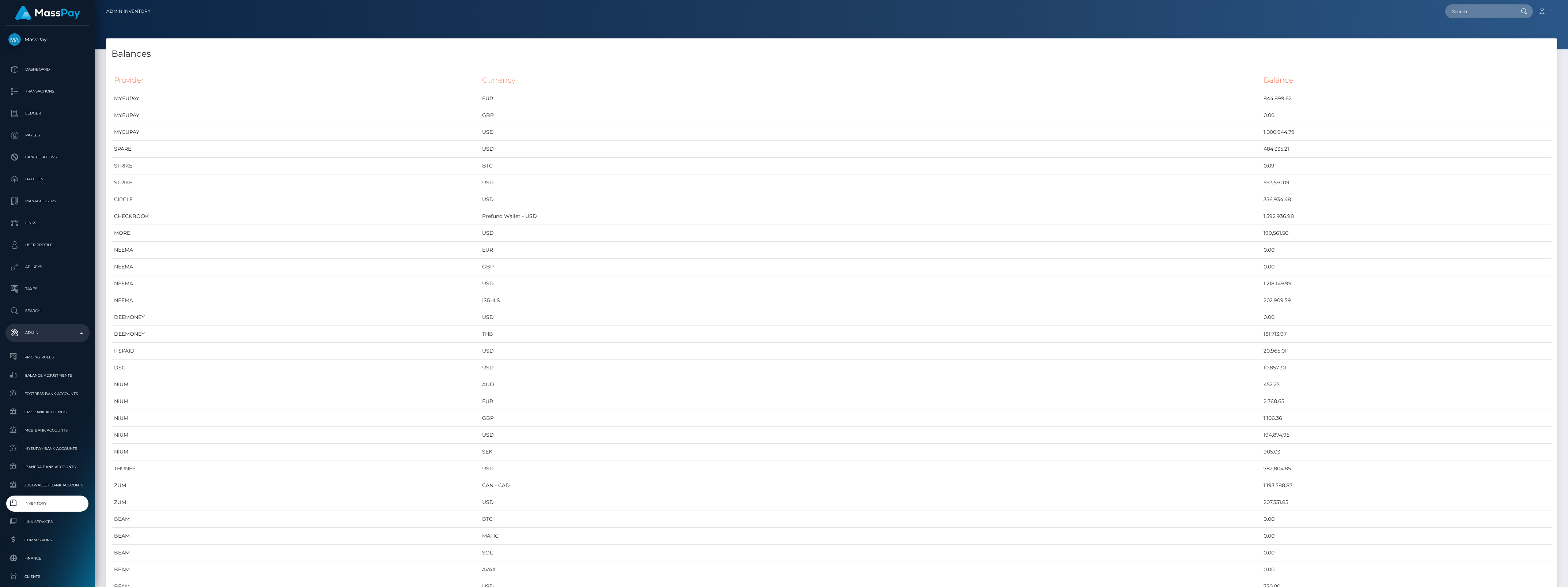
scroll to position [3753, 1451]
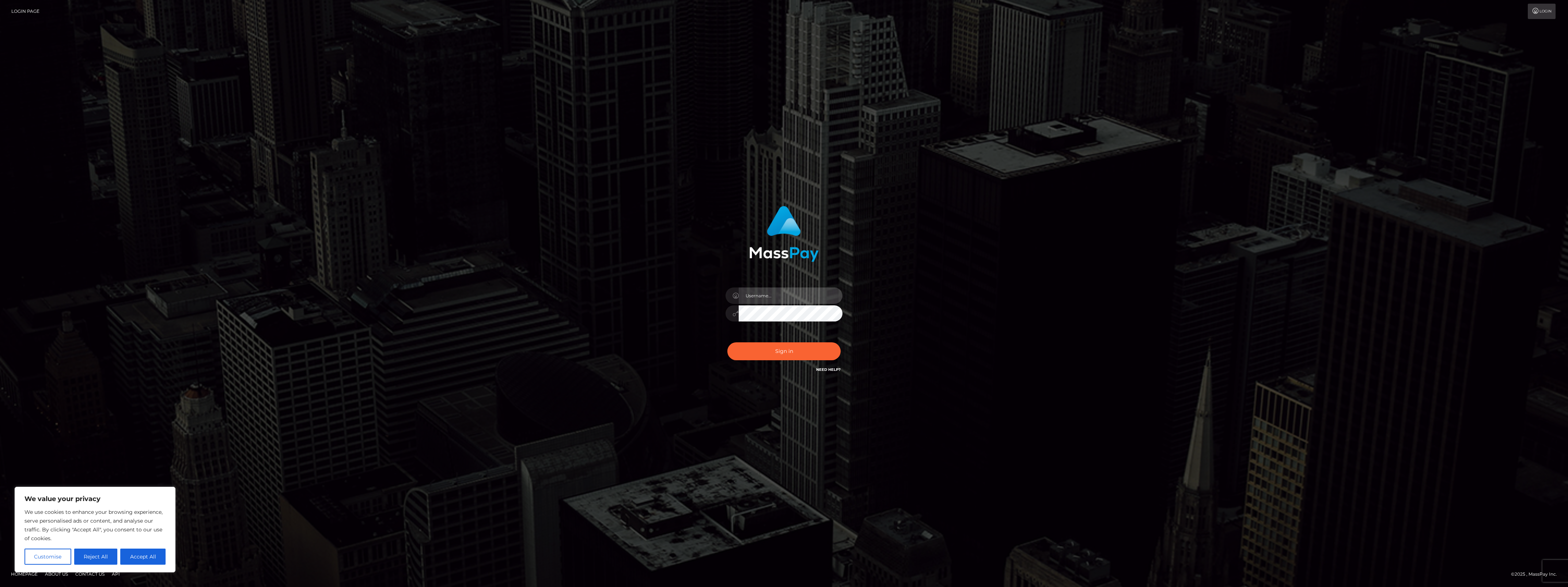
type input "bengreen"
click at [784, 342] on button "Sign in" at bounding box center [784, 351] width 113 height 18
type input "bengreen"
click at [789, 344] on button "Sign in" at bounding box center [784, 351] width 113 height 18
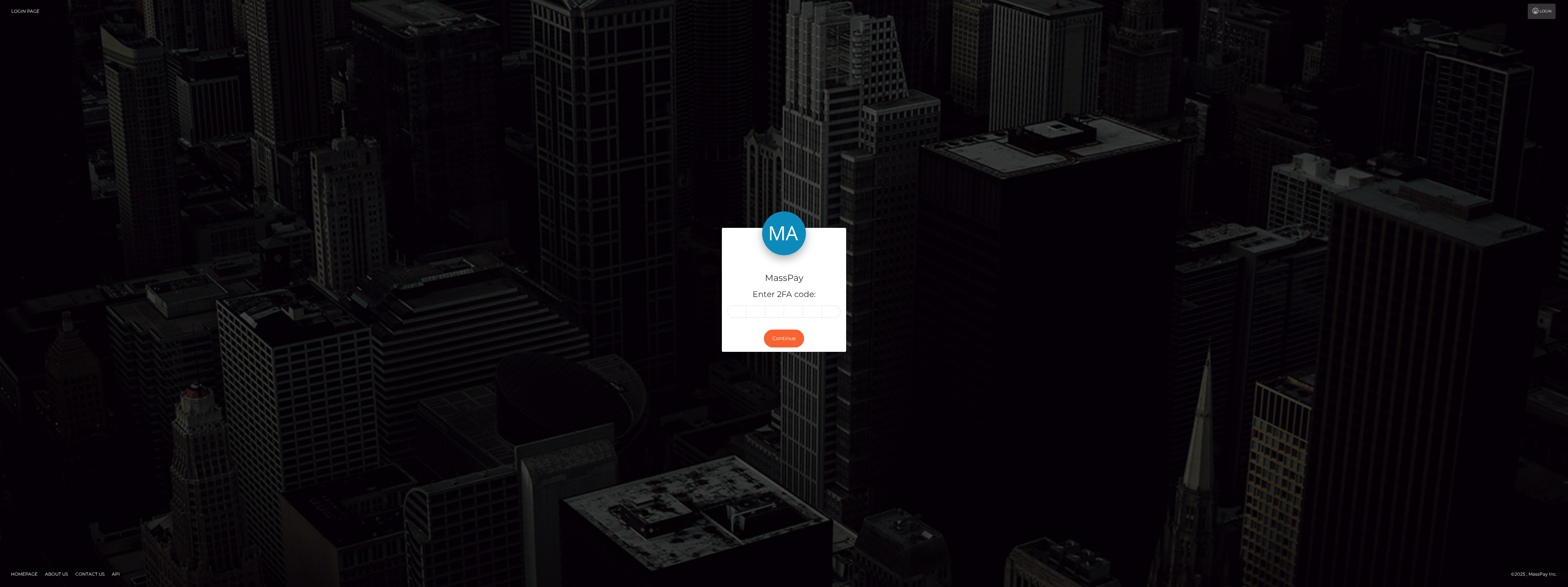
drag, startPoint x: 731, startPoint y: 307, endPoint x: 735, endPoint y: 308, distance: 4.1
type input "8"
type input "6"
type input "3"
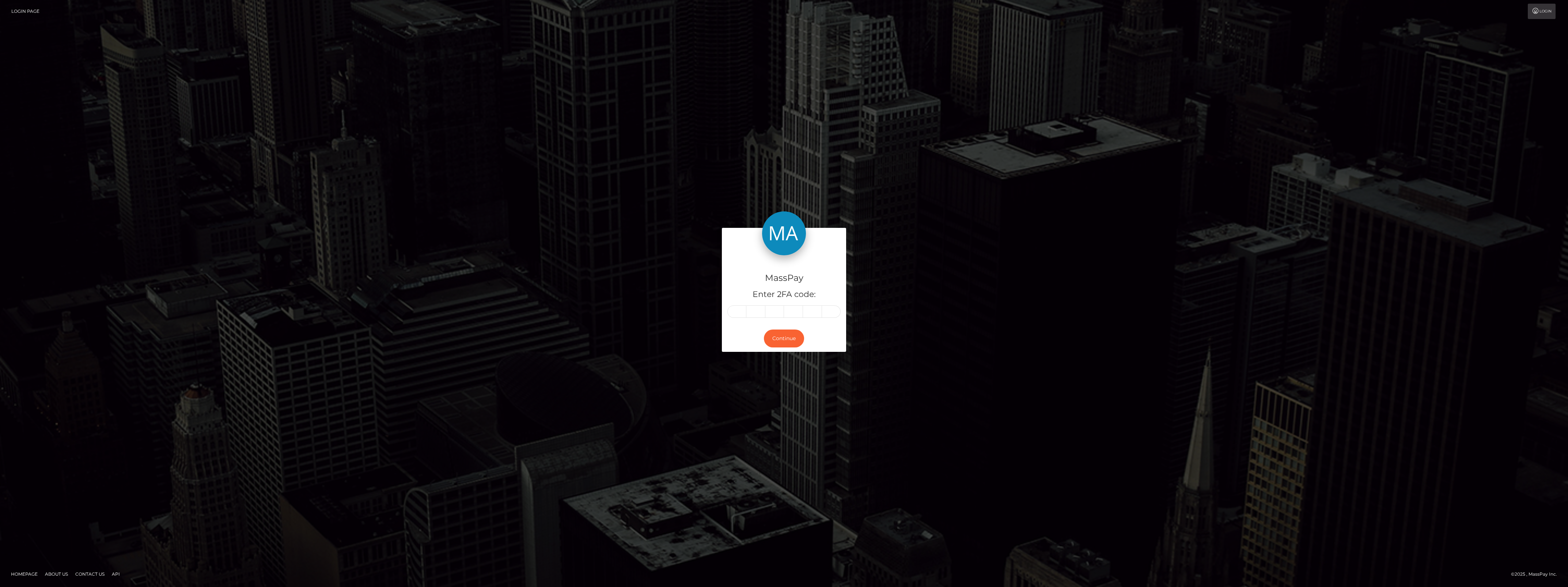
type input "1"
type input "0"
click at [777, 343] on button "Continue" at bounding box center [784, 338] width 40 height 18
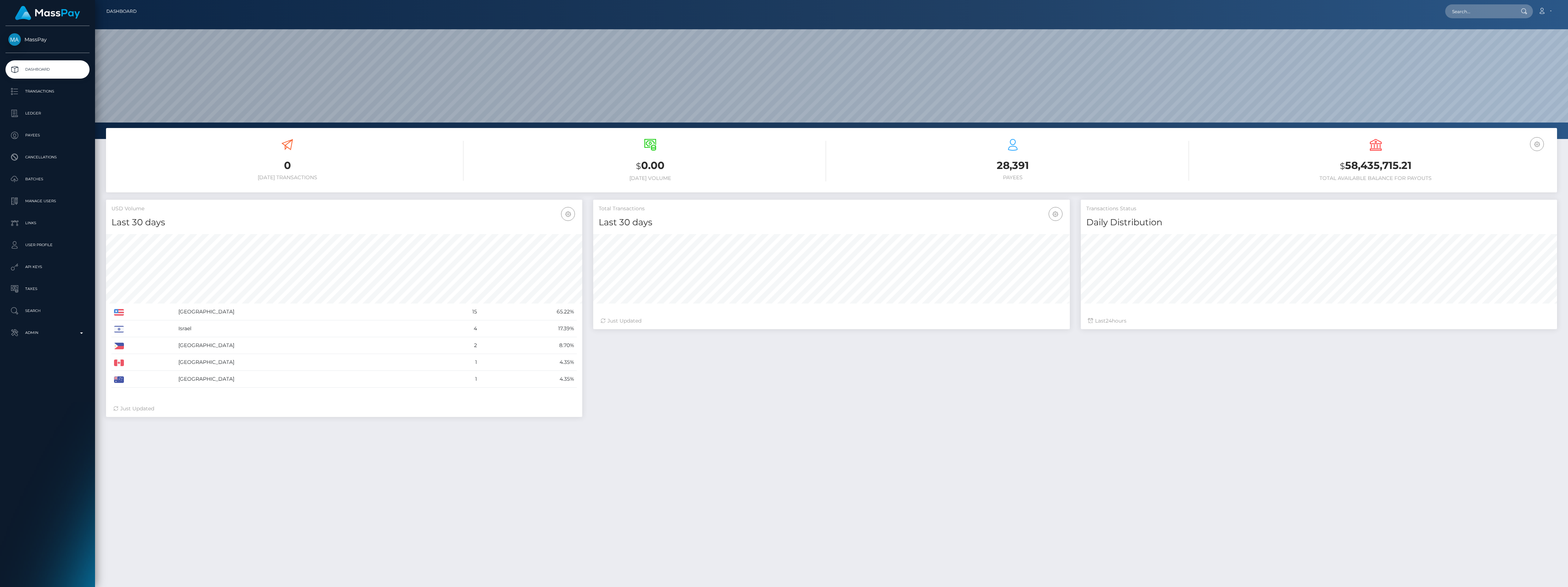
scroll to position [129, 476]
click at [21, 339] on link "Admin" at bounding box center [47, 332] width 84 height 18
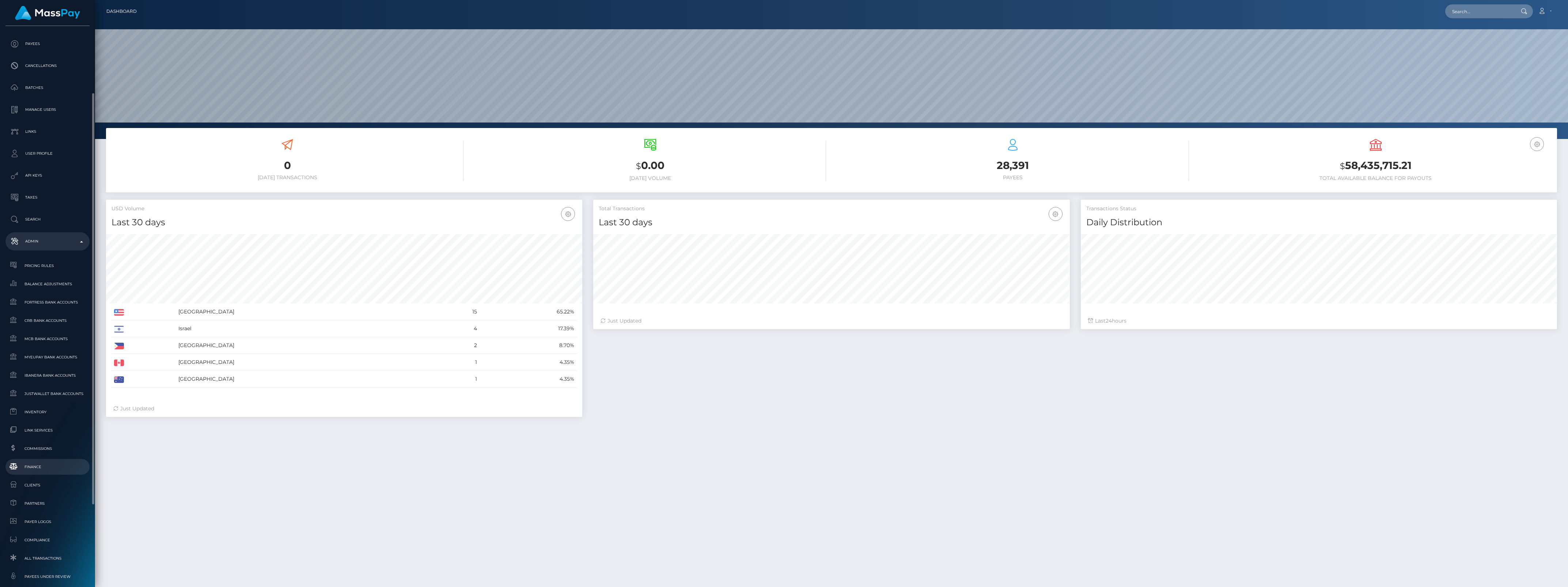
click at [40, 465] on span "Finance" at bounding box center [47, 467] width 78 height 9
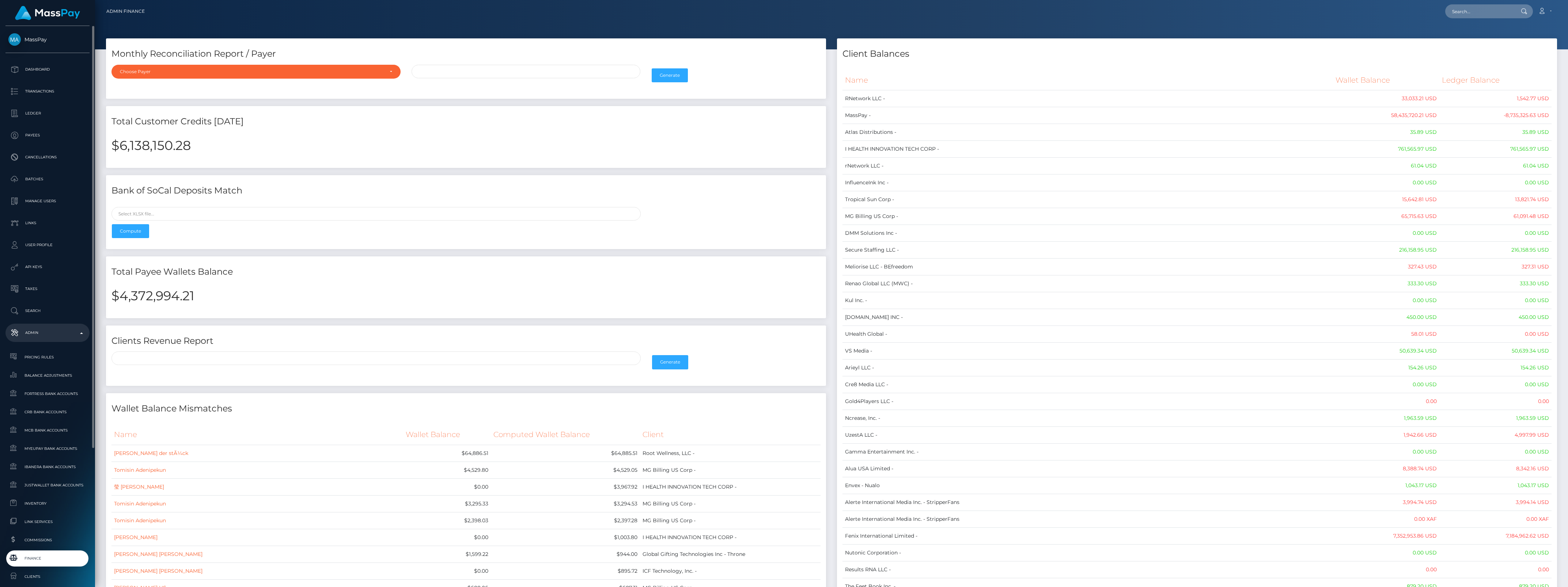
scroll to position [202, 0]
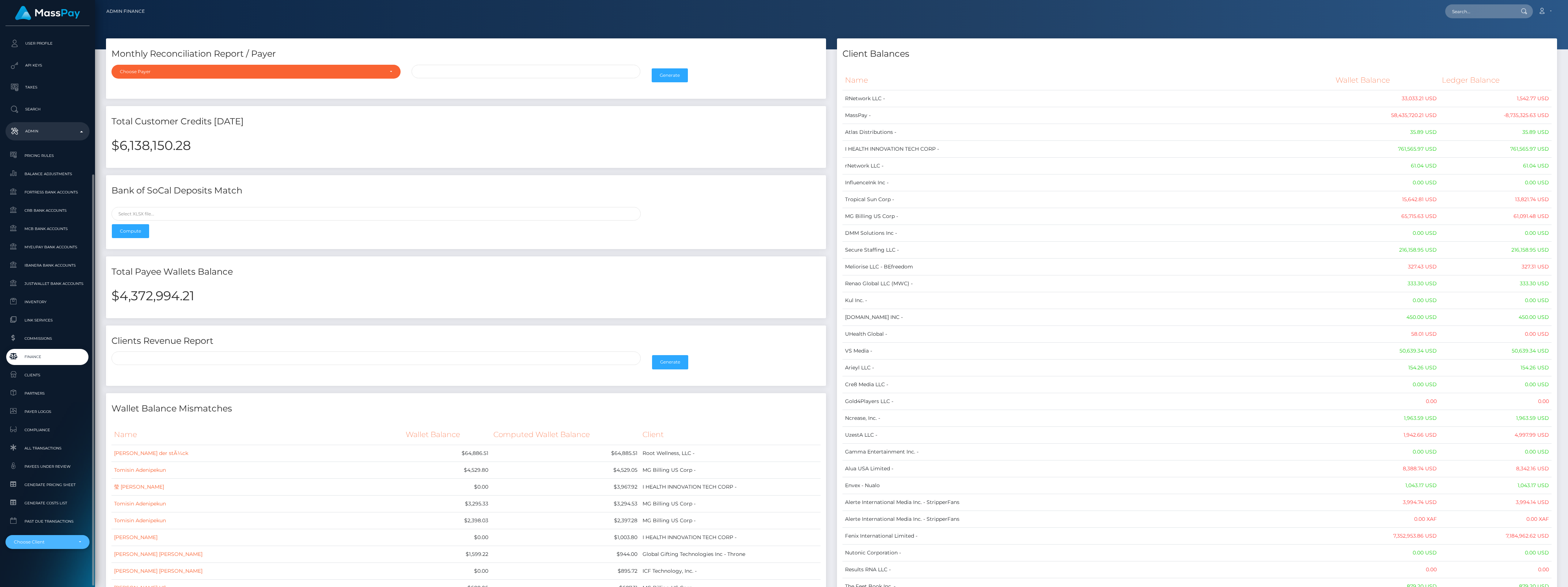
click at [77, 547] on div "Choose Client" at bounding box center [47, 541] width 84 height 14
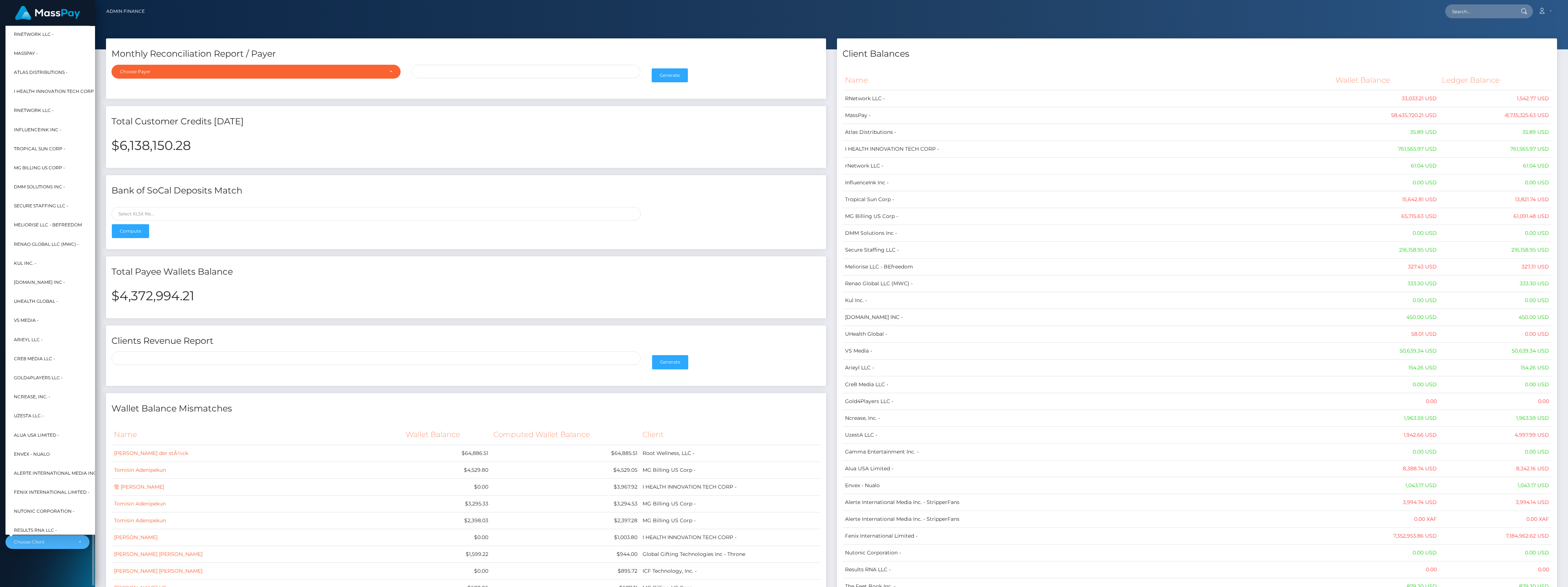
scroll to position [0, 8]
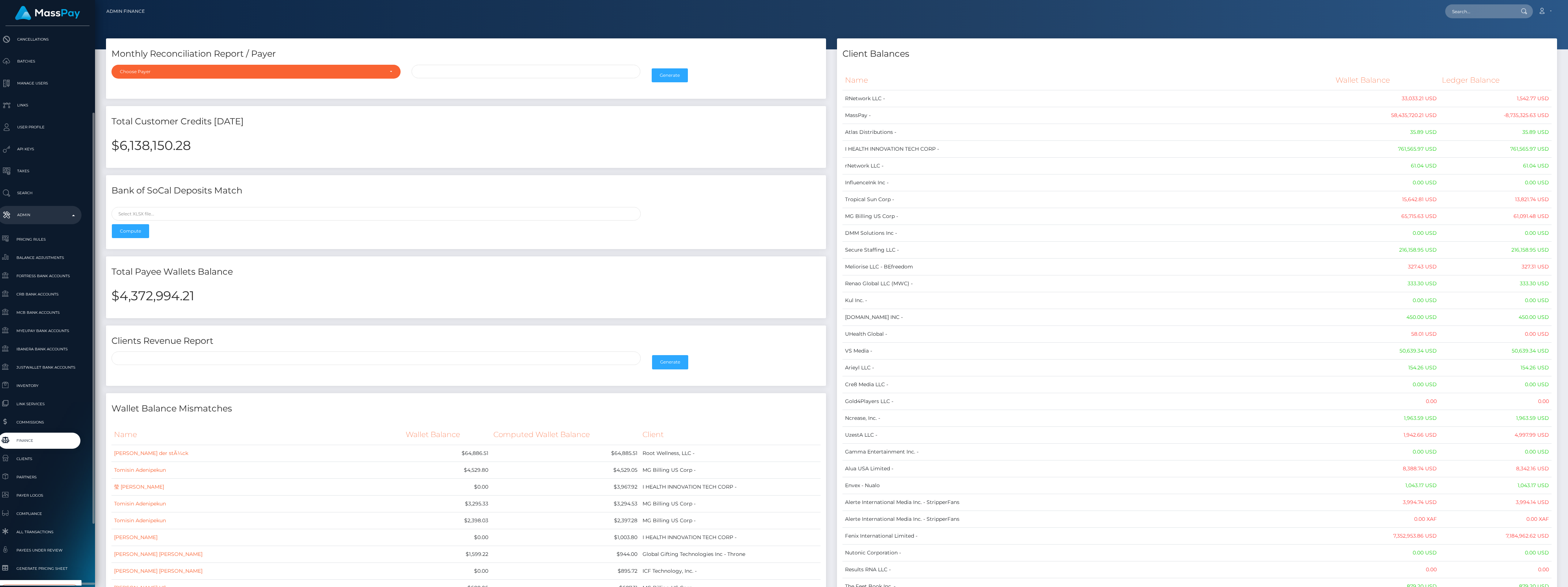
type input "starc"
select select "90"
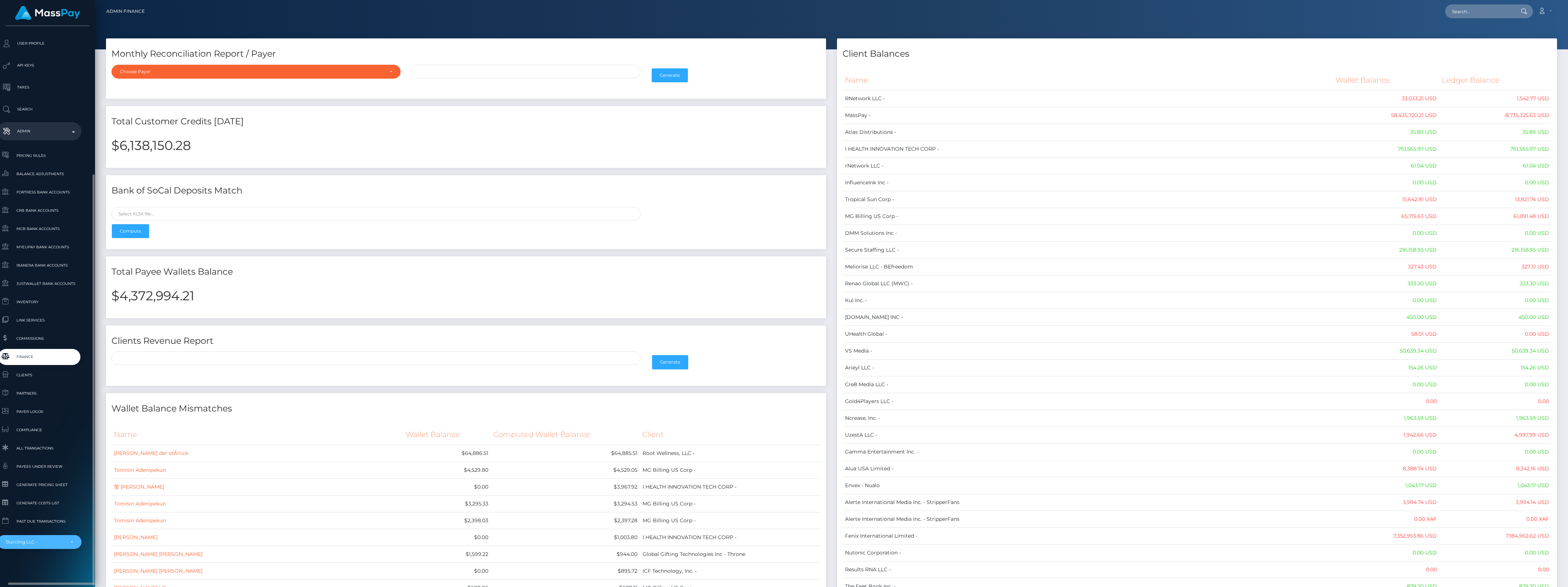
type input "starc\"
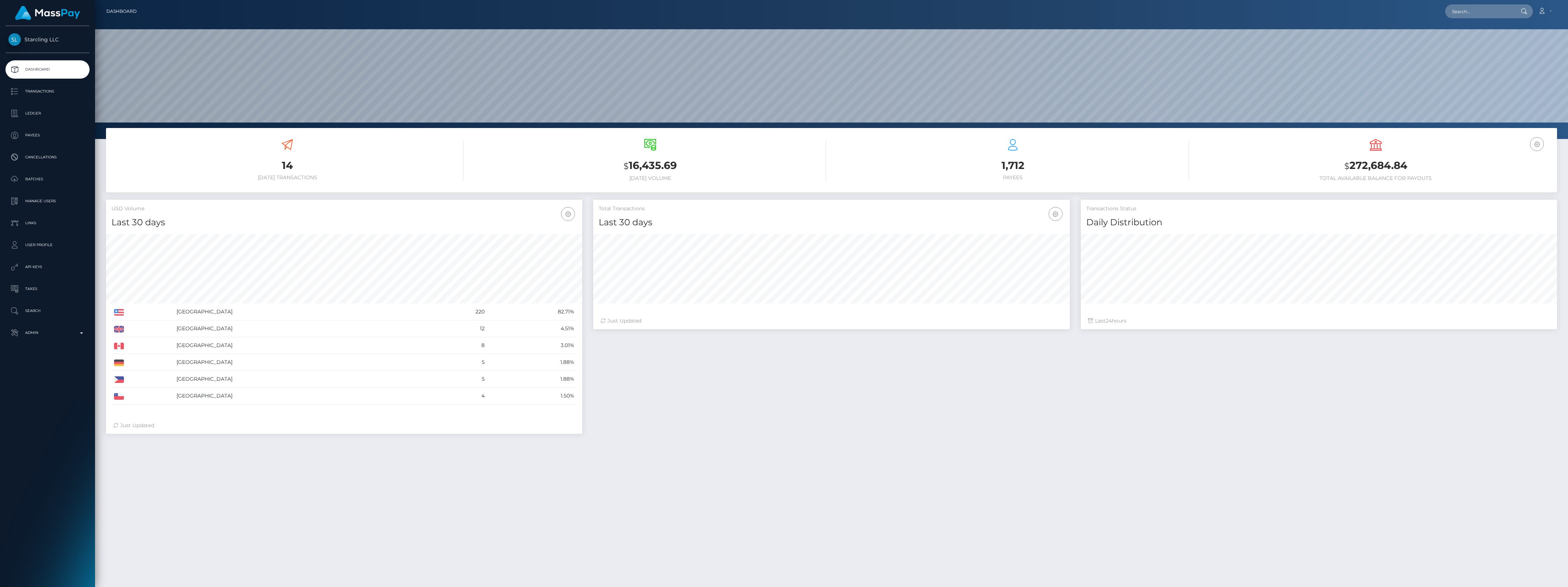
scroll to position [129, 476]
click at [46, 326] on link "Admin" at bounding box center [47, 332] width 84 height 18
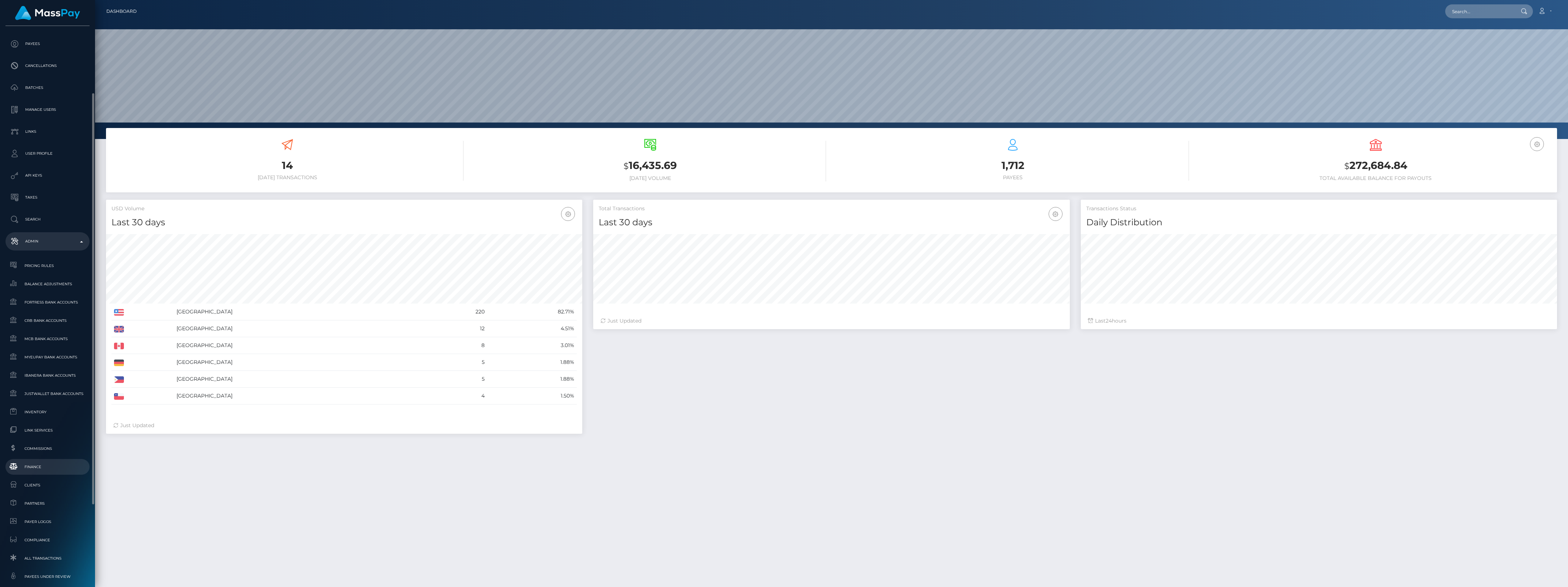
click at [37, 468] on span "Finance" at bounding box center [47, 467] width 78 height 9
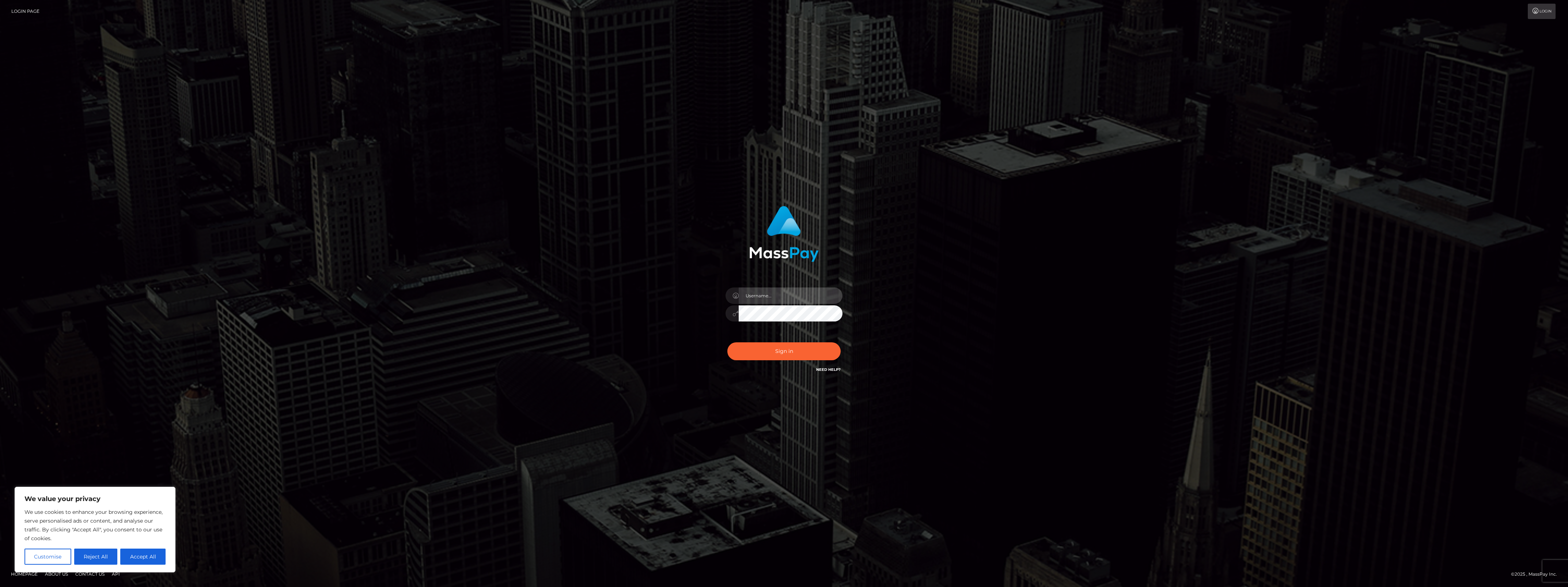
type input "bengreen"
click at [775, 351] on button "Sign in" at bounding box center [784, 351] width 113 height 18
type input "bengreen"
click at [788, 350] on button "Sign in" at bounding box center [784, 351] width 113 height 18
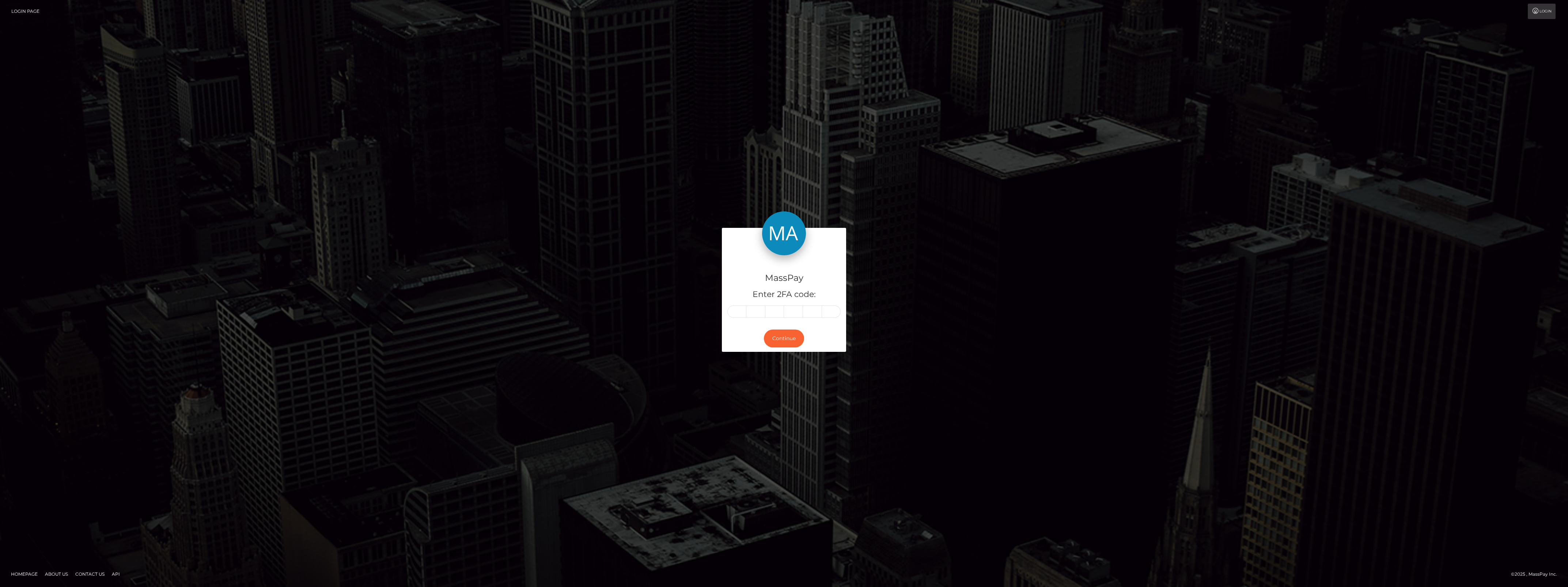
type input "5"
type input "3"
type input "6"
type input "9"
type input "0"
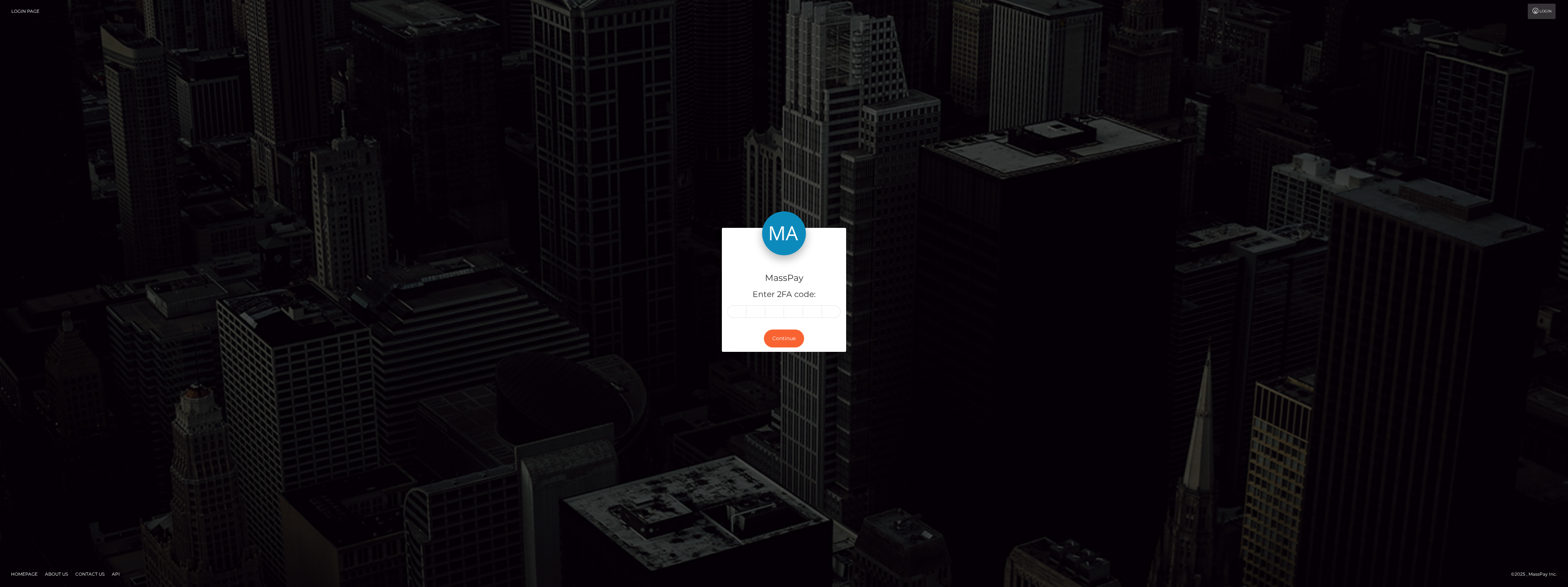
type input "7"
click at [786, 336] on button "Continue" at bounding box center [784, 338] width 40 height 18
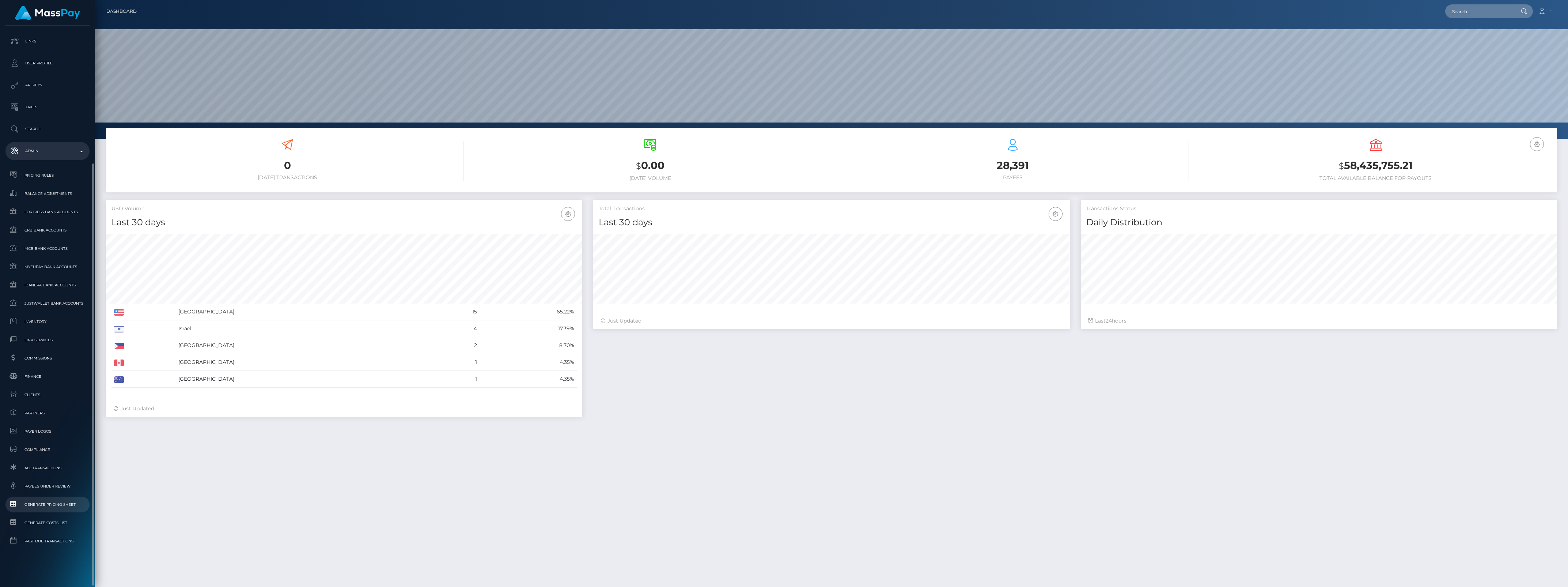
scroll to position [129, 476]
click at [37, 370] on link "Finance" at bounding box center [47, 376] width 84 height 16
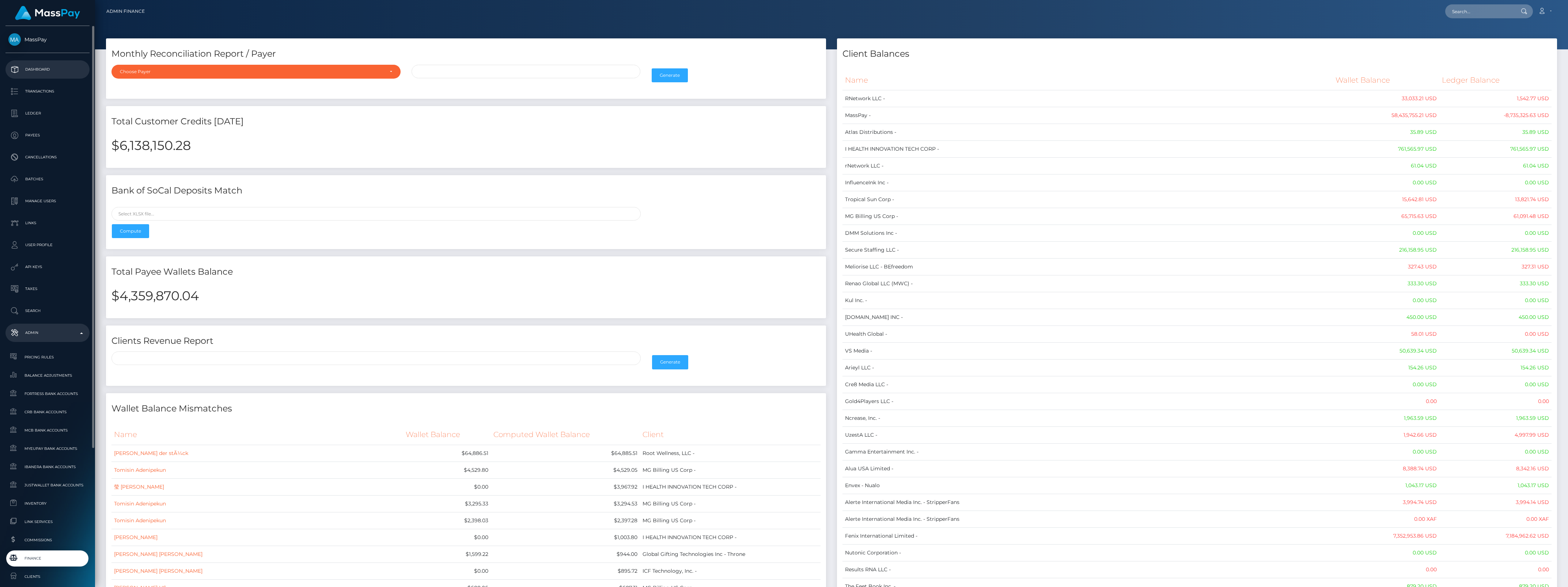
click at [23, 69] on p "Dashboard" at bounding box center [47, 69] width 78 height 11
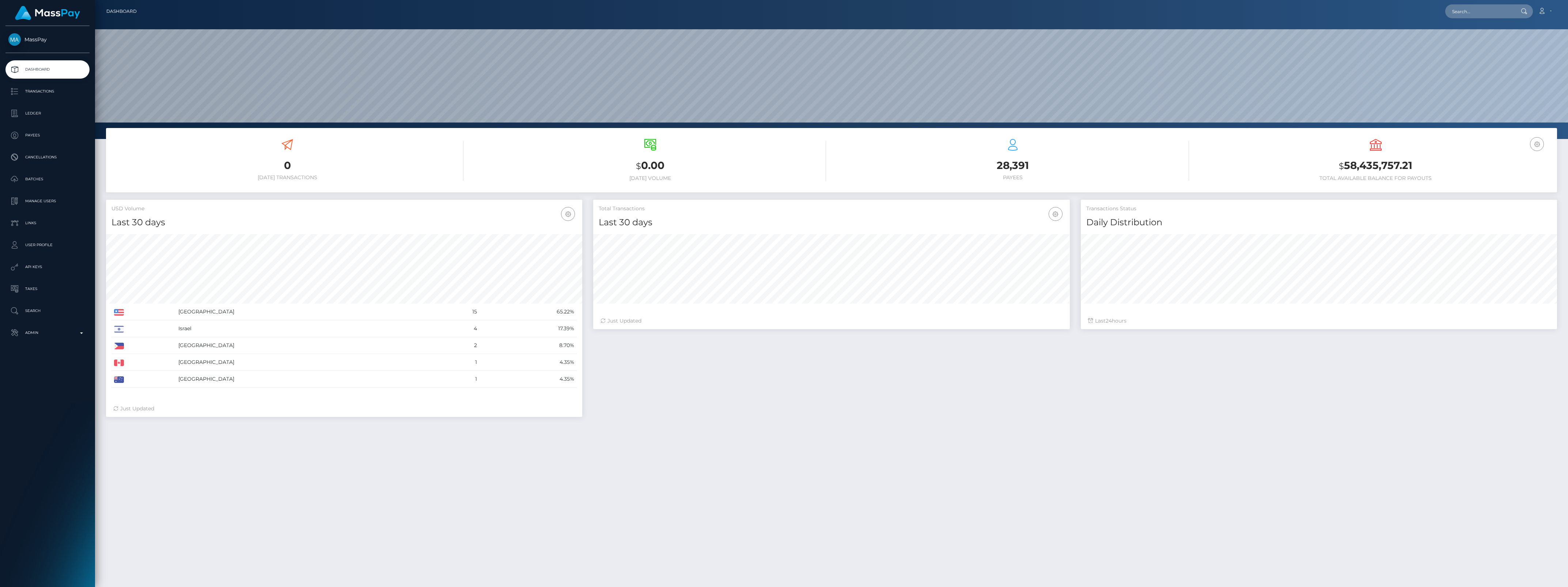
scroll to position [129, 476]
click at [54, 331] on p "Admin" at bounding box center [47, 332] width 78 height 11
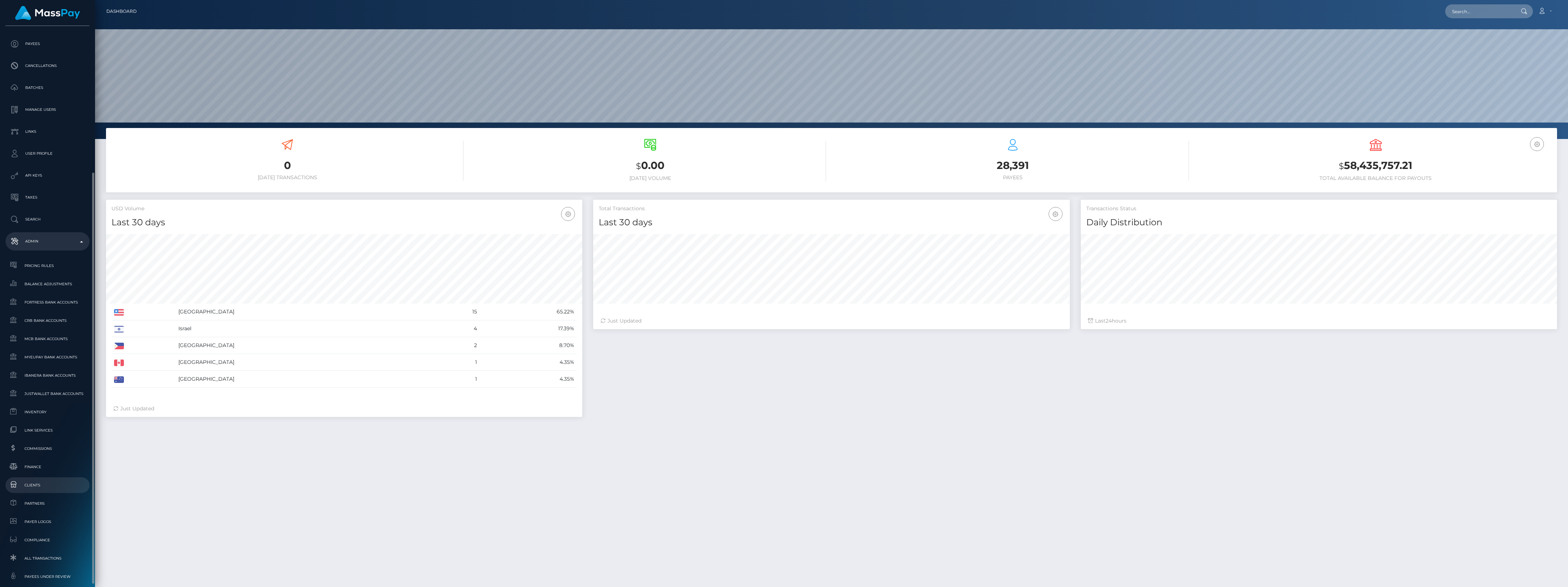
scroll to position [137, 0]
click at [29, 361] on link "Inventory" at bounding box center [47, 366] width 84 height 16
click at [36, 88] on p "Transactions" at bounding box center [47, 91] width 78 height 11
click at [35, 77] on link "Dashboard" at bounding box center [47, 69] width 84 height 18
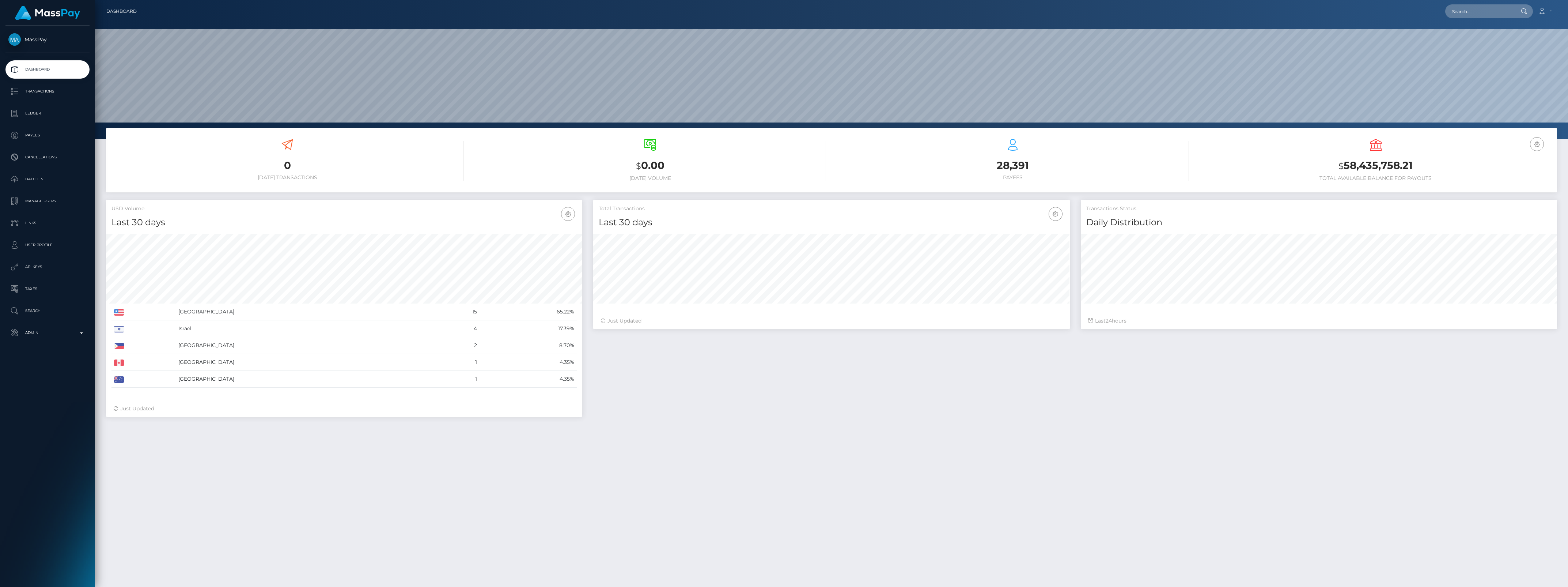
scroll to position [129, 476]
click at [35, 333] on p "Admin" at bounding box center [47, 332] width 78 height 11
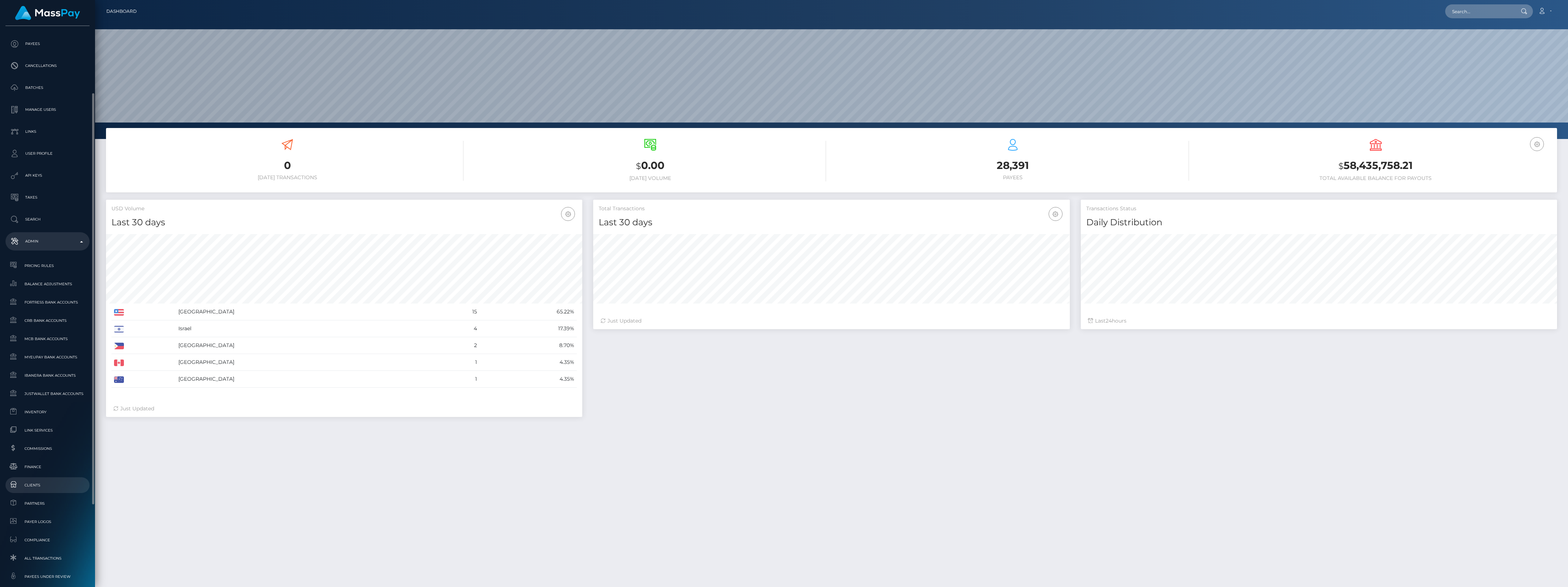
scroll to position [183, 0]
click at [27, 374] on span "Finance" at bounding box center [47, 375] width 78 height 9
drag, startPoint x: 50, startPoint y: 310, endPoint x: 41, endPoint y: 319, distance: 12.7
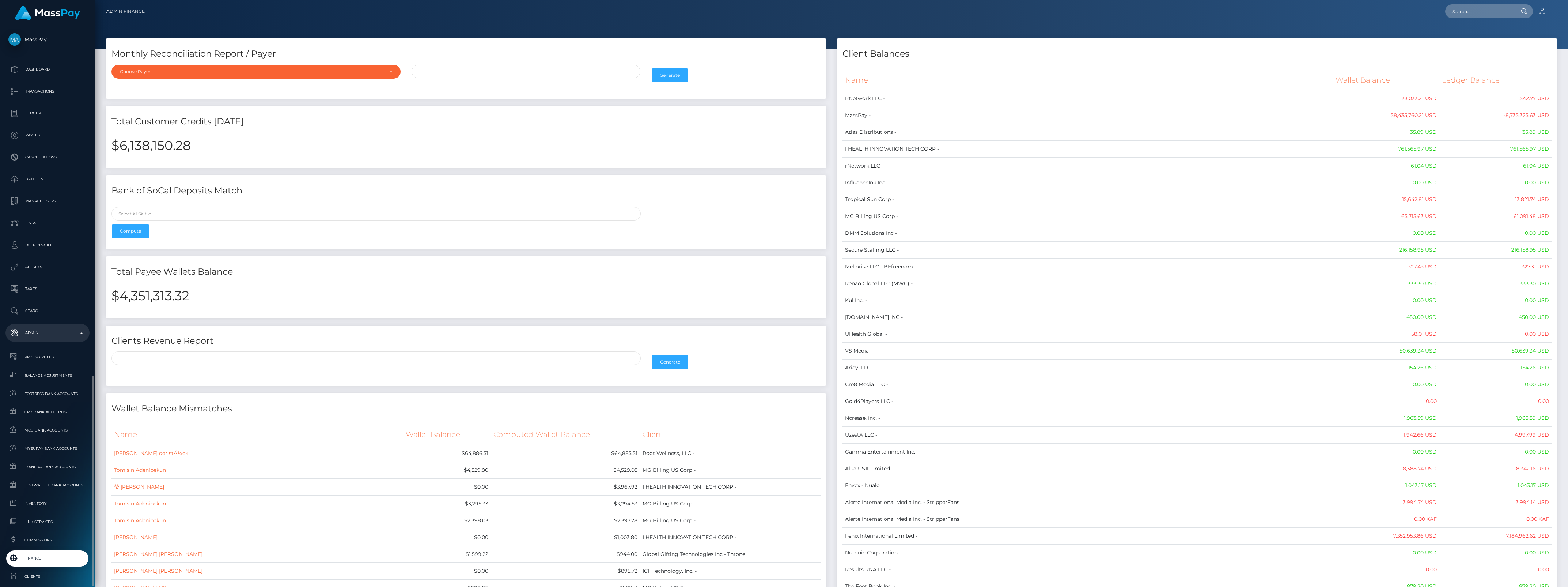
scroll to position [202, 0]
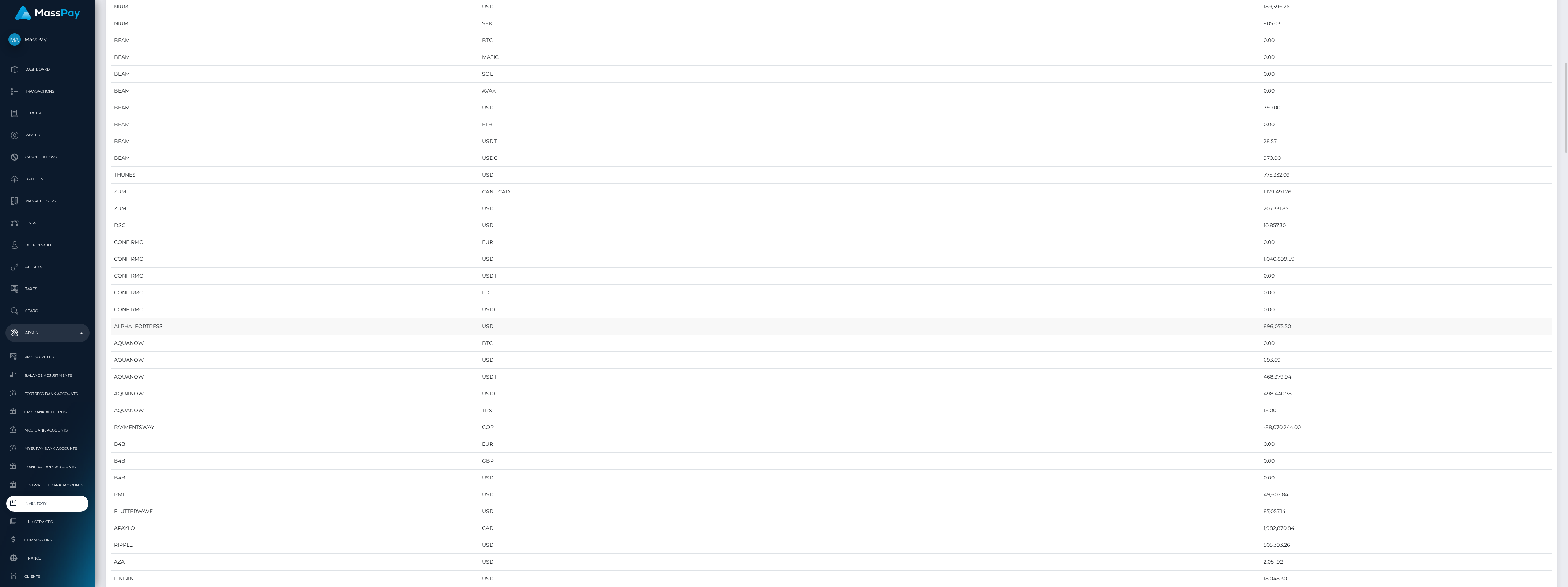
scroll to position [503, 0]
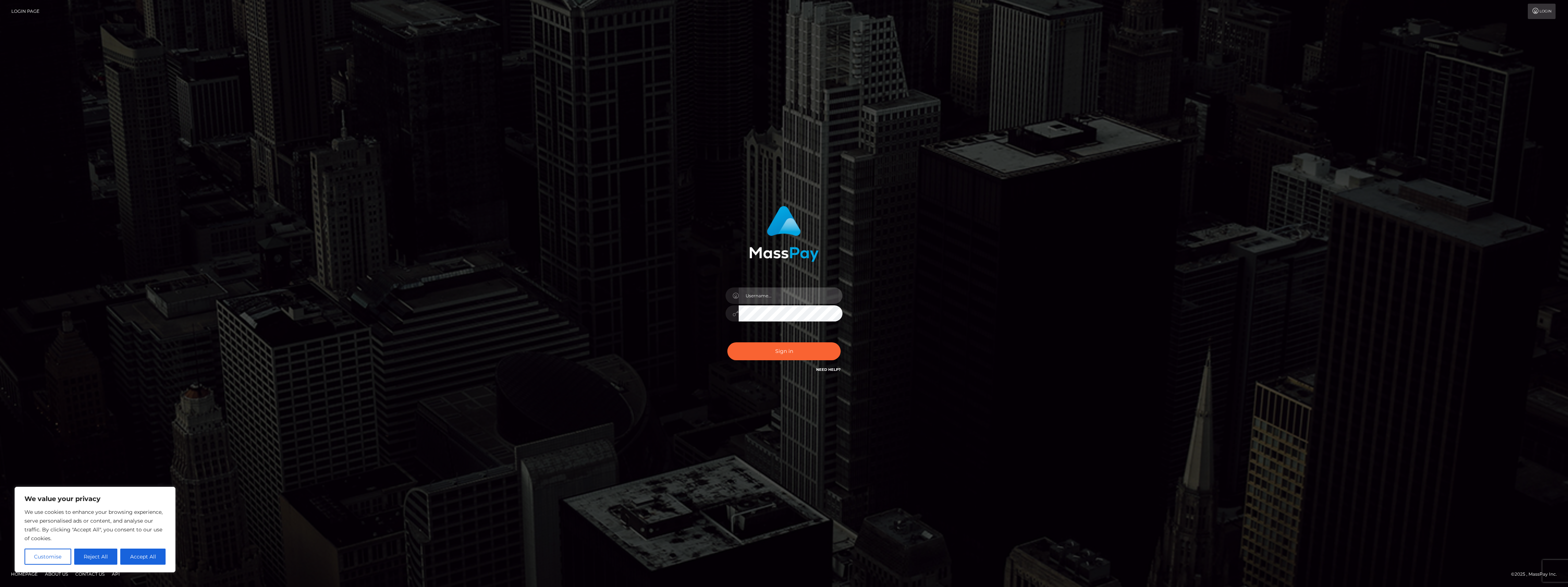
type input "bengreen"
click at [786, 358] on div "Sign in Need Help?" at bounding box center [784, 354] width 128 height 32
type input "bengreen"
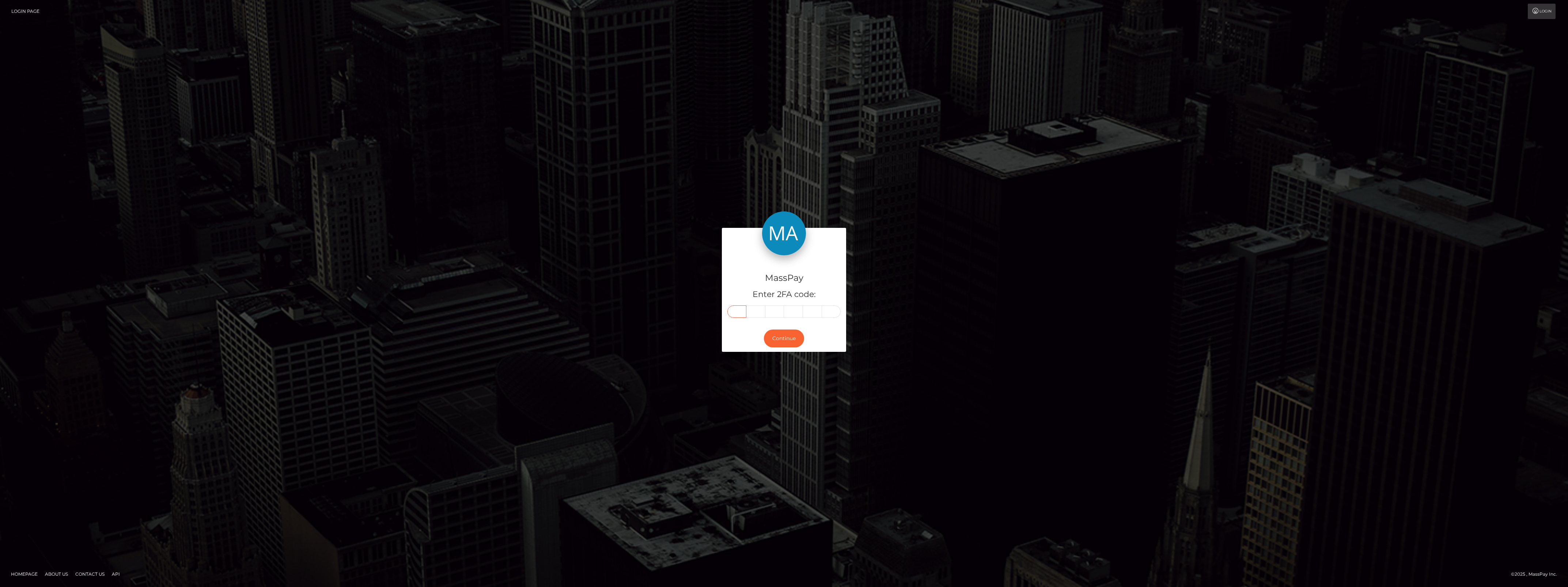
paste input "1"
type input "1"
type input "4"
type input "8"
type input ","
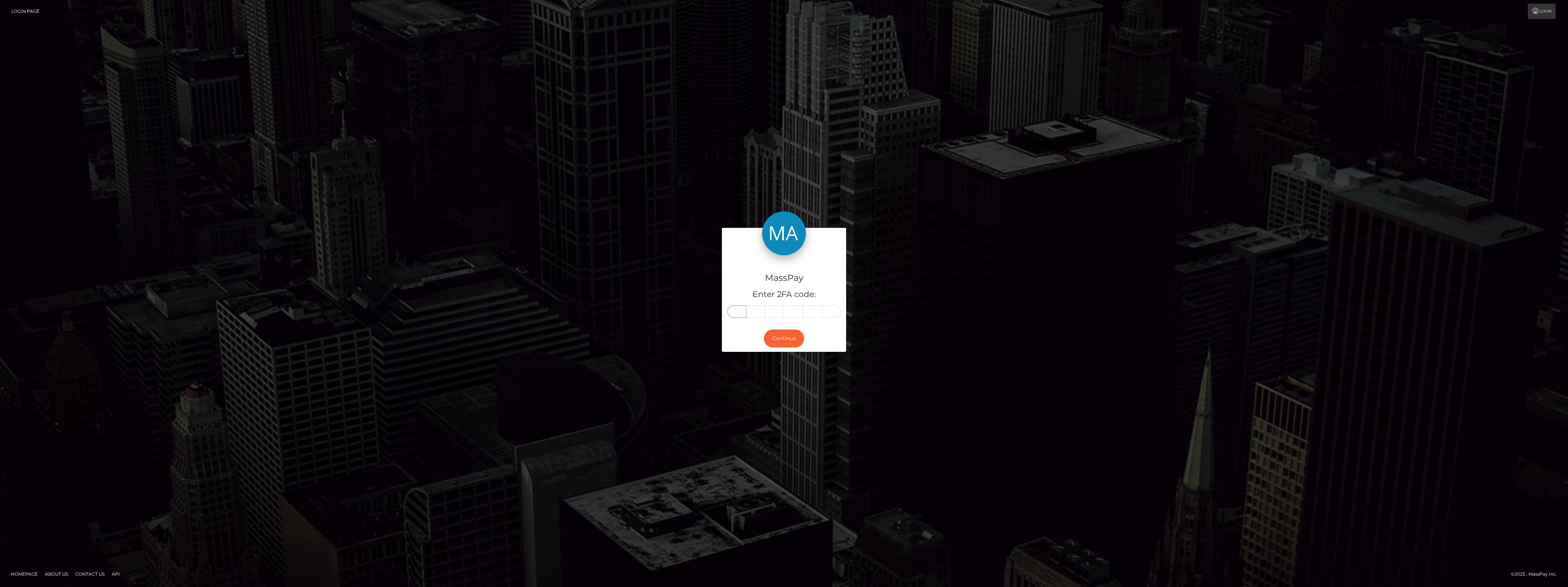
type input "7"
type input "4"
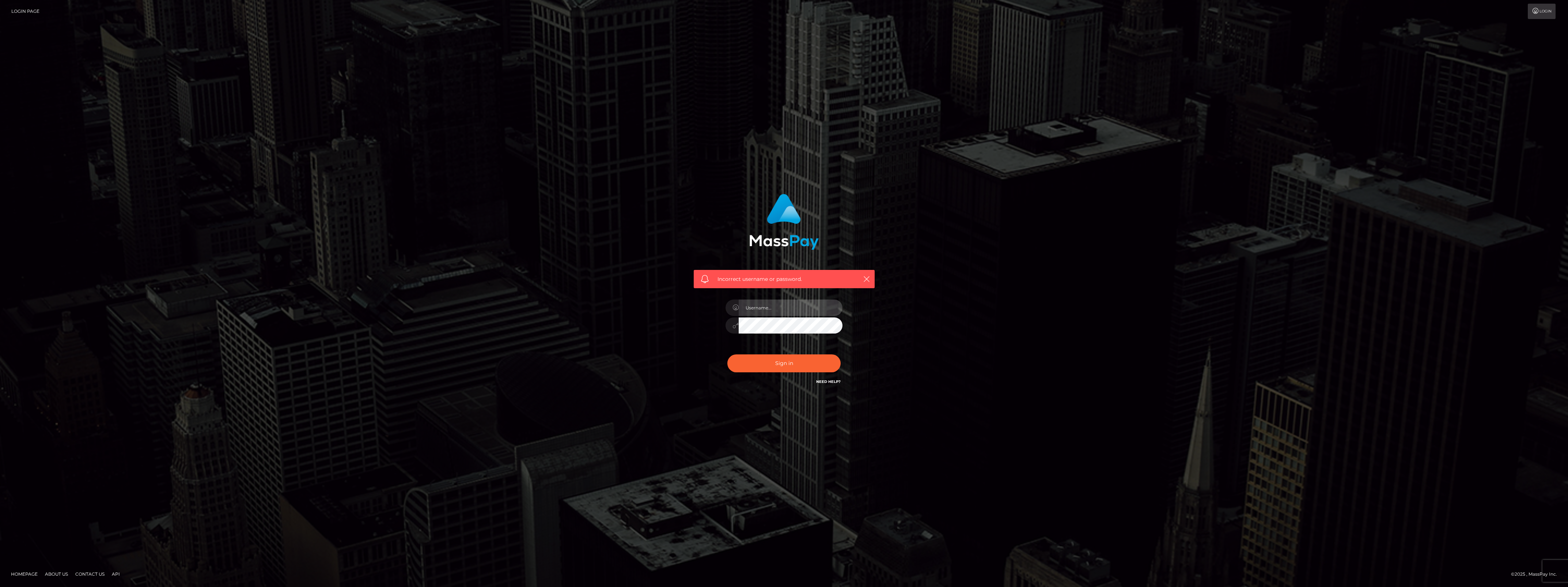
type input "bengreen"
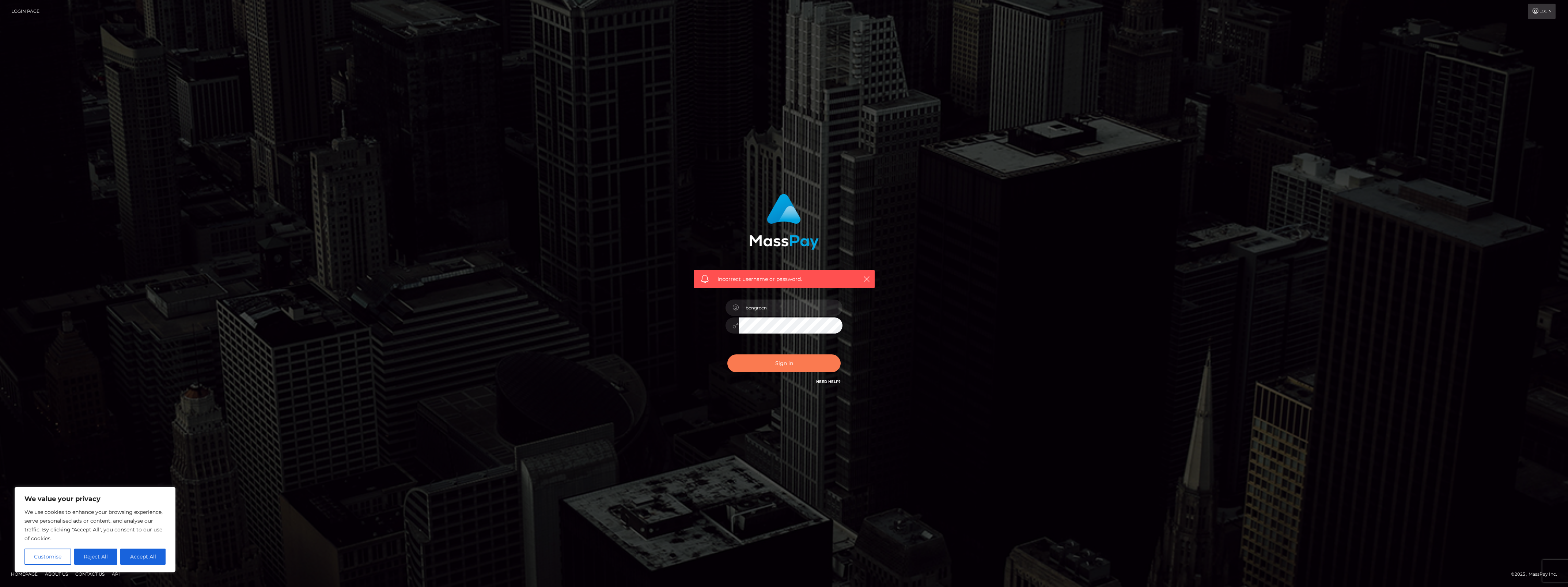
click at [771, 359] on button "Sign in" at bounding box center [784, 363] width 113 height 18
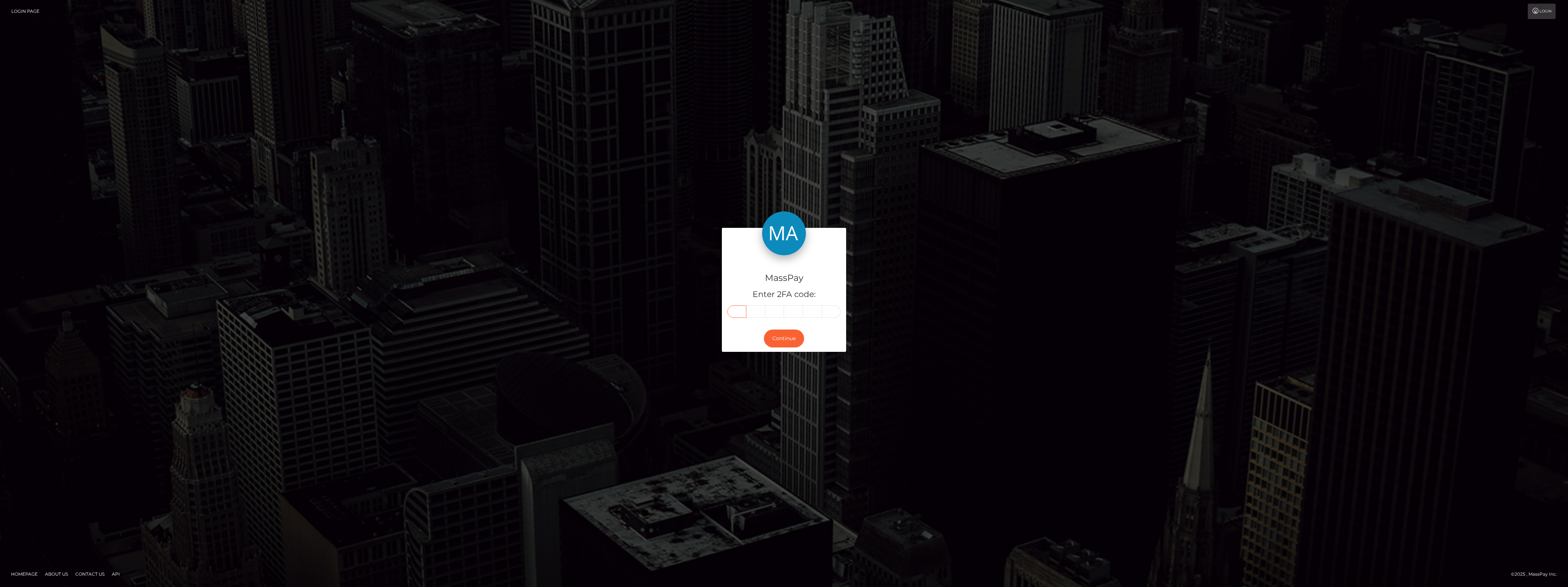
paste input "3"
type input "3"
type input "9"
type input "8"
type input "3"
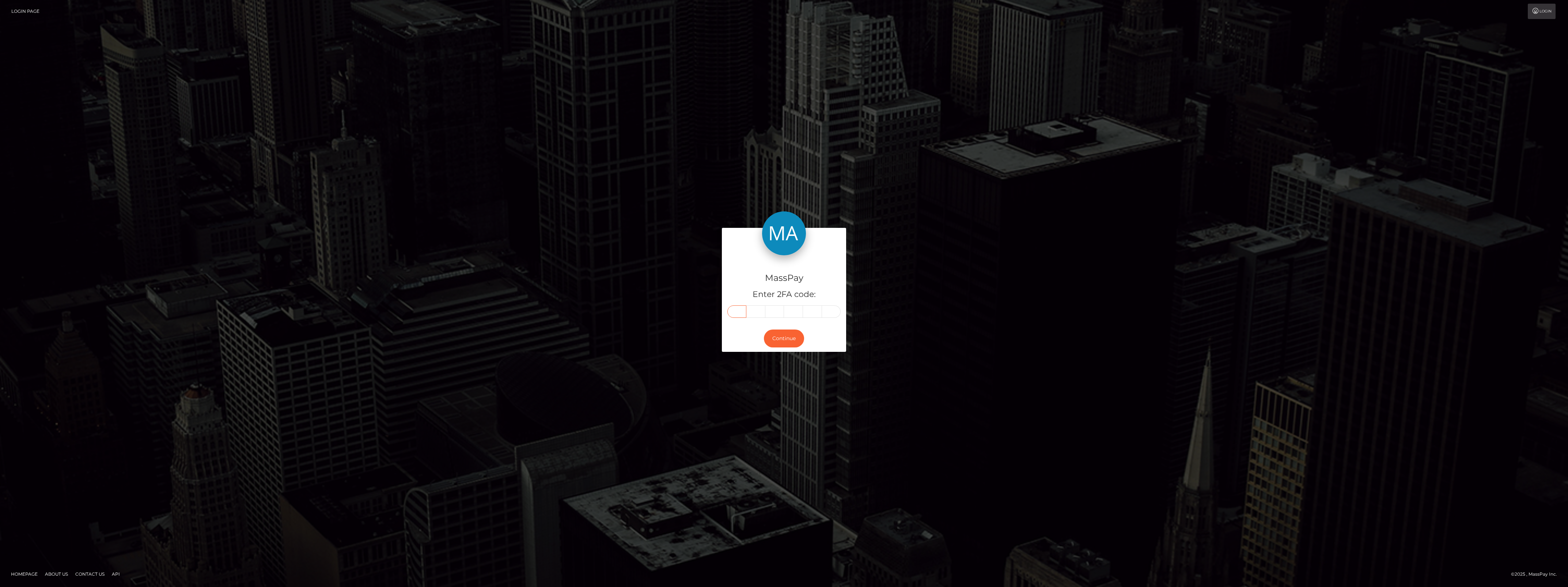
type input "0"
type input "3"
paste input "3"
type input "3"
type input "9"
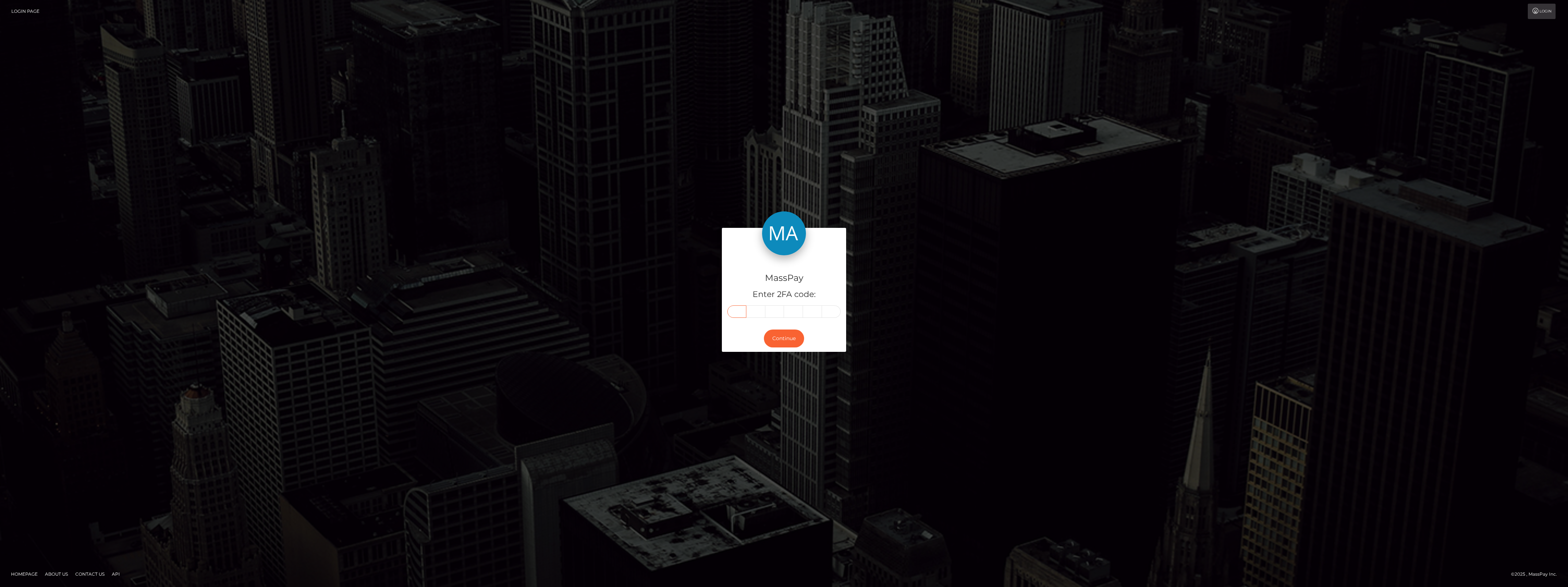
type input "8"
type input "3"
type input "0"
type input "3"
click at [779, 337] on button "Continue" at bounding box center [784, 338] width 40 height 18
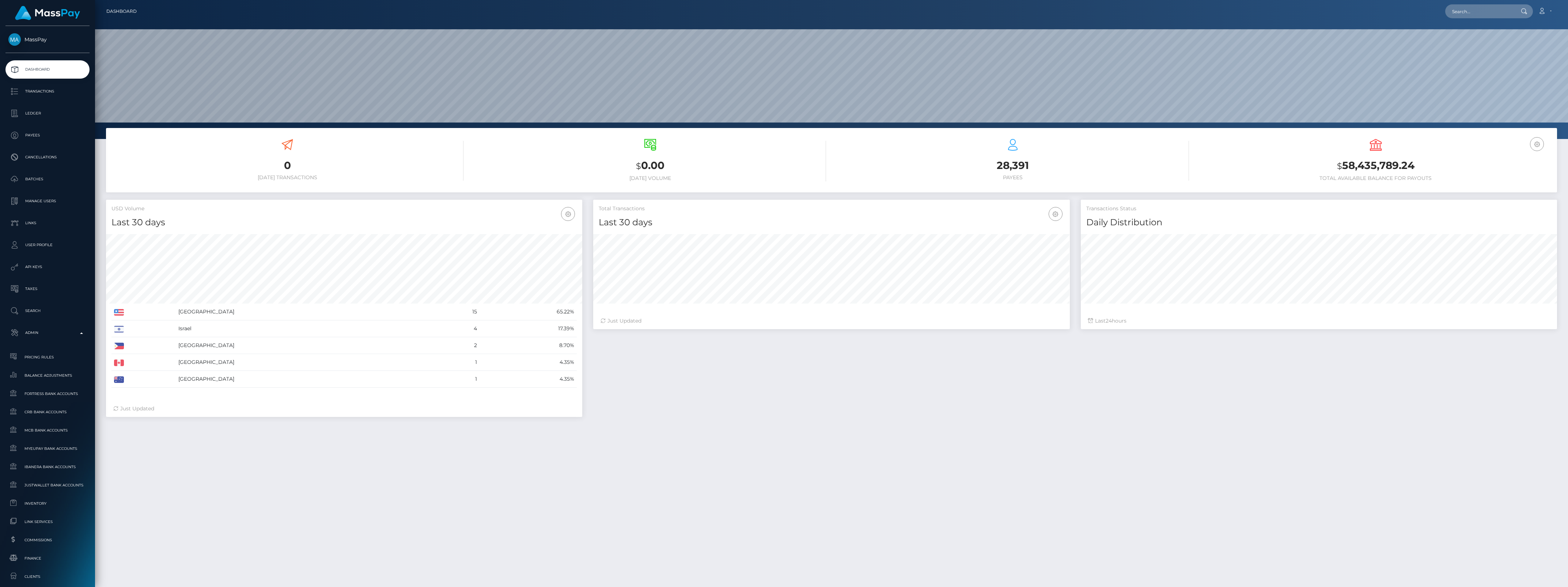
scroll to position [129, 476]
click at [42, 556] on span "Finance" at bounding box center [47, 558] width 78 height 9
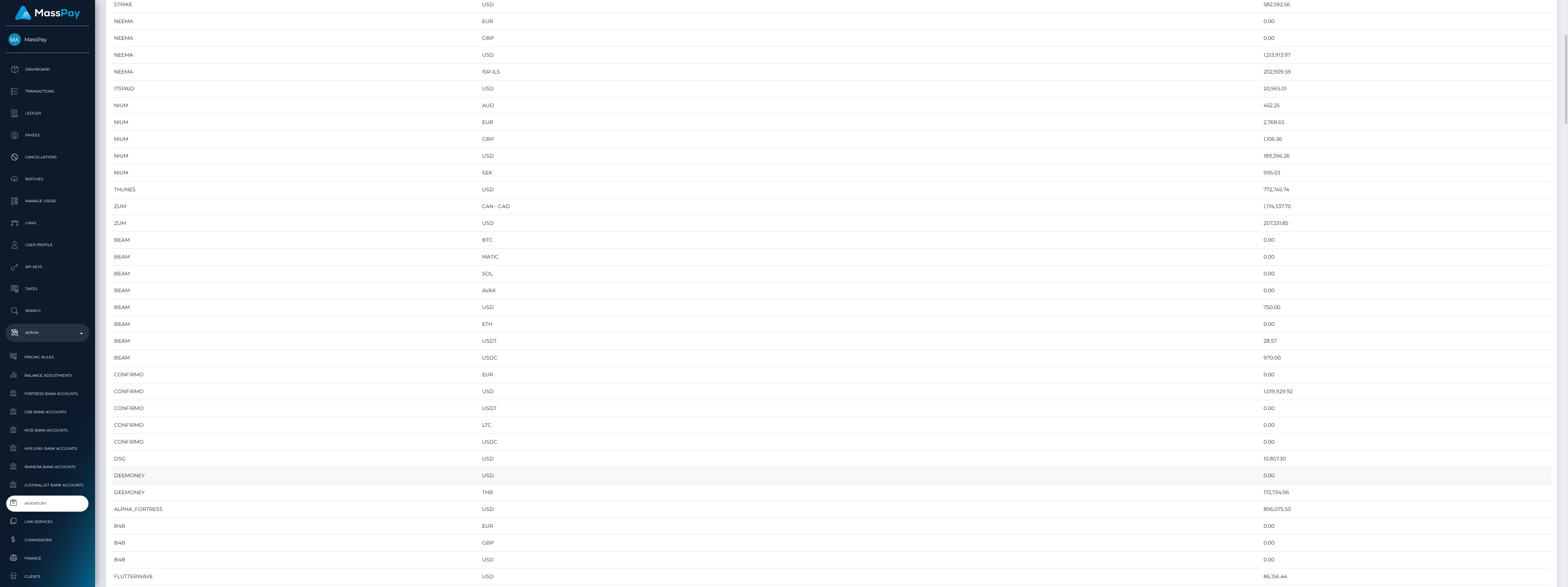
scroll to position [274, 0]
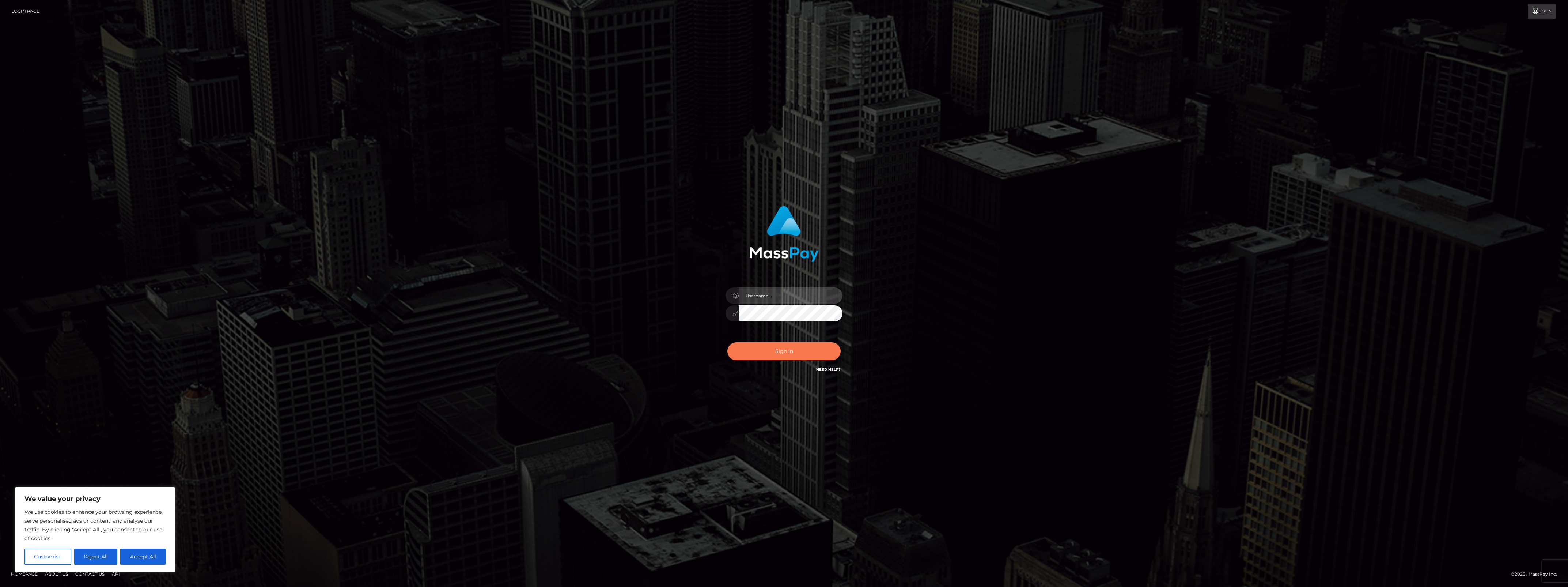
type input "bengreen"
